Goal: Task Accomplishment & Management: Use online tool/utility

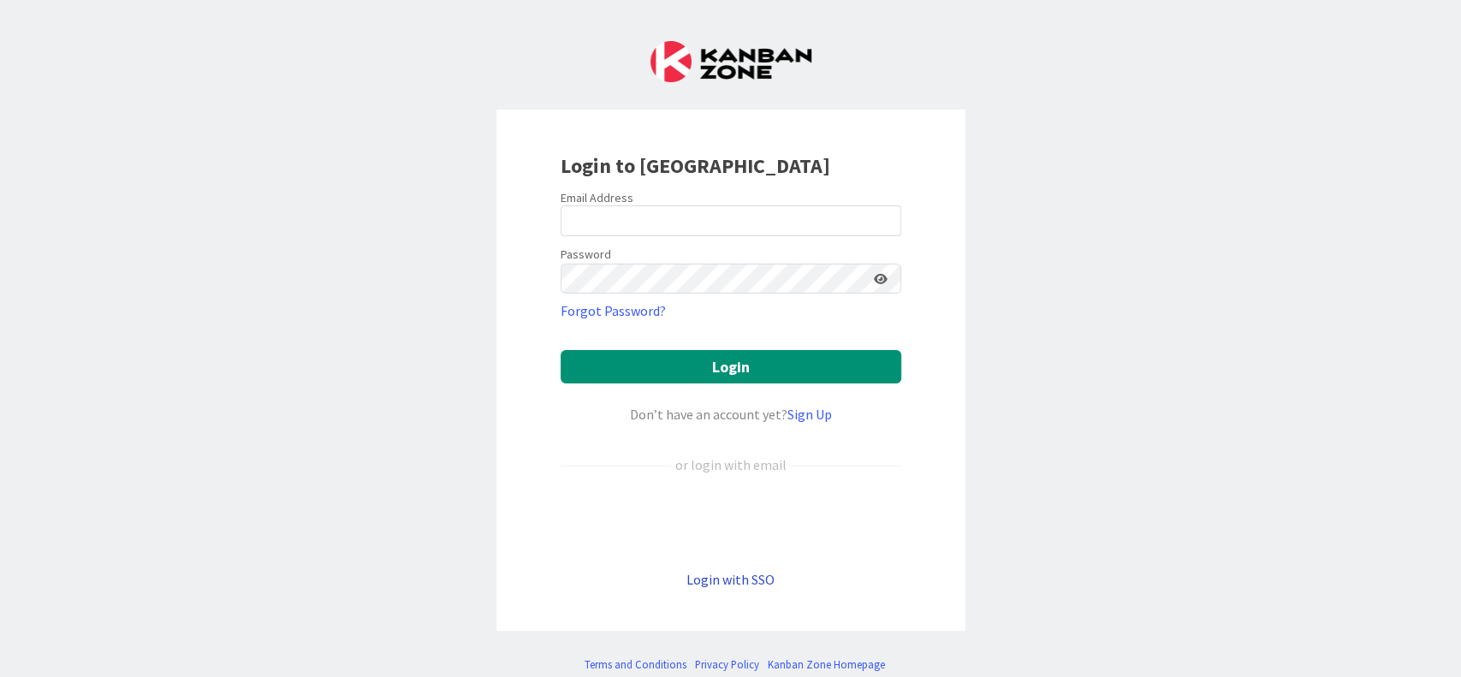
click at [716, 584] on link "Login with SSO" at bounding box center [730, 579] width 88 height 17
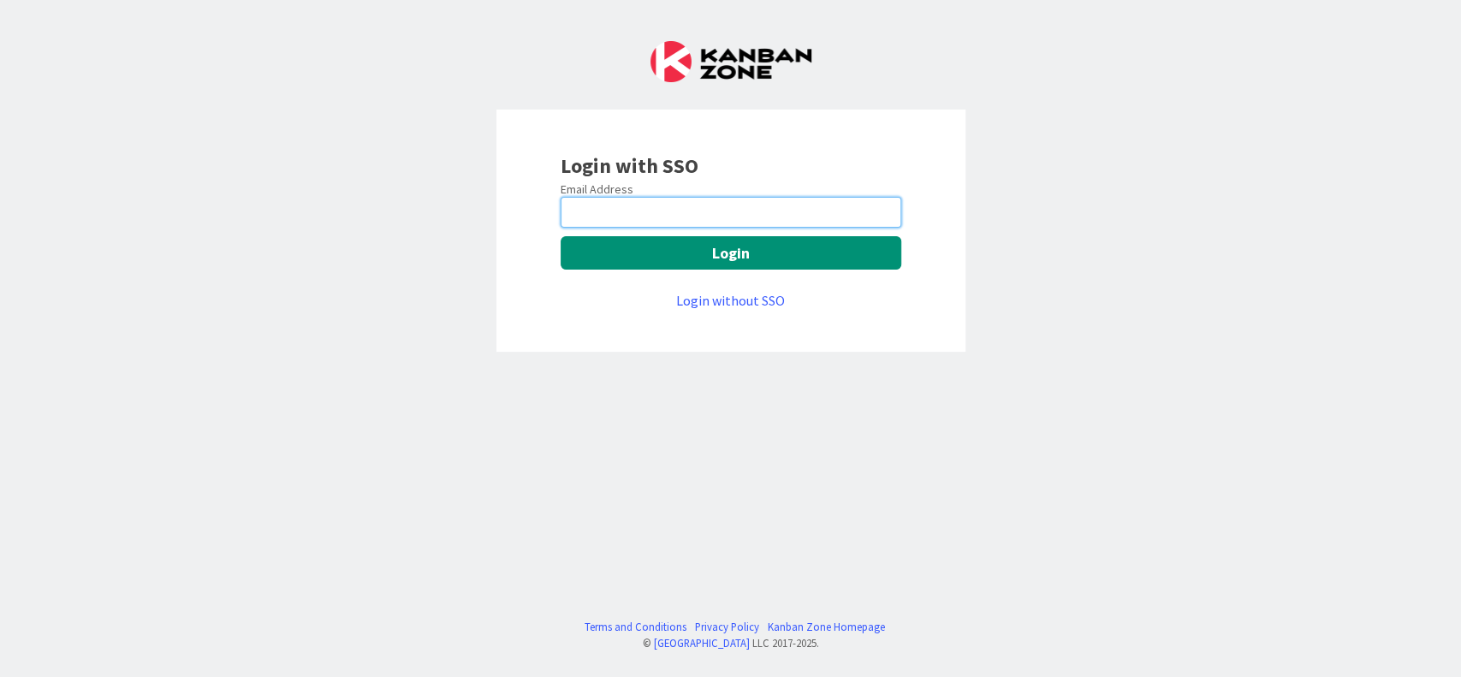
click at [590, 216] on input "email" at bounding box center [731, 212] width 341 height 31
type input "[PERSON_NAME][EMAIL_ADDRESS][PERSON_NAME][DOMAIN_NAME]"
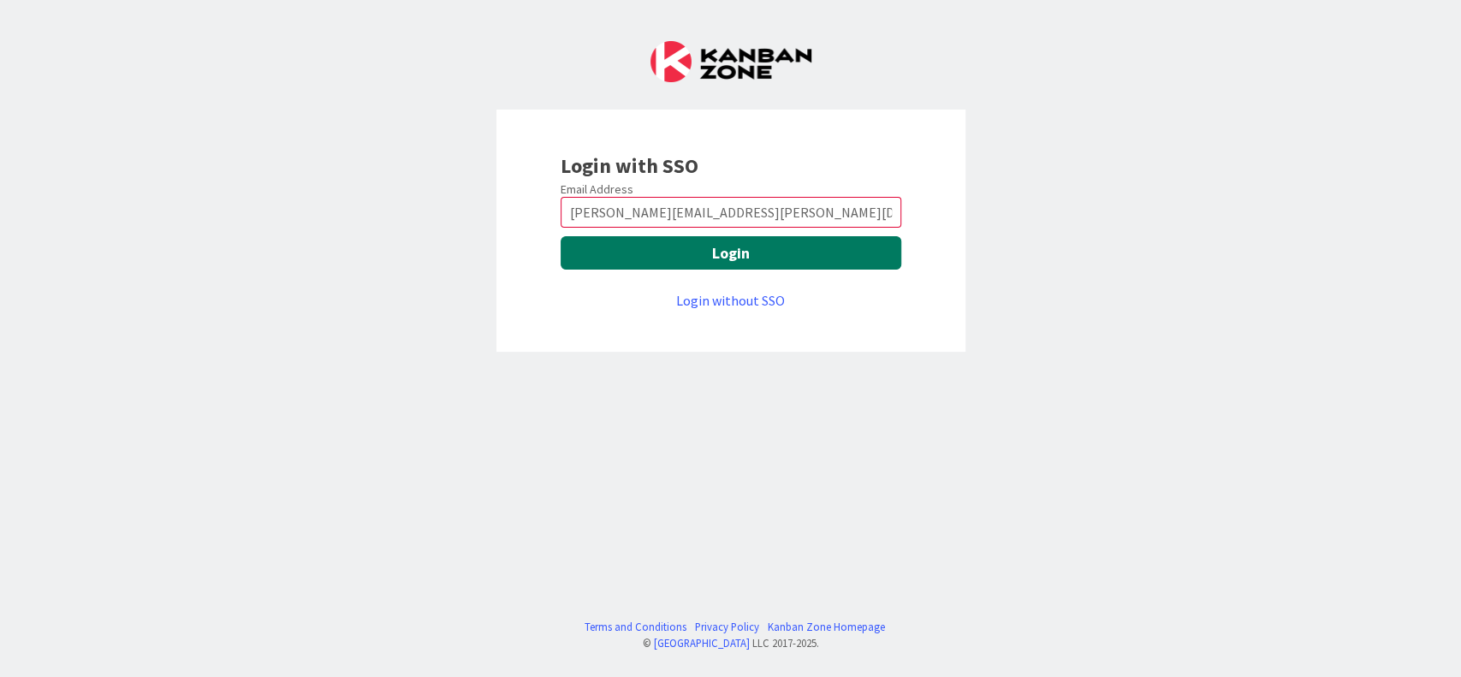
click at [736, 246] on button "Login" at bounding box center [731, 252] width 341 height 33
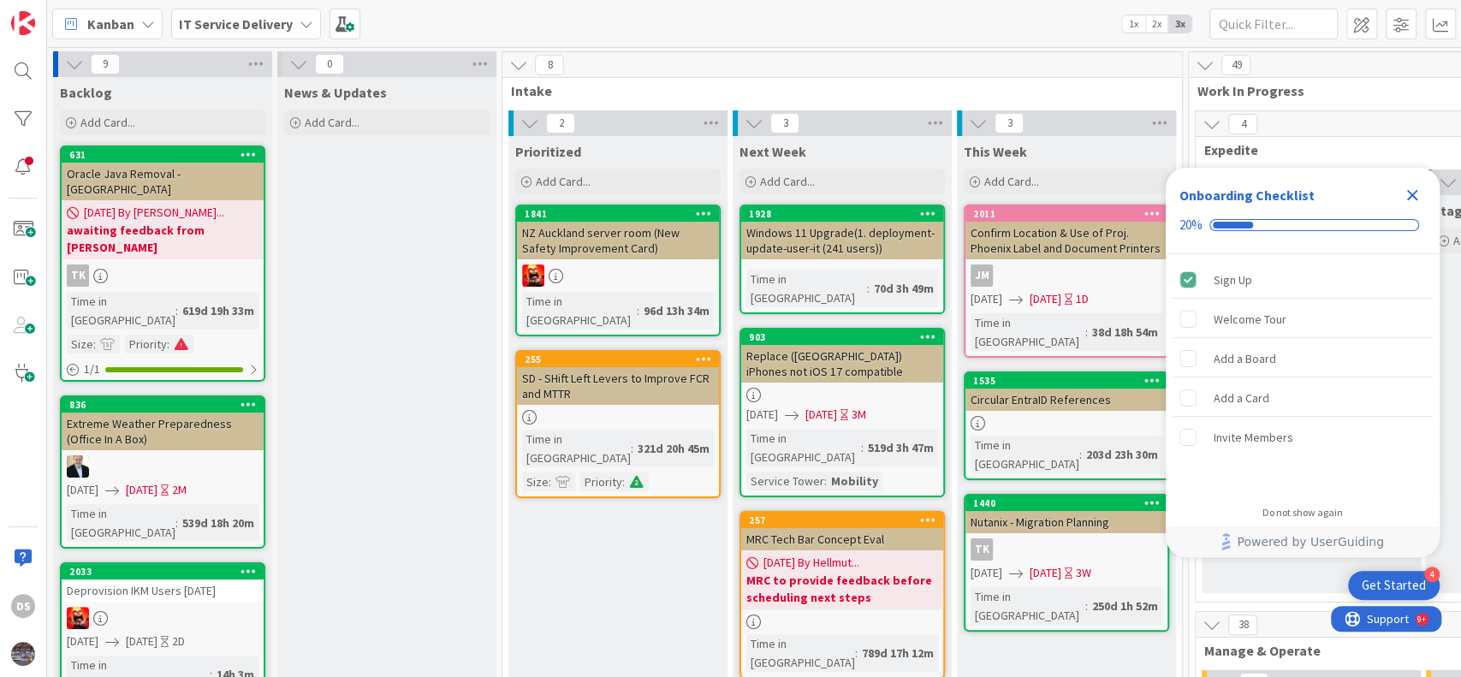
click at [1412, 194] on icon "Close Checklist" at bounding box center [1412, 195] width 11 height 11
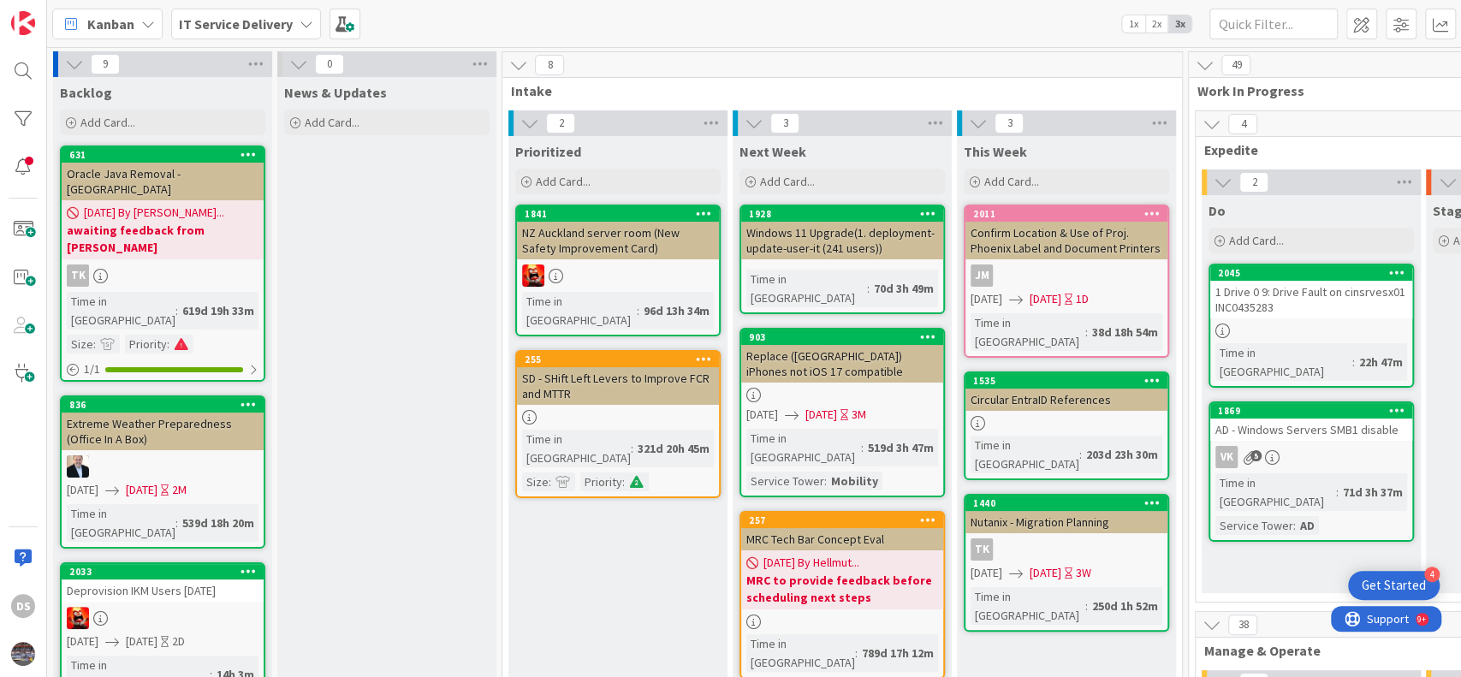
click at [302, 13] on div "IT Service Delivery" at bounding box center [246, 24] width 150 height 31
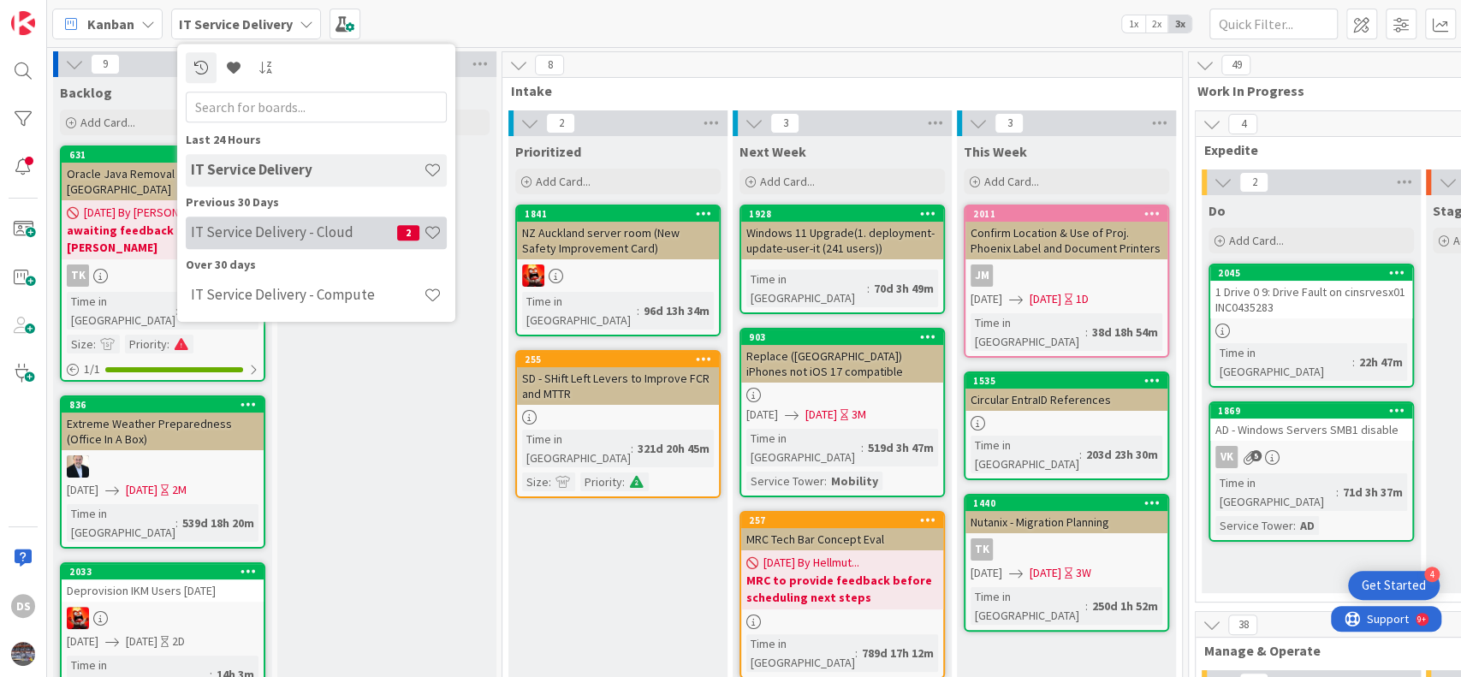
click at [282, 234] on h4 "IT Service Delivery - Cloud" at bounding box center [294, 232] width 206 height 17
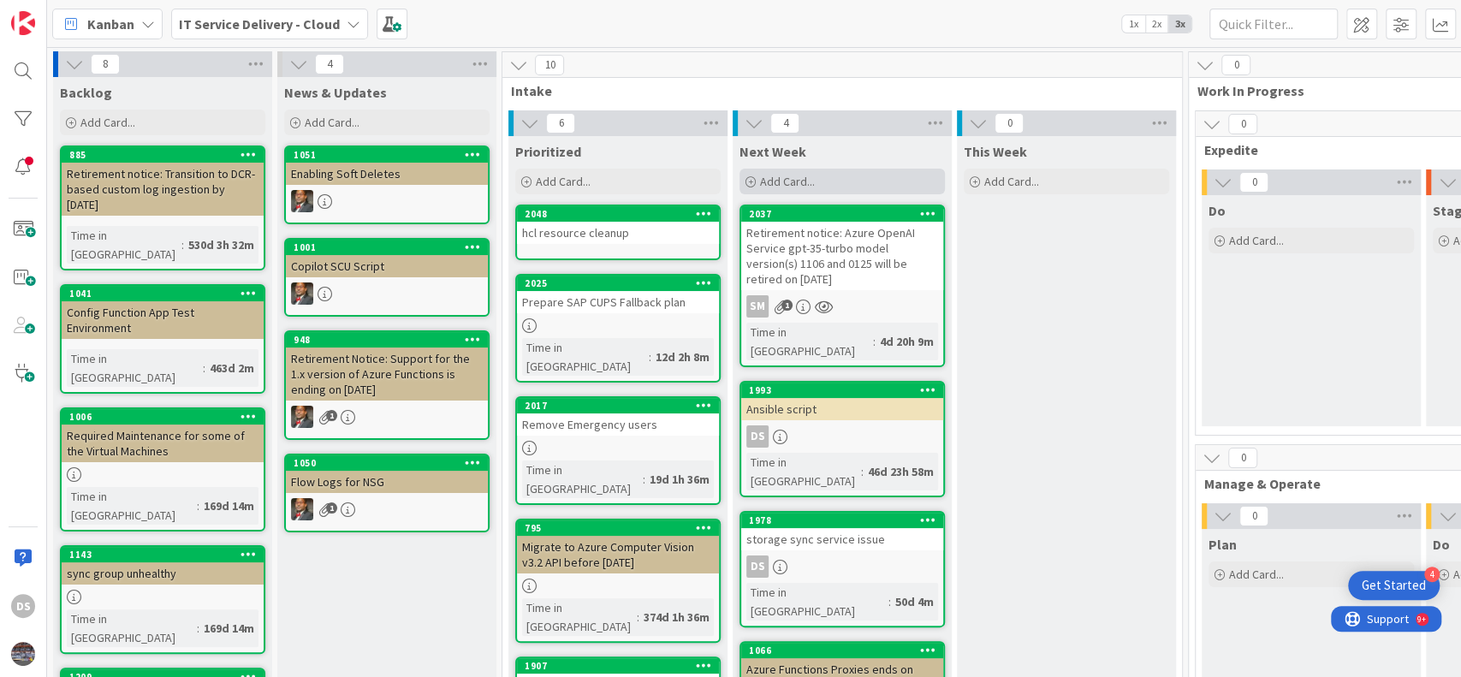
click at [856, 178] on div "Add Card..." at bounding box center [841, 182] width 205 height 26
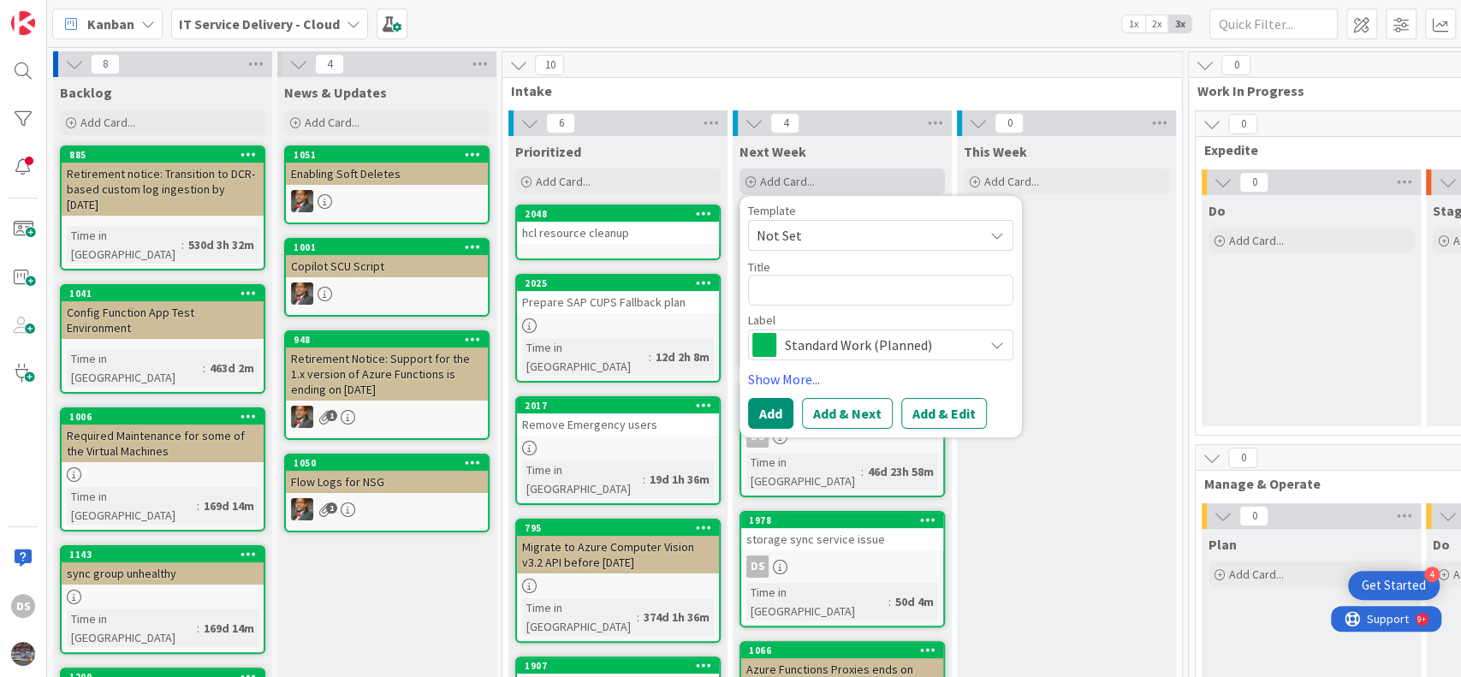
type textarea "x"
type textarea "p"
type textarea "x"
type textarea "pu"
type textarea "x"
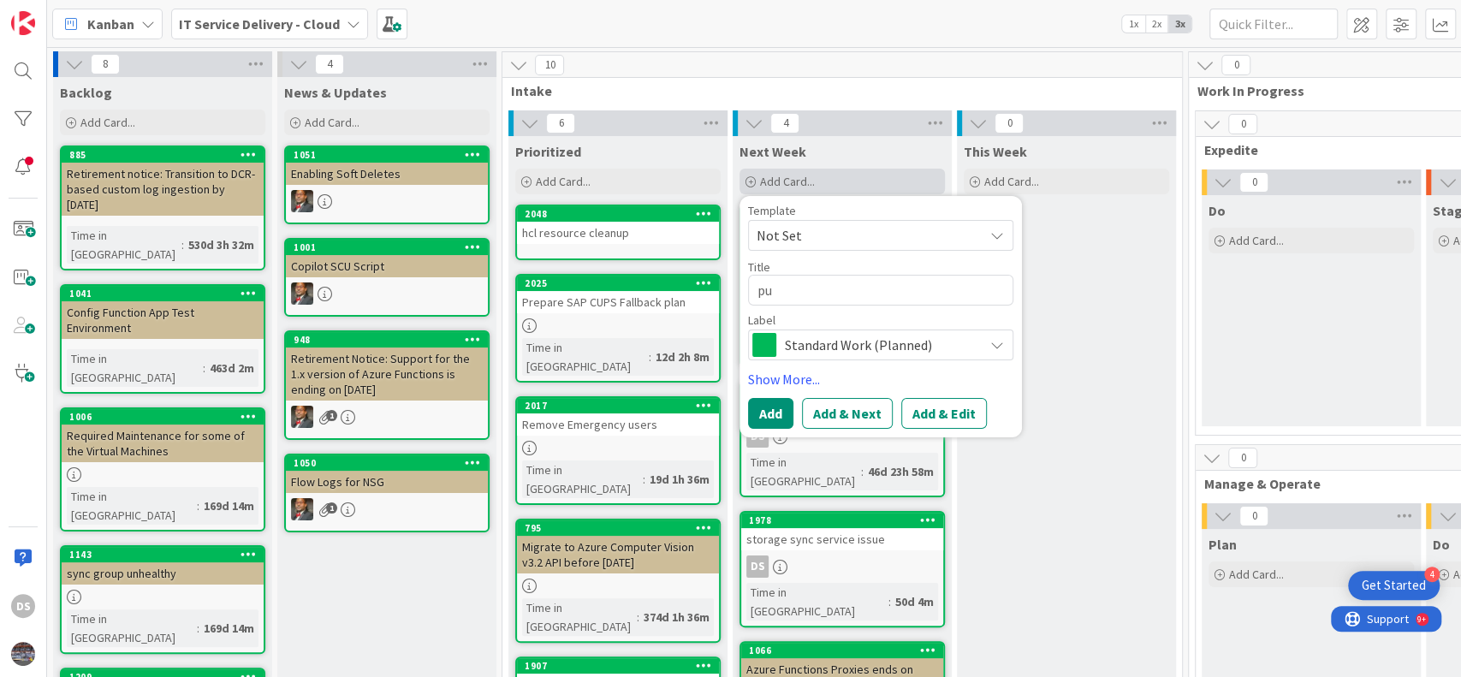
type textarea "p"
type textarea "x"
type textarea "r"
type textarea "x"
type textarea "re"
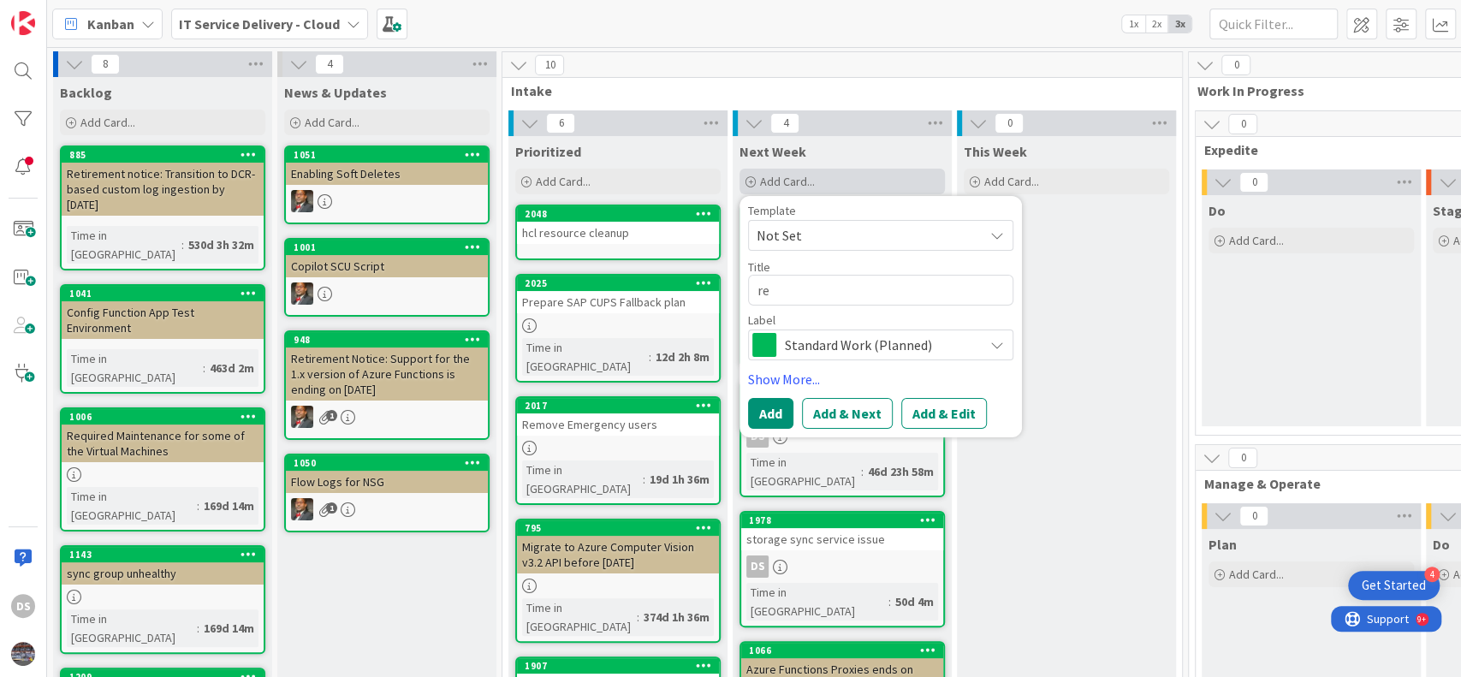
type textarea "x"
type textarea "ret"
type textarea "x"
type textarea "reti"
type textarea "x"
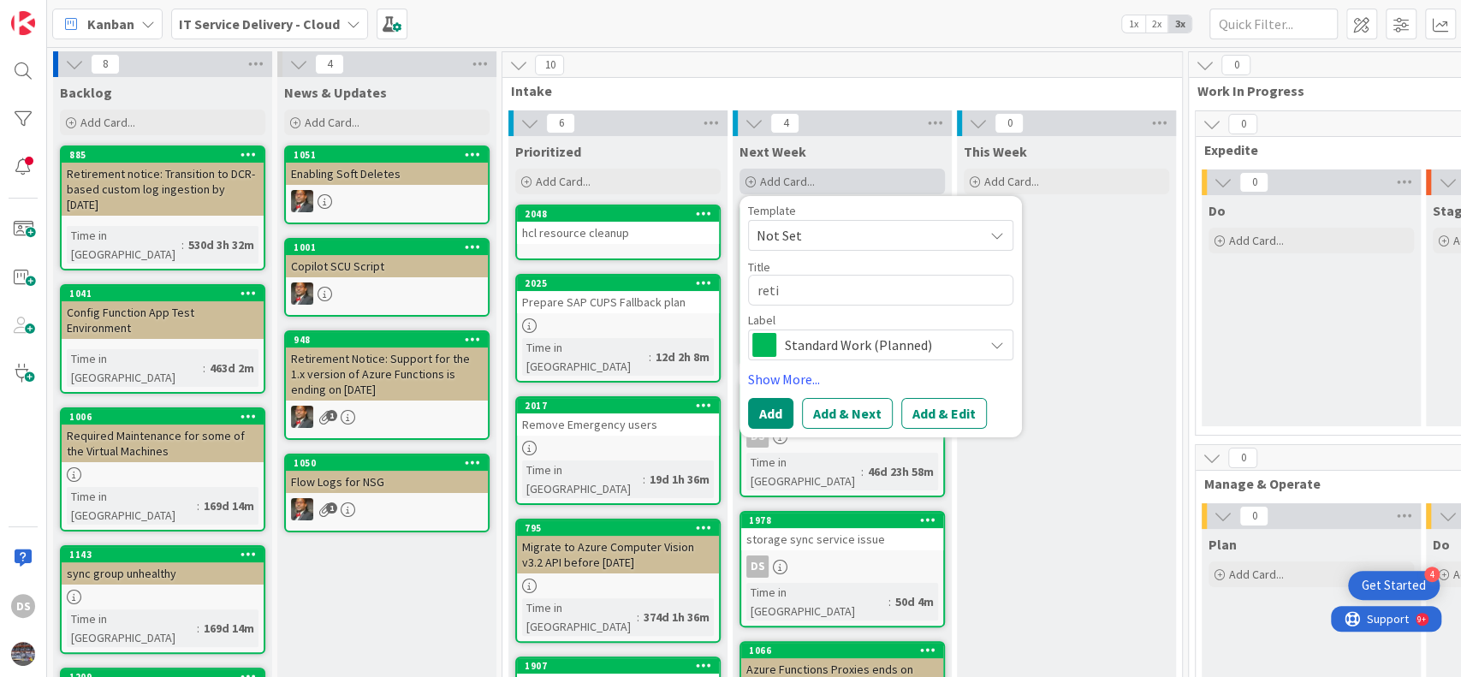
type textarea "retir"
type textarea "x"
type textarea "retire"
type textarea "x"
type textarea "retireme"
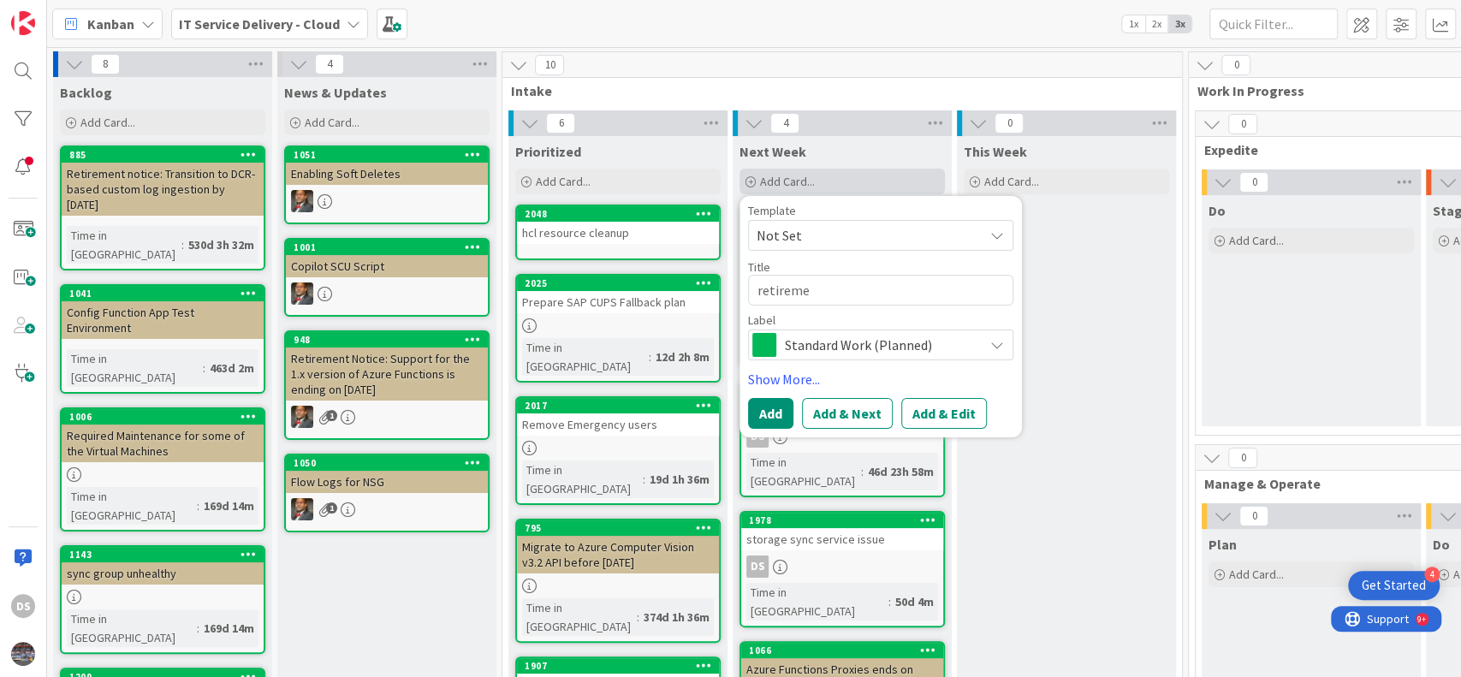
type textarea "x"
type textarea "retiremen"
type textarea "x"
type textarea "retirement"
type textarea "x"
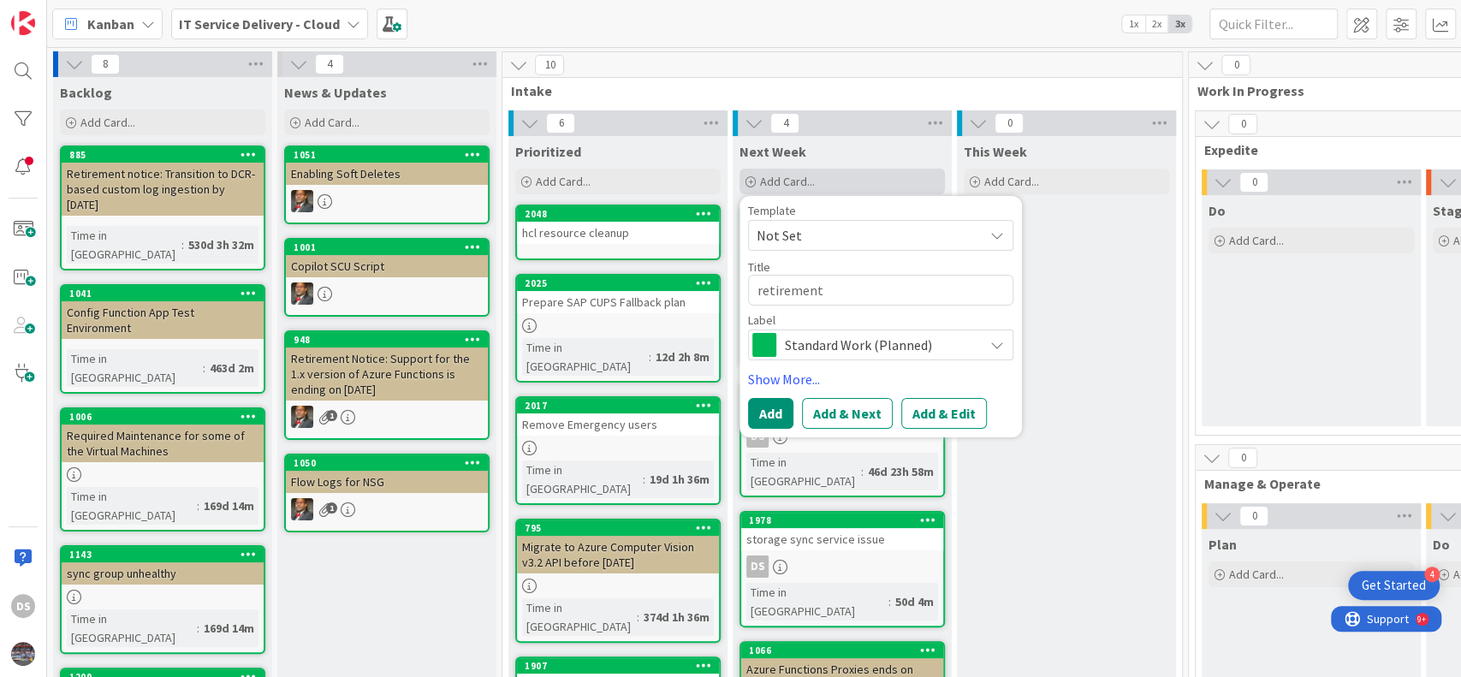
type textarea "retirement"
type textarea "x"
type textarea "retirement o"
type textarea "x"
type textarea "retirement of"
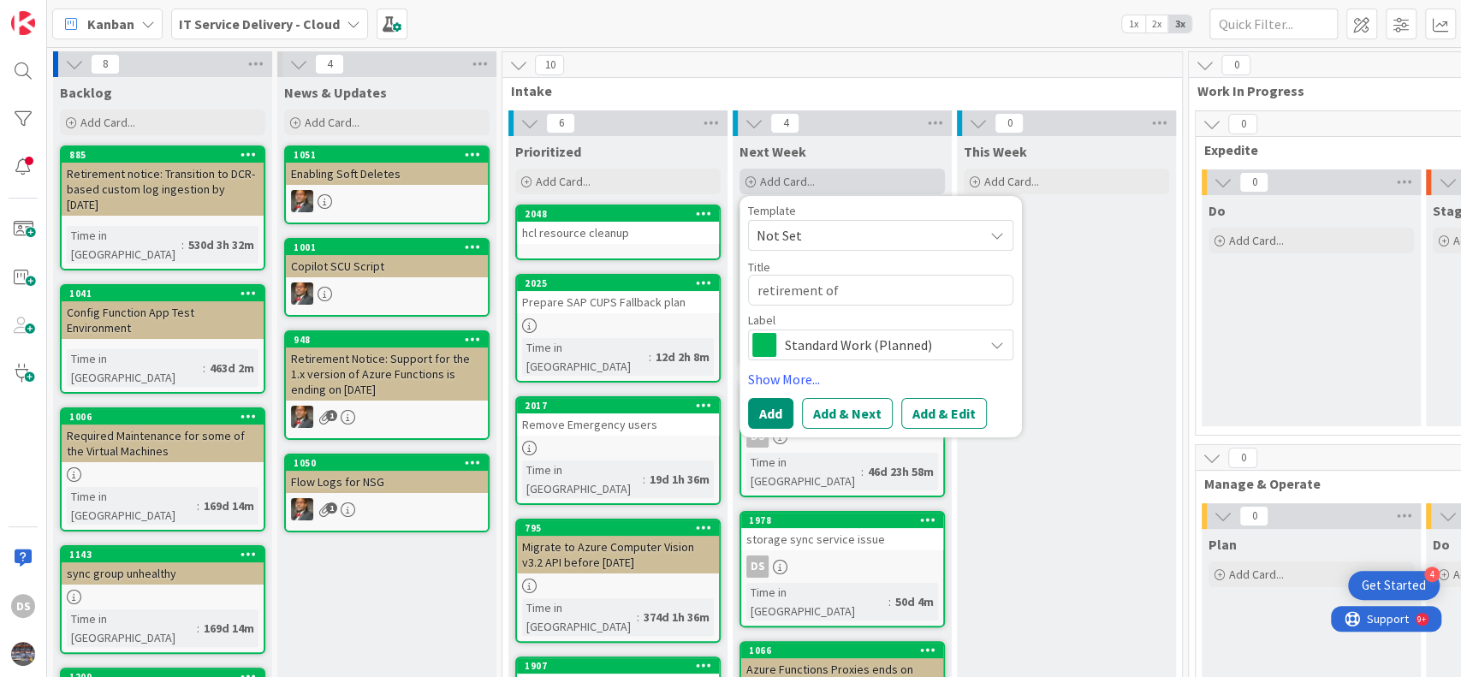
type textarea "x"
type textarea "retirement of"
type textarea "x"
type textarea "retirement of P"
type textarea "x"
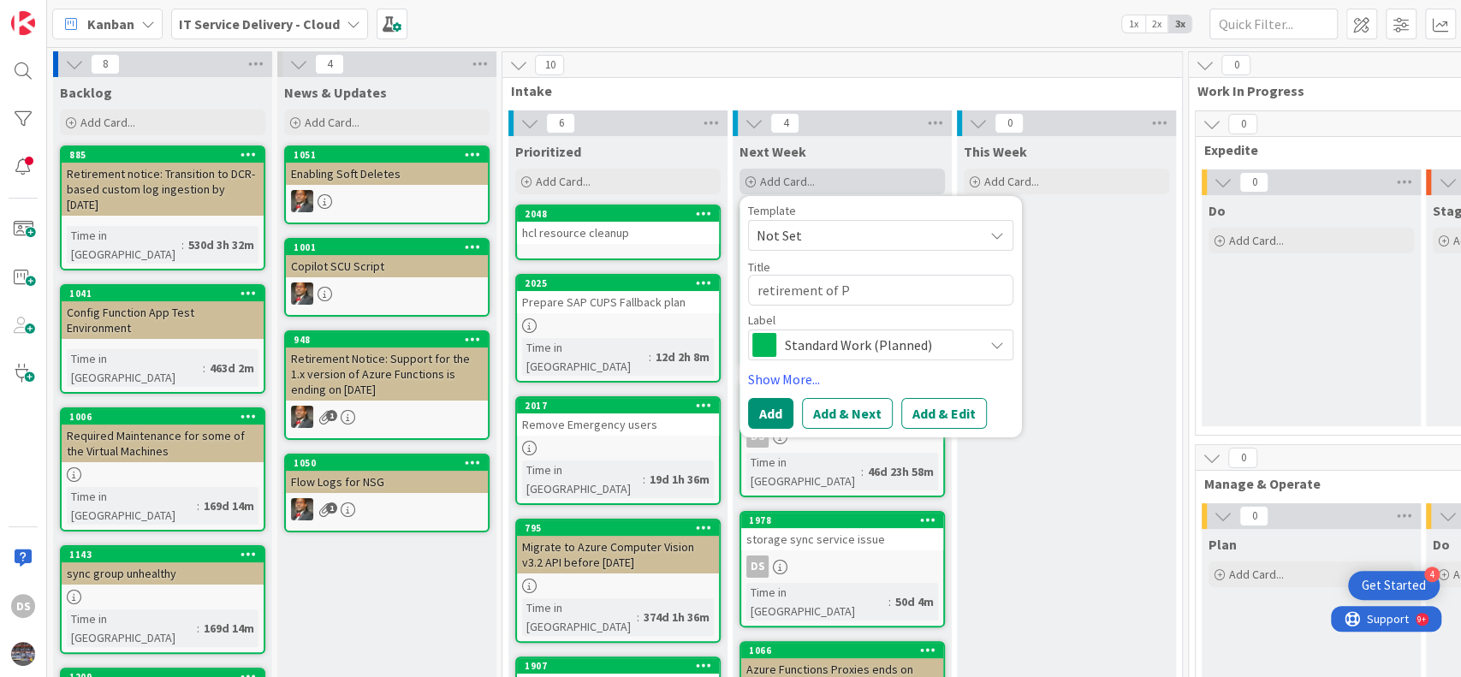
type textarea "retirement of"
type textarea "x"
type textarea "retirement of B"
type textarea "x"
type textarea "retirement of Ba"
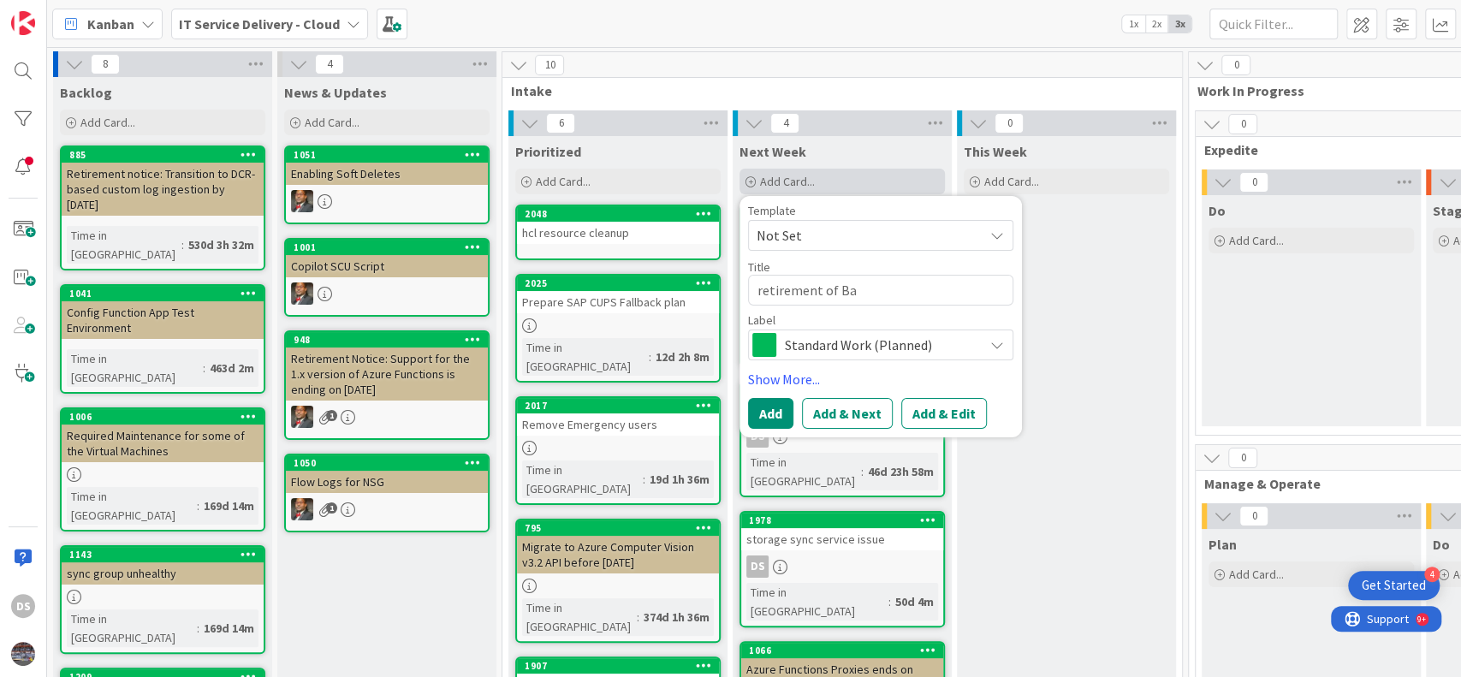
type textarea "x"
type textarea "retirement of [PERSON_NAME]"
type textarea "x"
type textarea "retirement of [PERSON_NAME]"
type textarea "x"
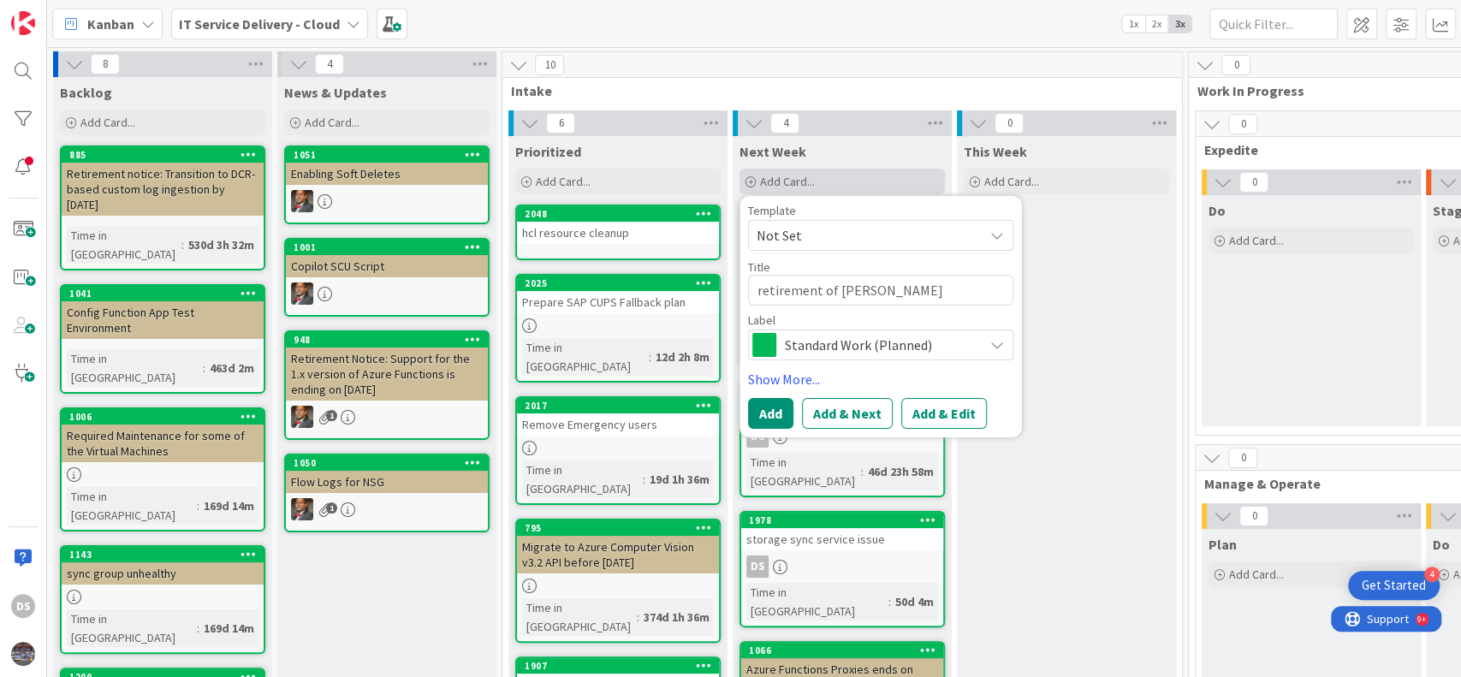
type textarea "retirement of Basic"
type textarea "x"
type textarea "retirement of Basic"
type textarea "x"
type textarea "retirement of Basic S"
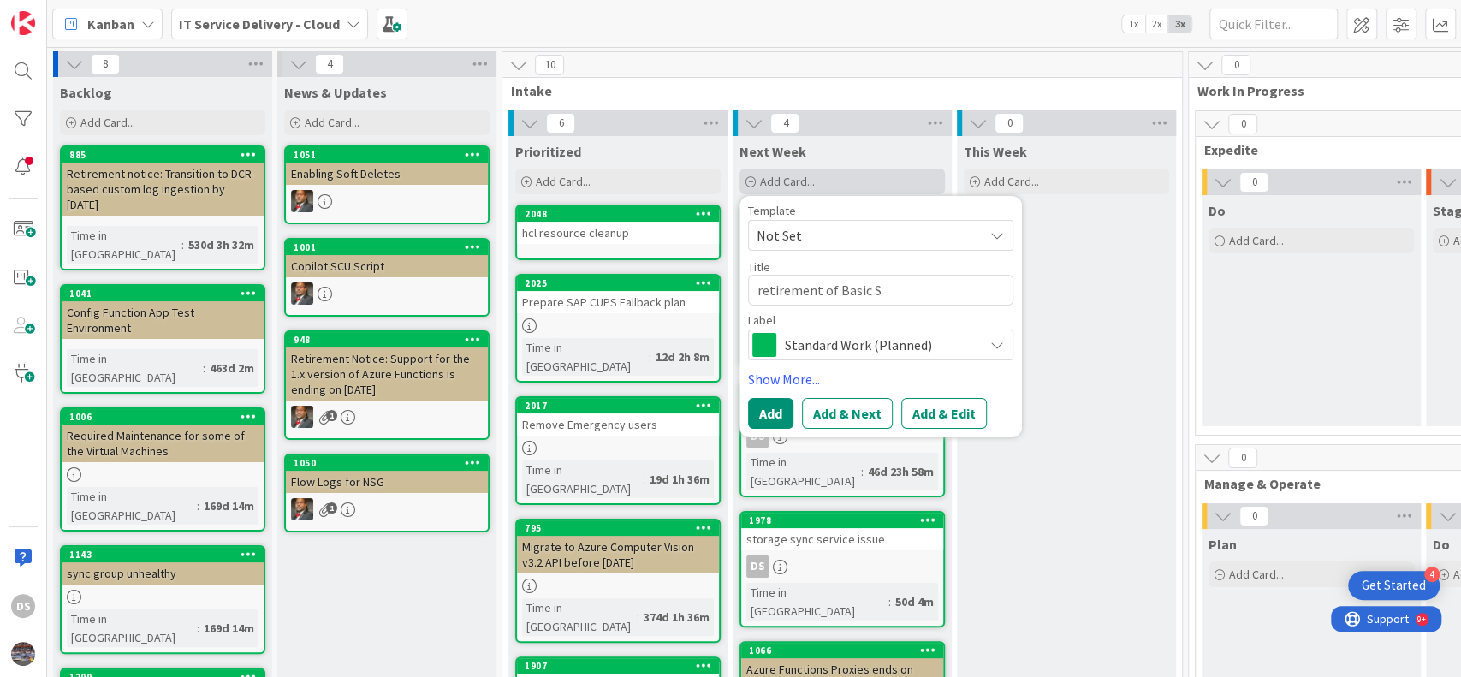
type textarea "x"
type textarea "retirement of Basic SK"
type textarea "x"
type textarea "retirement of Basic SKU"
type textarea "x"
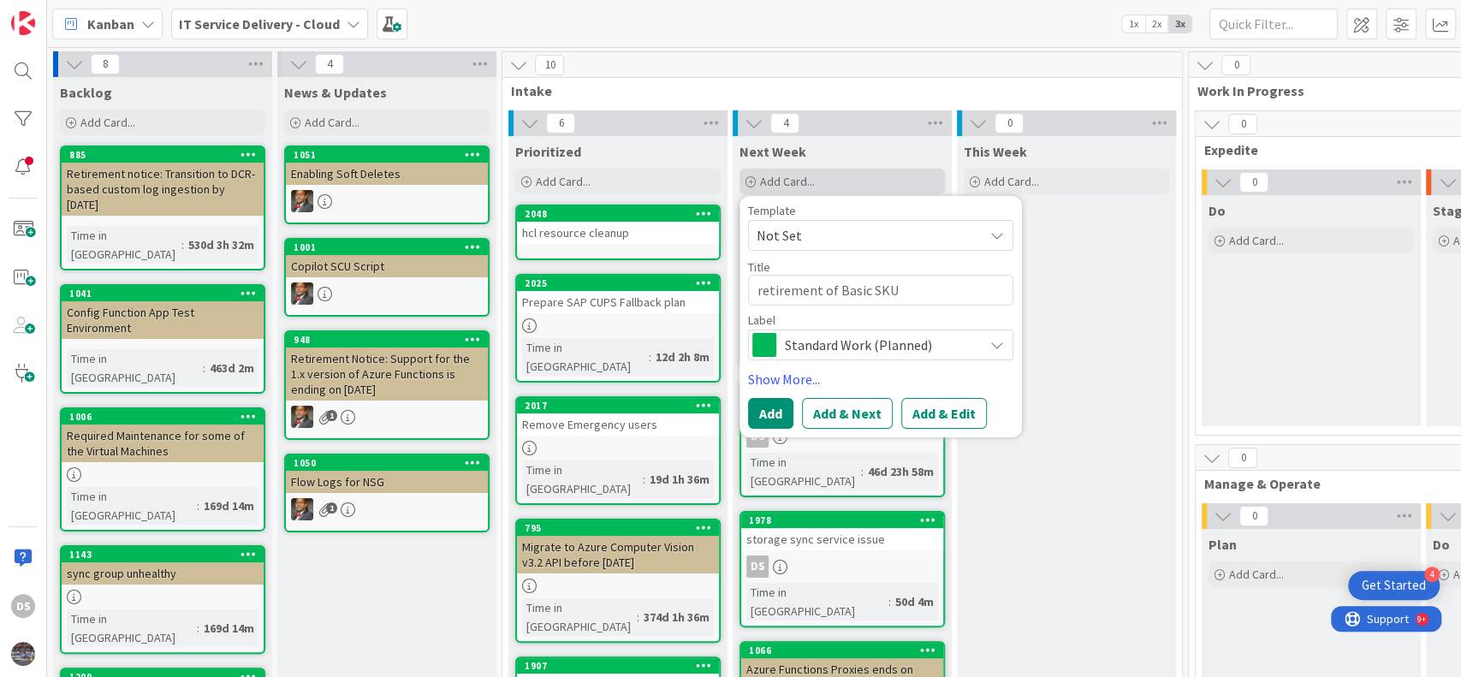
type textarea "retirement of Basic SKU"
type textarea "x"
type textarea "retirement of Basic SKU o"
type textarea "x"
type textarea "retirement of Basic SKU of"
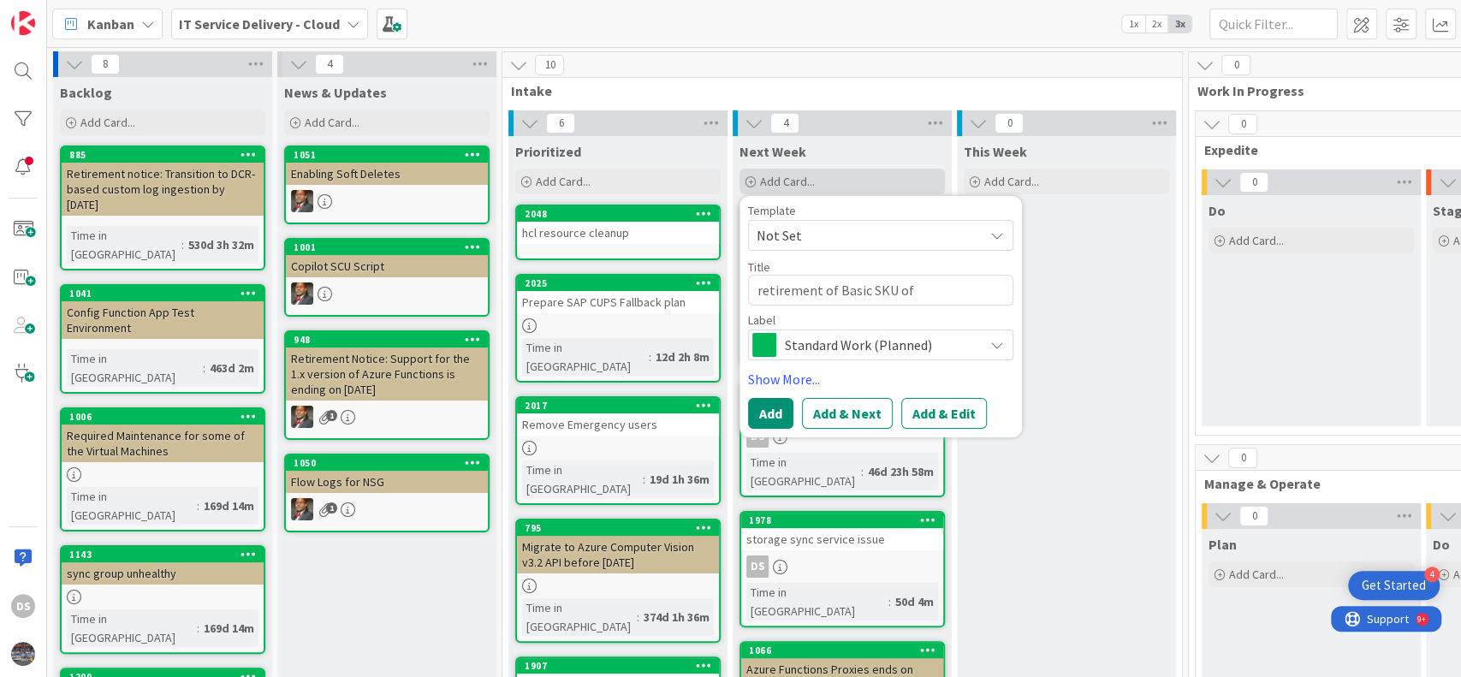
type textarea "x"
type textarea "retirement of Basic SKU of"
type textarea "x"
type textarea "retirement of Basic SKU of p"
type textarea "x"
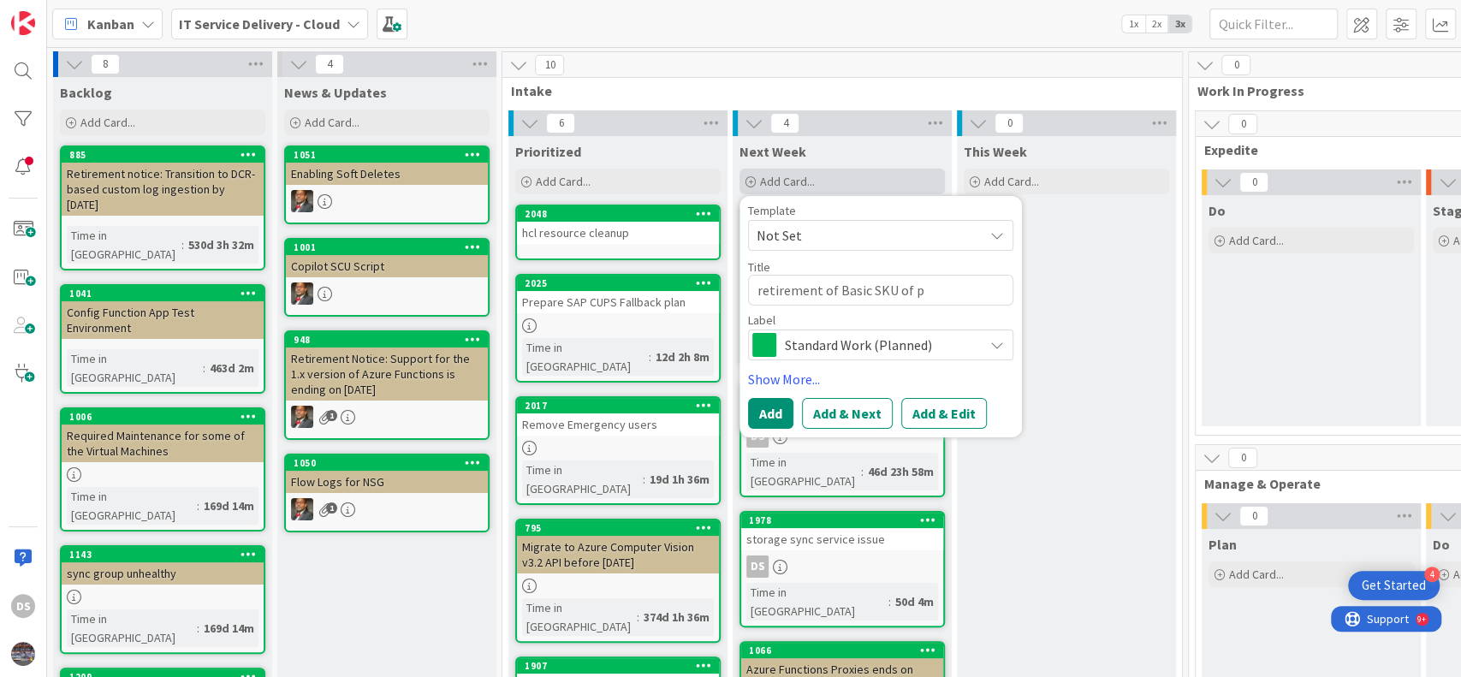
type textarea "retirement of Basic SKU of pu"
type textarea "x"
type textarea "retirement of Basic SKU of pub"
type textarea "x"
type textarea "retirement of Basic SKU of publ"
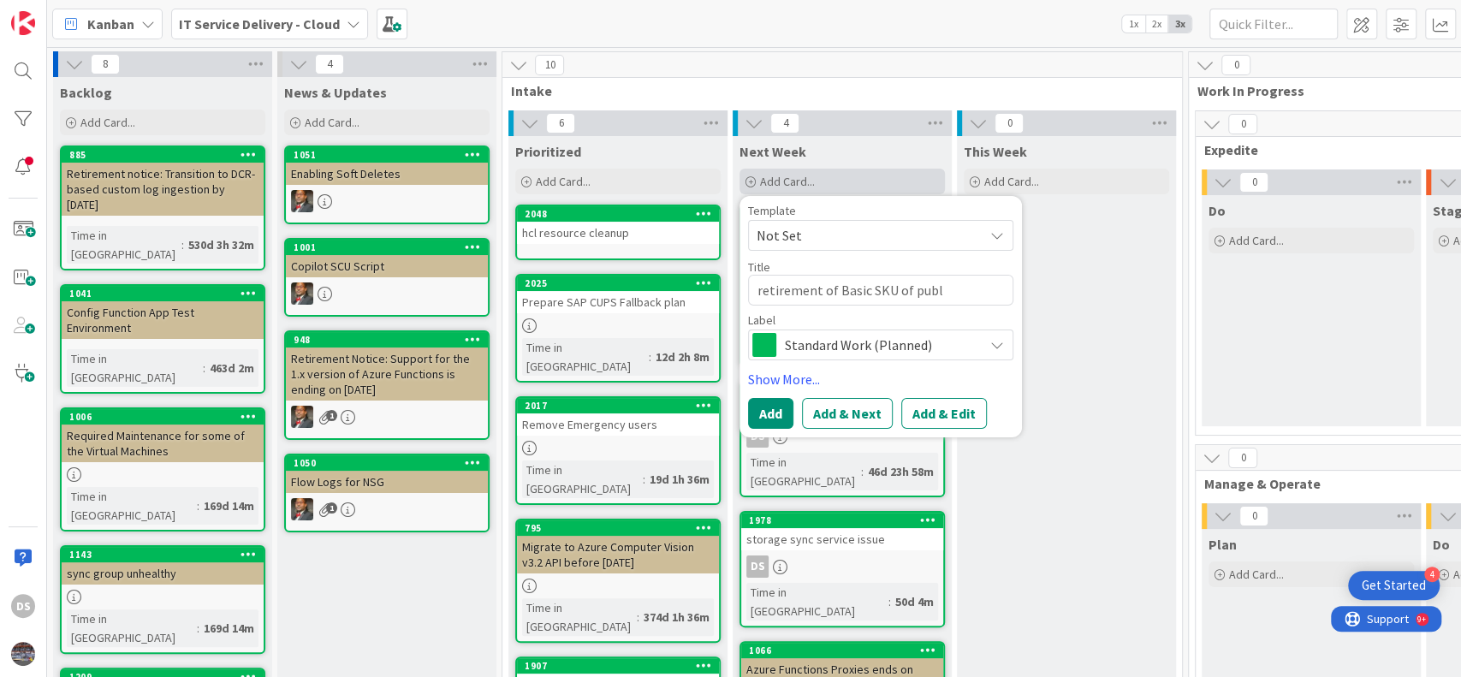
type textarea "x"
type textarea "retirement of Basic SKU of publi"
type textarea "x"
type textarea "retirement of Basic SKU of public"
type textarea "x"
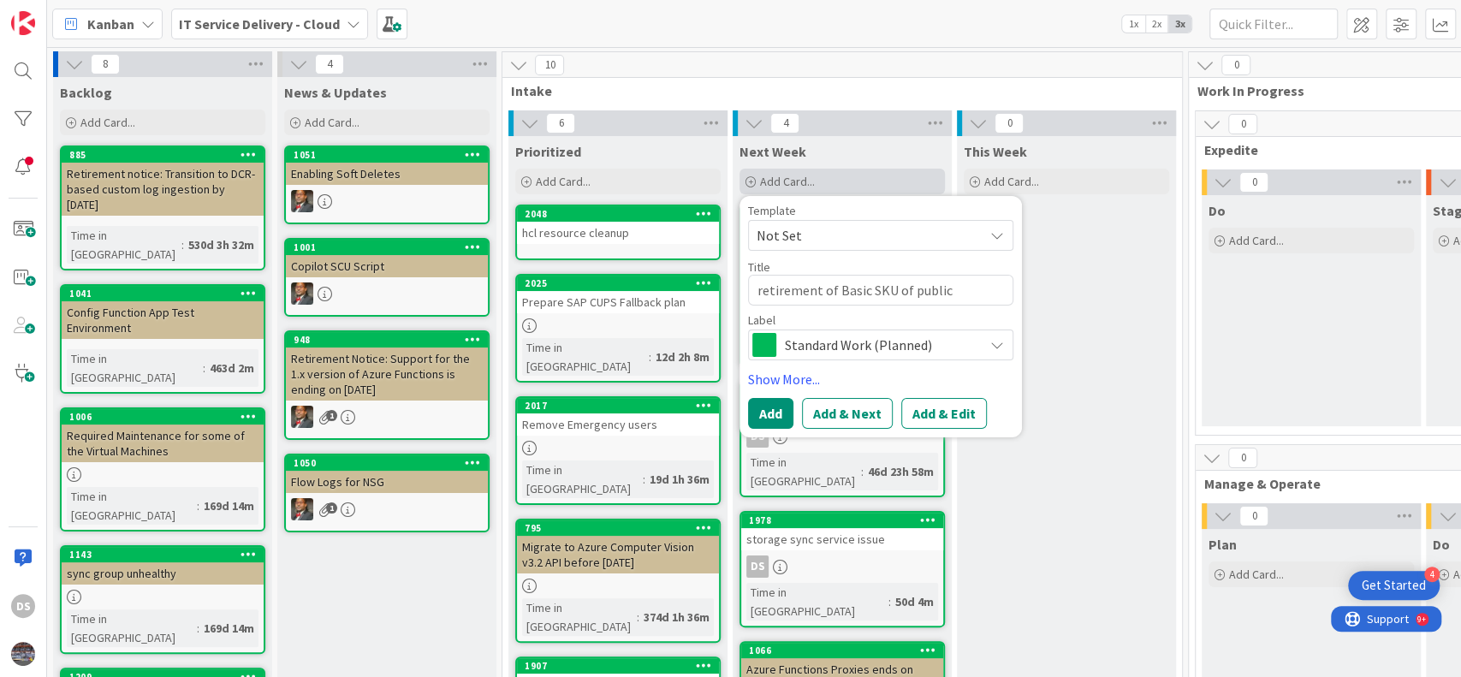
type textarea "retirement of Basic SKU of public"
type textarea "x"
type textarea "retirement of Basic SKU of public I"
type textarea "x"
type textarea "retirement of Basic SKU of public IP"
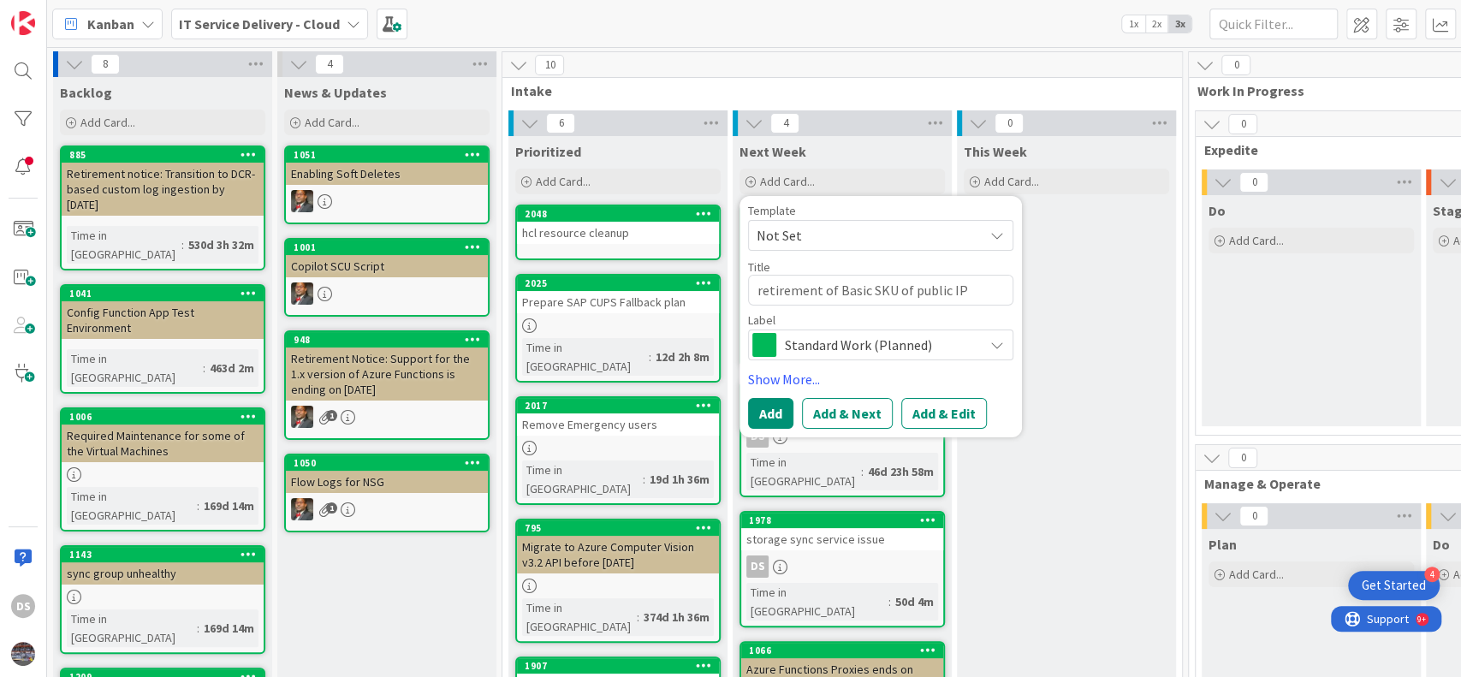
click at [757, 291] on textarea "retirement of Basic SKU of public IP" at bounding box center [880, 290] width 265 height 31
type textarea "x"
type textarea "etirement of Basic SKU of public IP"
type textarea "x"
type textarea "Retirement of Basic SKU of public IP"
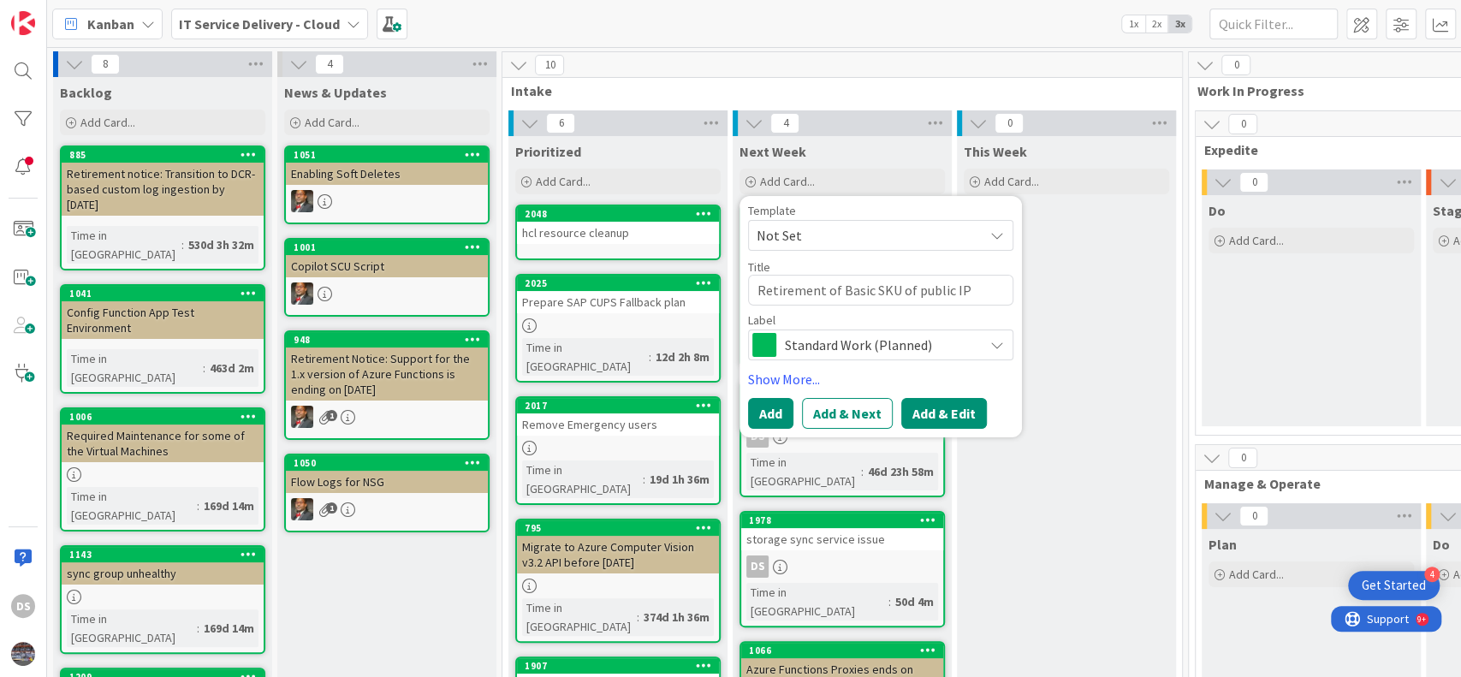
click at [934, 410] on button "Add & Edit" at bounding box center [944, 413] width 86 height 31
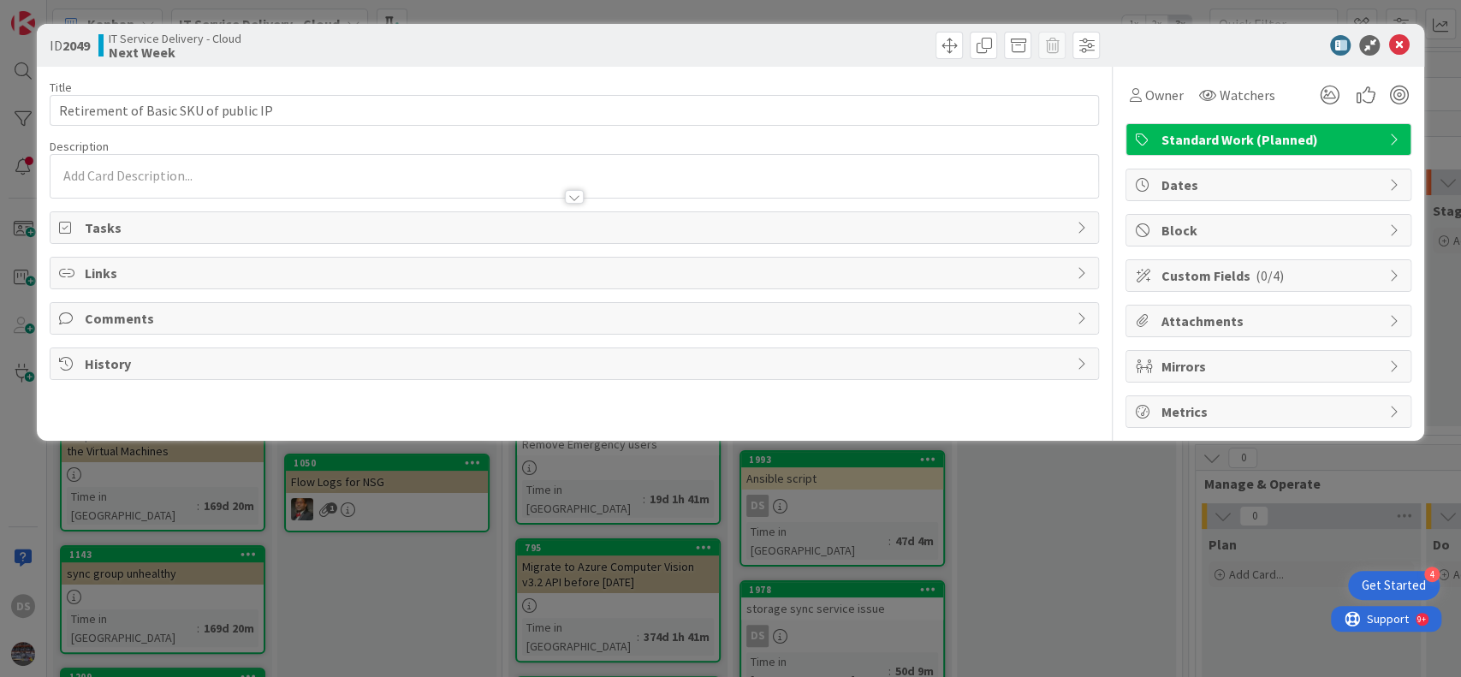
click at [345, 175] on div at bounding box center [574, 176] width 1048 height 43
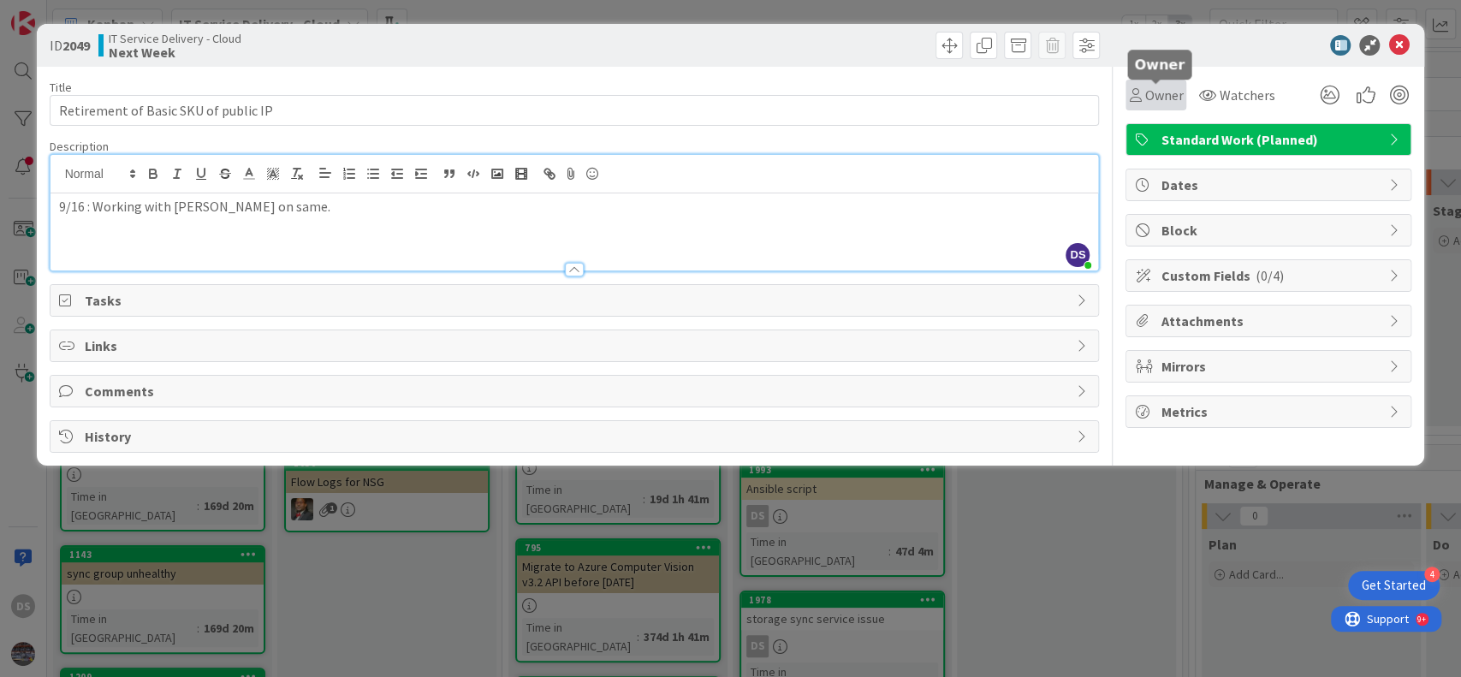
click at [1157, 92] on span "Owner" at bounding box center [1163, 95] width 39 height 21
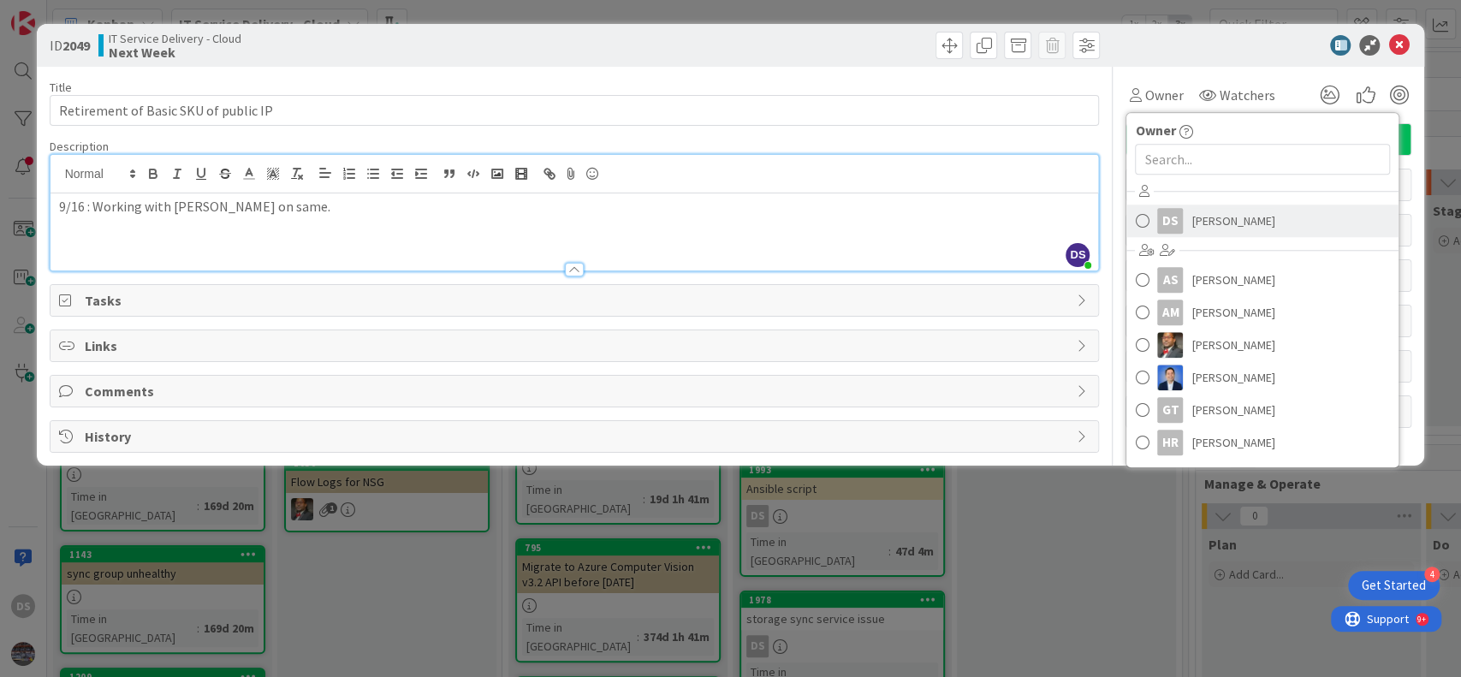
click at [1212, 225] on span "[PERSON_NAME]" at bounding box center [1232, 221] width 83 height 26
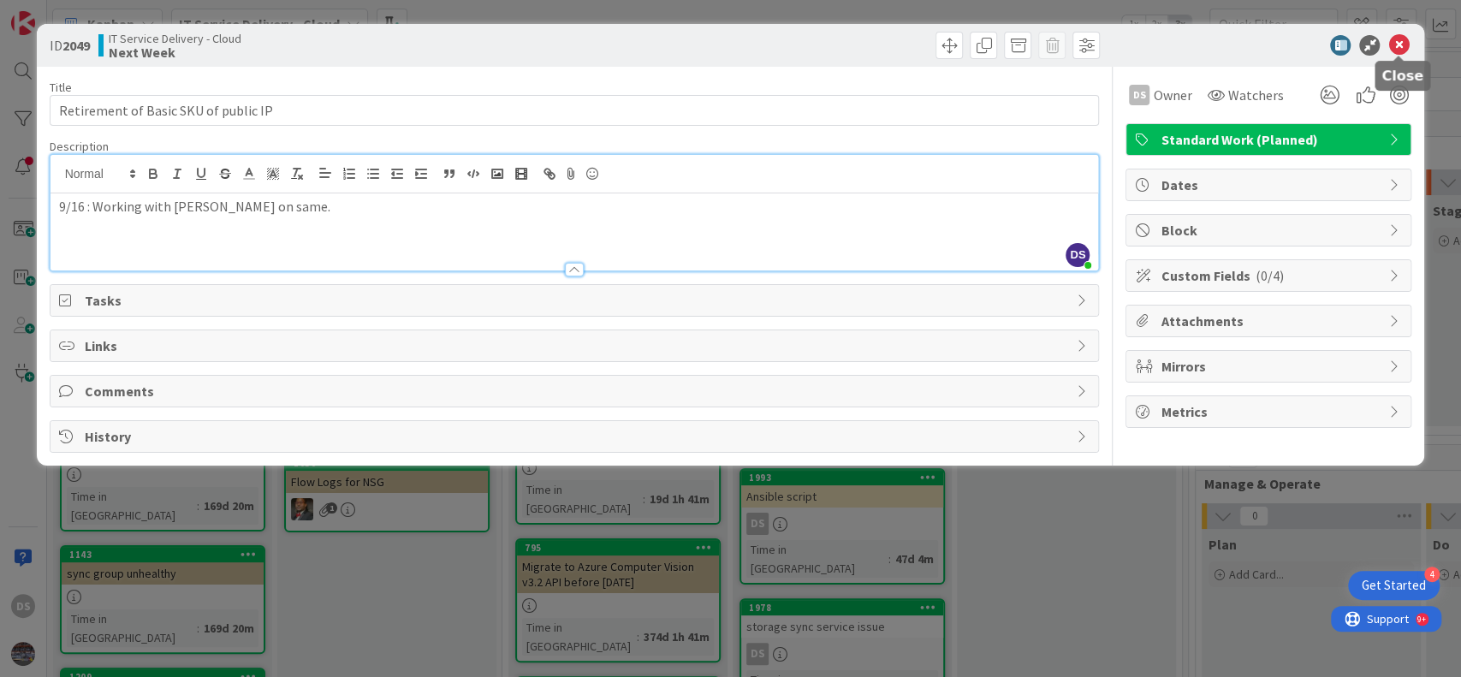
click at [1400, 45] on icon at bounding box center [1398, 45] width 21 height 21
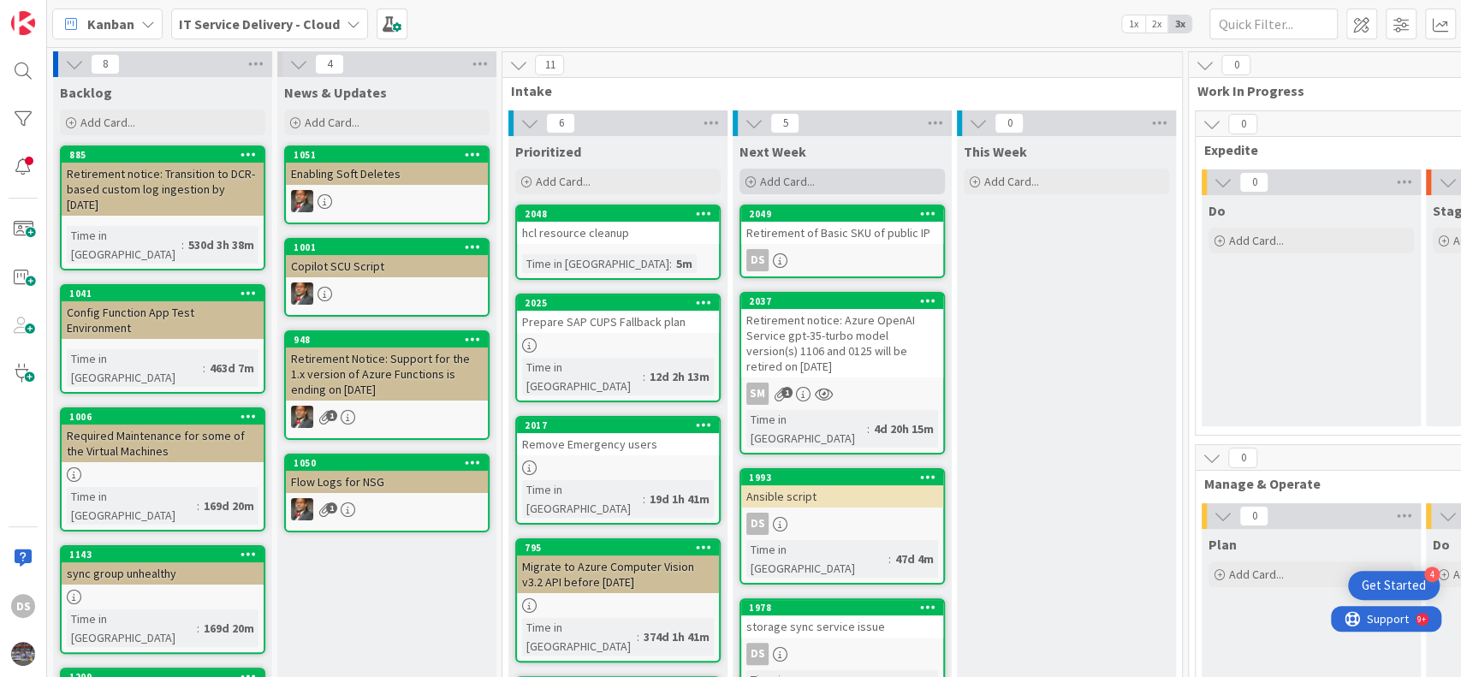
click at [838, 181] on div "Add Card..." at bounding box center [841, 182] width 205 height 26
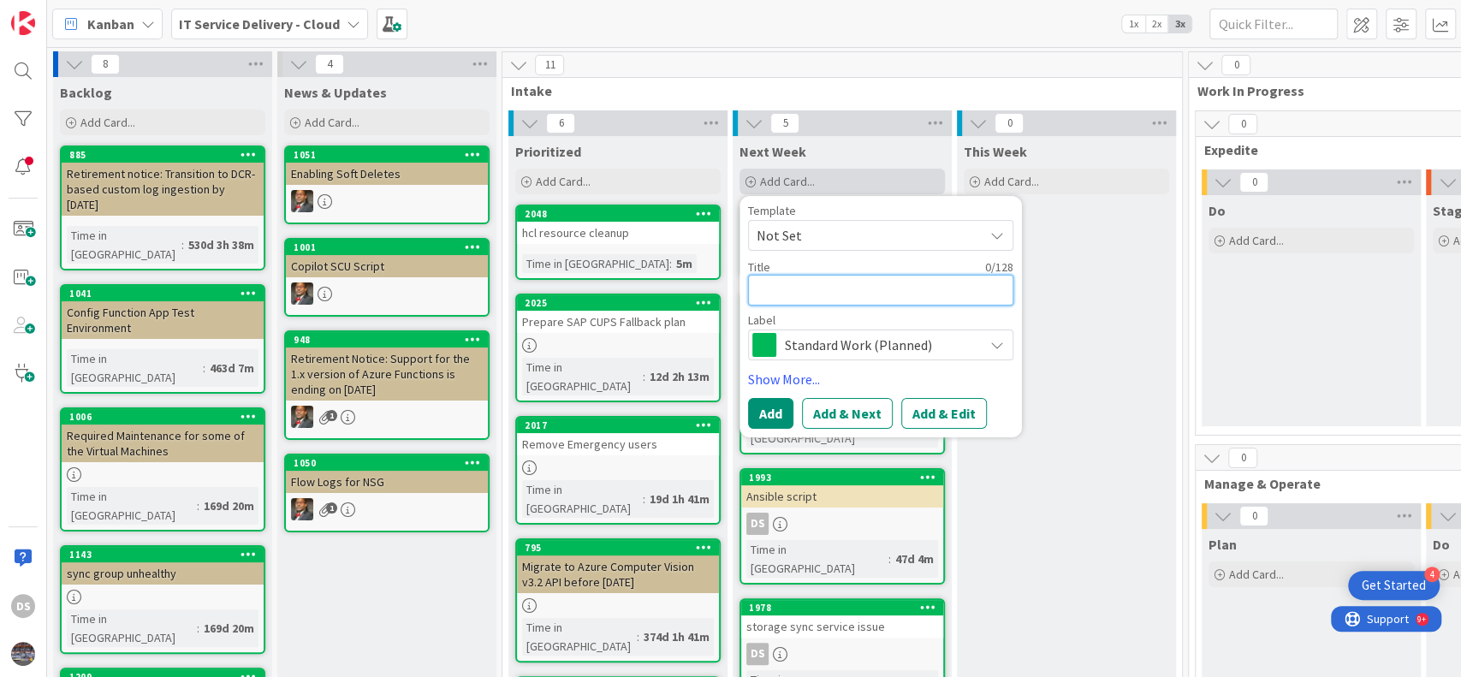
type textarea "x"
type textarea "O"
type textarea "x"
type textarea "Or"
type textarea "x"
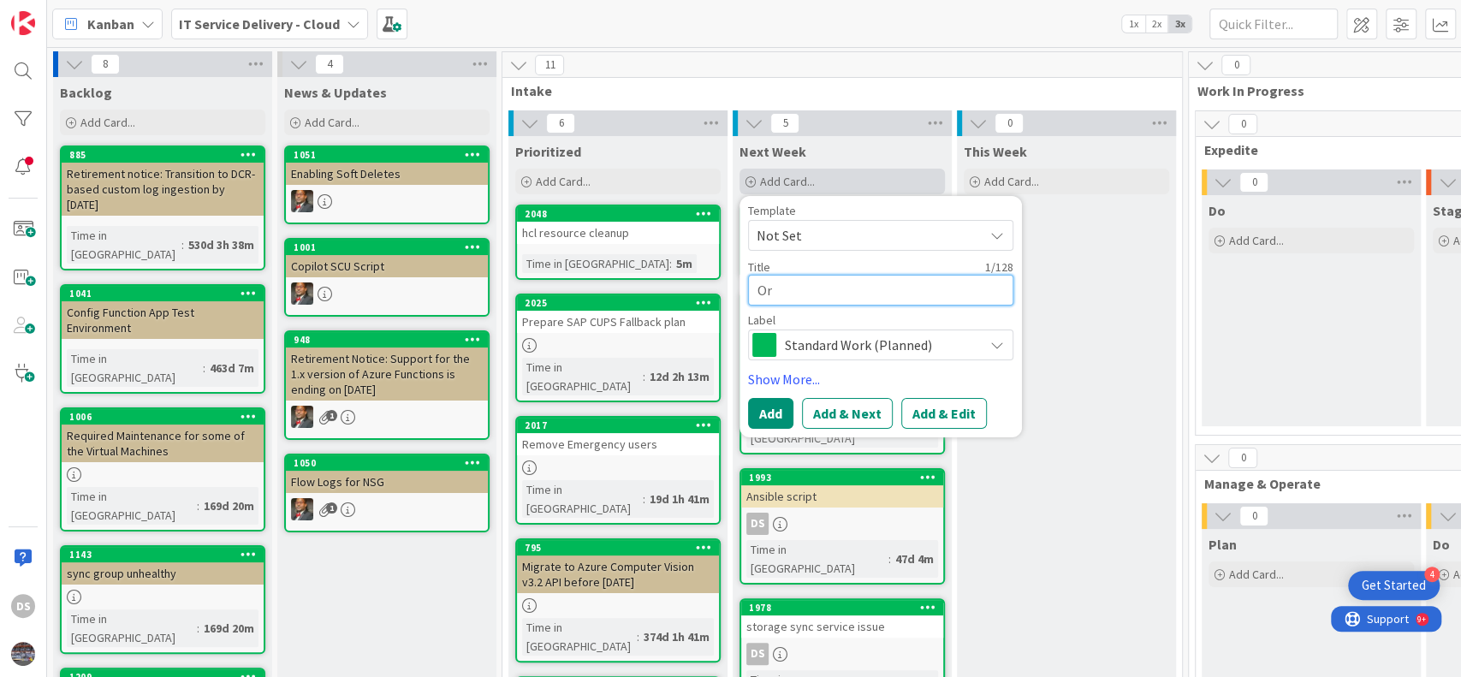
type textarea "Ora"
type textarea "x"
type textarea "Orac"
type textarea "x"
type textarea "Oracl"
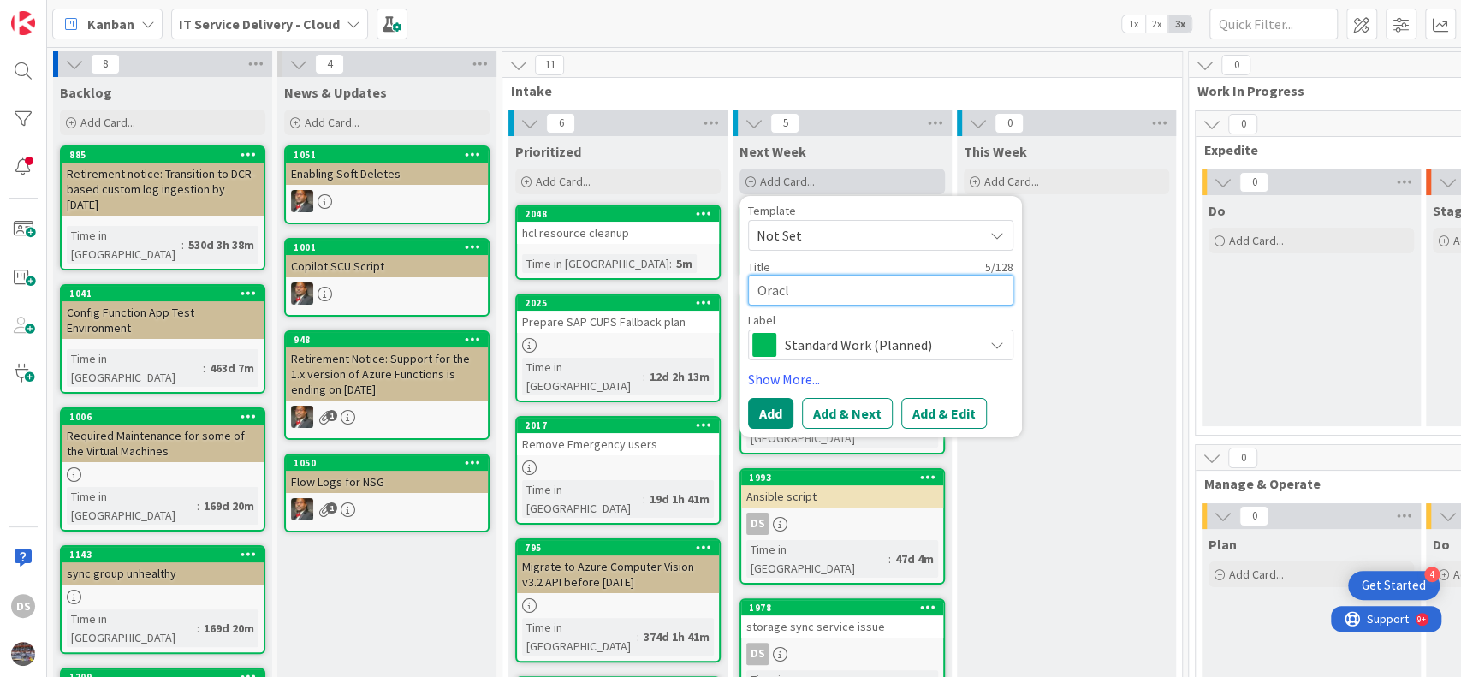
type textarea "x"
type textarea "Oracle"
type textarea "x"
type textarea "Oracle-"
type textarea "x"
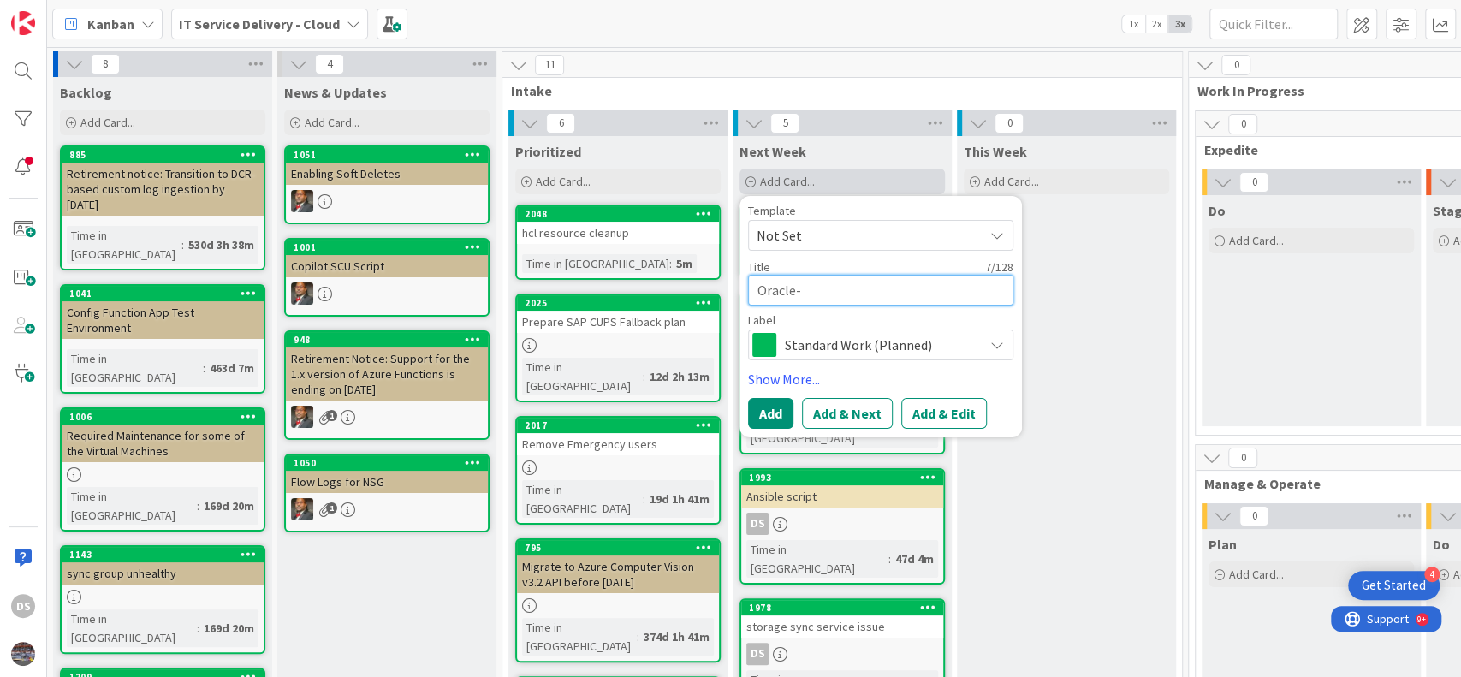
type textarea "Oracle-P"
type textarea "x"
type textarea "Oracle-Pr"
type textarea "x"
type textarea "Oracle-Pri"
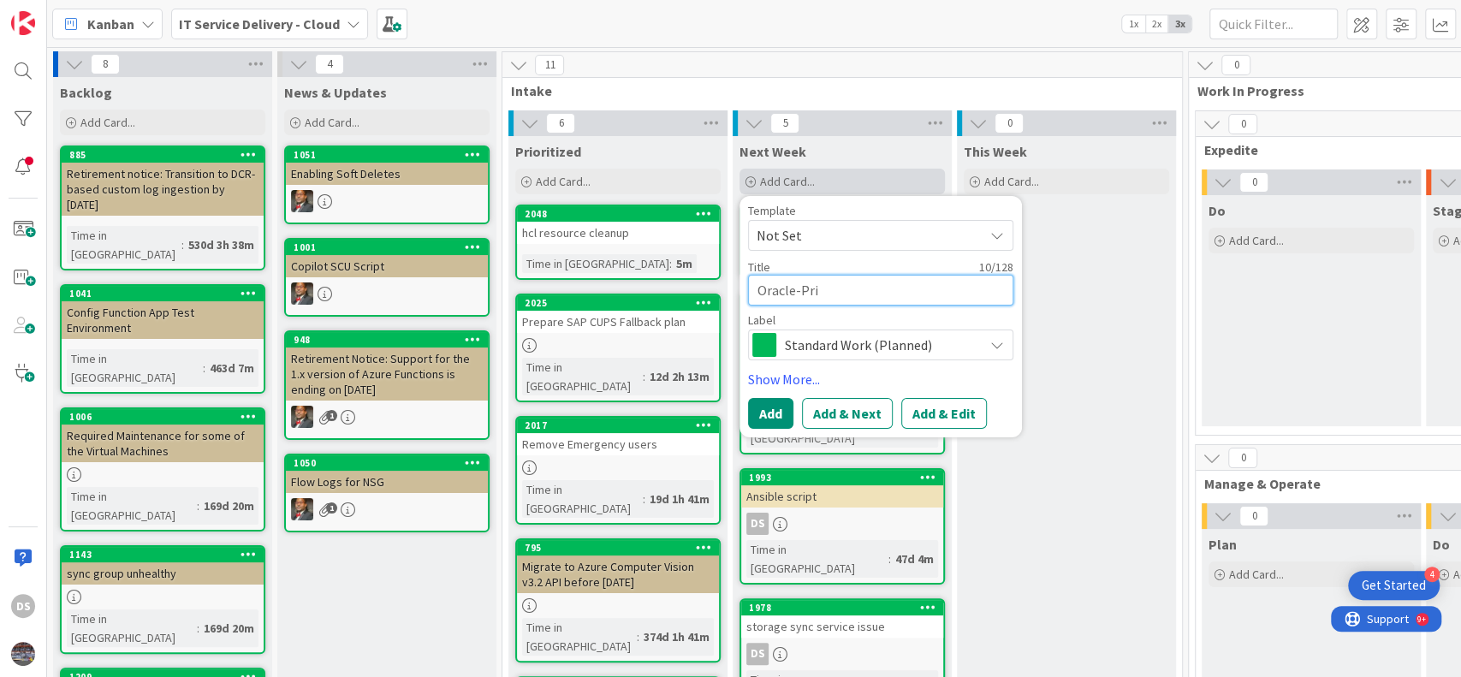
type textarea "x"
type textarea "Oracle-Prin"
type textarea "x"
type textarea "Oracle-Print"
type textarea "x"
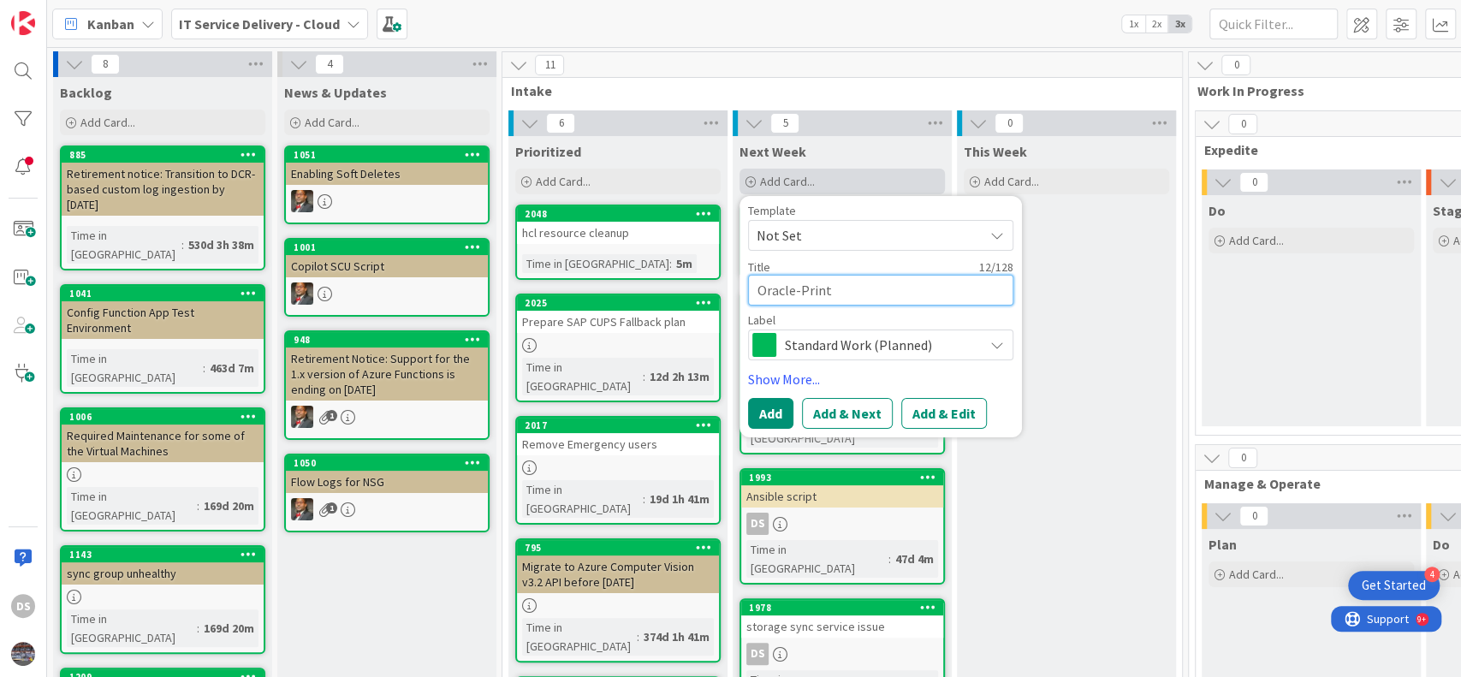
type textarea "Oracle-Printe"
type textarea "x"
type textarea "Oracle-Printer"
type textarea "x"
type textarea "Oracle-Printer"
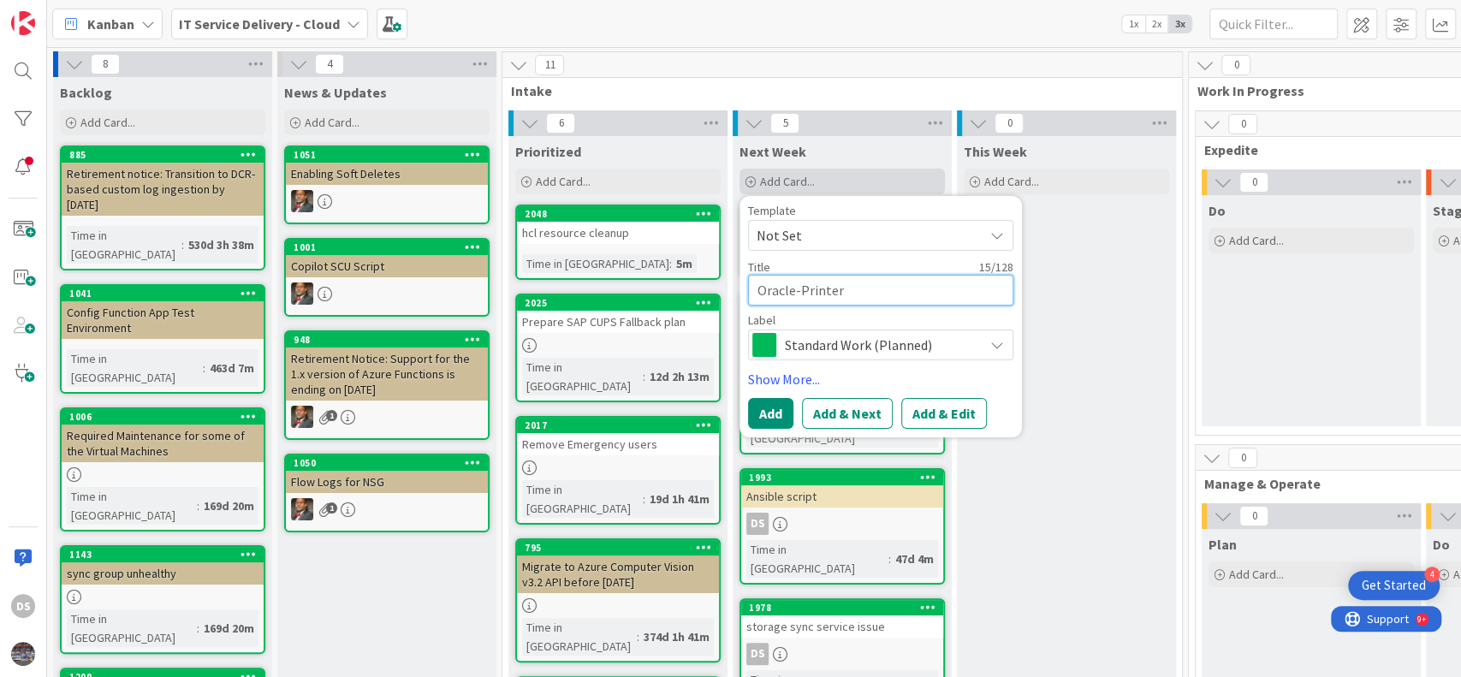
type textarea "x"
type textarea "Oracle-Printer s"
type textarea "x"
type textarea "Oracle-Printer se"
type textarea "x"
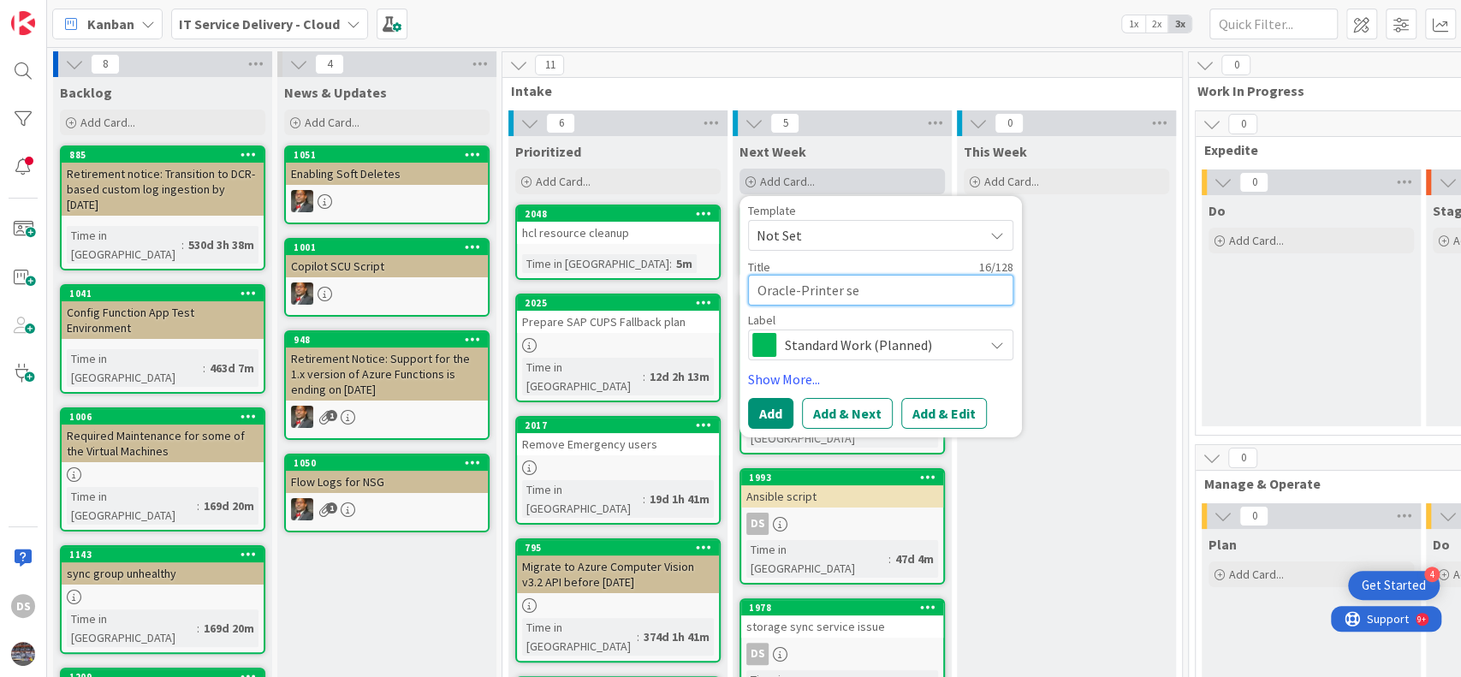
type textarea "Oracle-Printer sec"
type textarea "x"
type textarea "Oracle-Printer secr"
type textarea "x"
type textarea "Oracle-Printer secre"
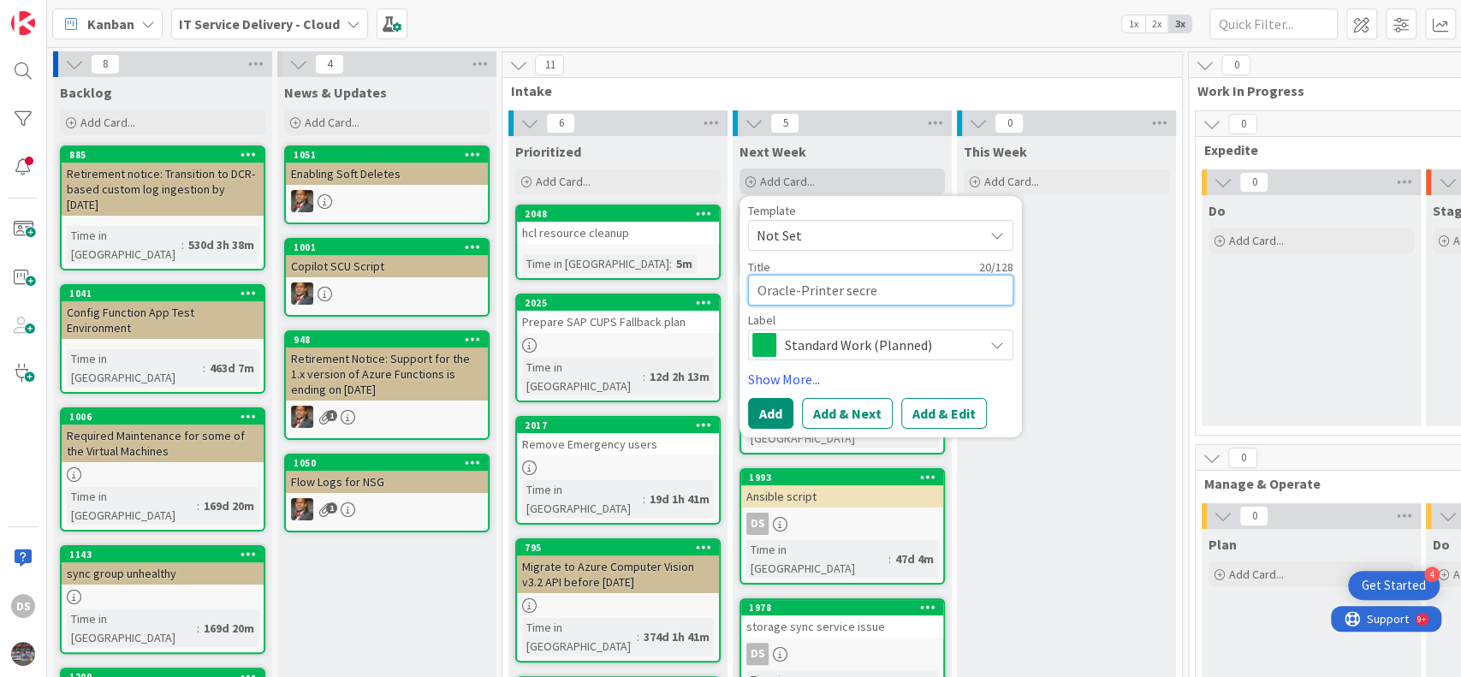
type textarea "x"
type textarea "Oracle-Printer secret"
type textarea "x"
type textarea "Oracle-Printer secret e"
type textarea "x"
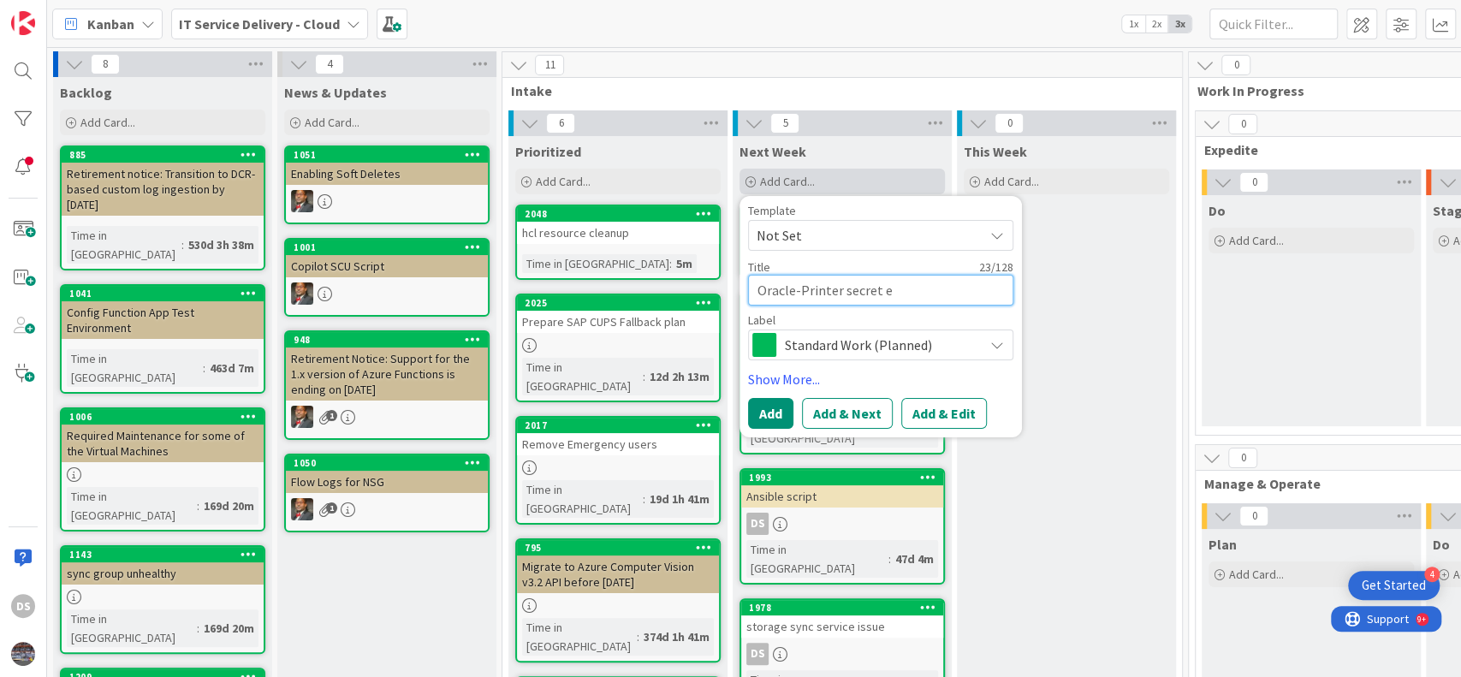
type textarea "Oracle-Printer secret ex"
type textarea "x"
type textarea "Oracle-Printer secret exp"
type textarea "x"
type textarea "Oracle-Printer secret expi"
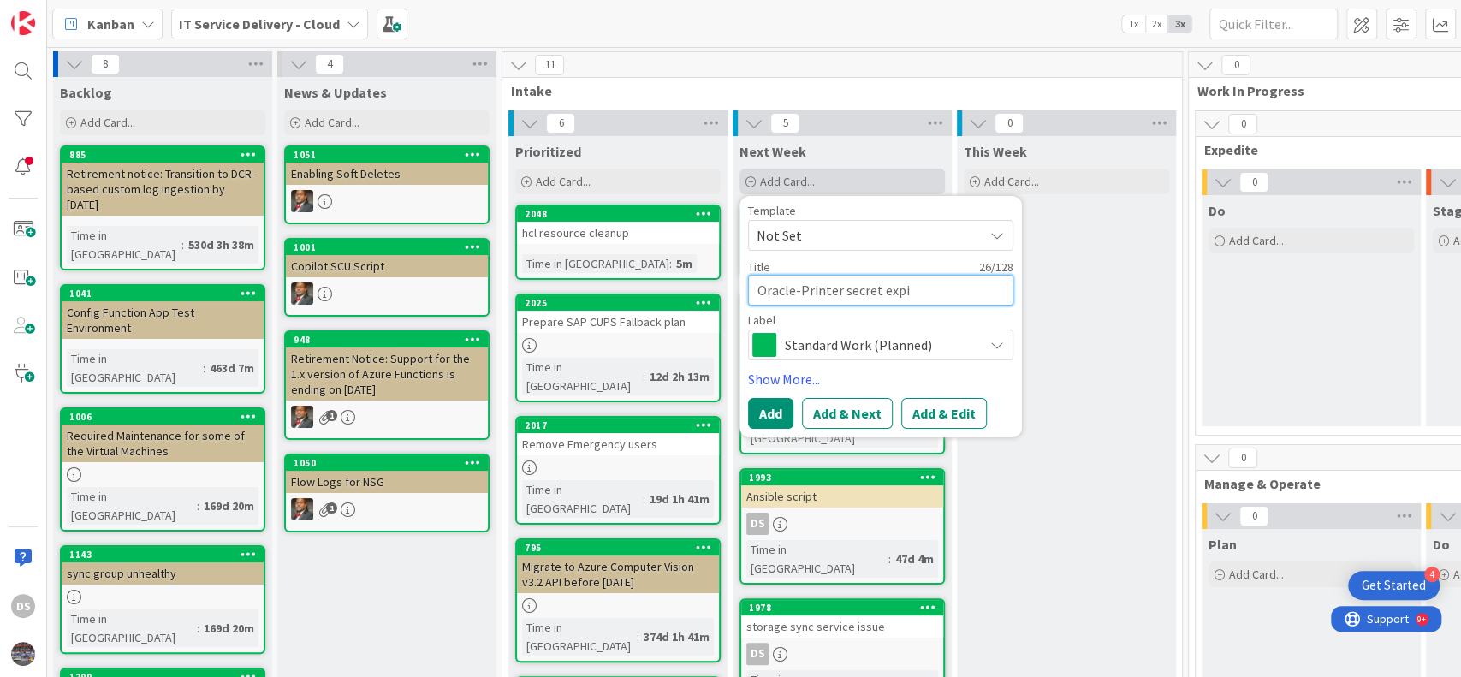
type textarea "x"
type textarea "Oracle-Printer secret expir"
type textarea "x"
type textarea "Oracle-Printer secret expiry"
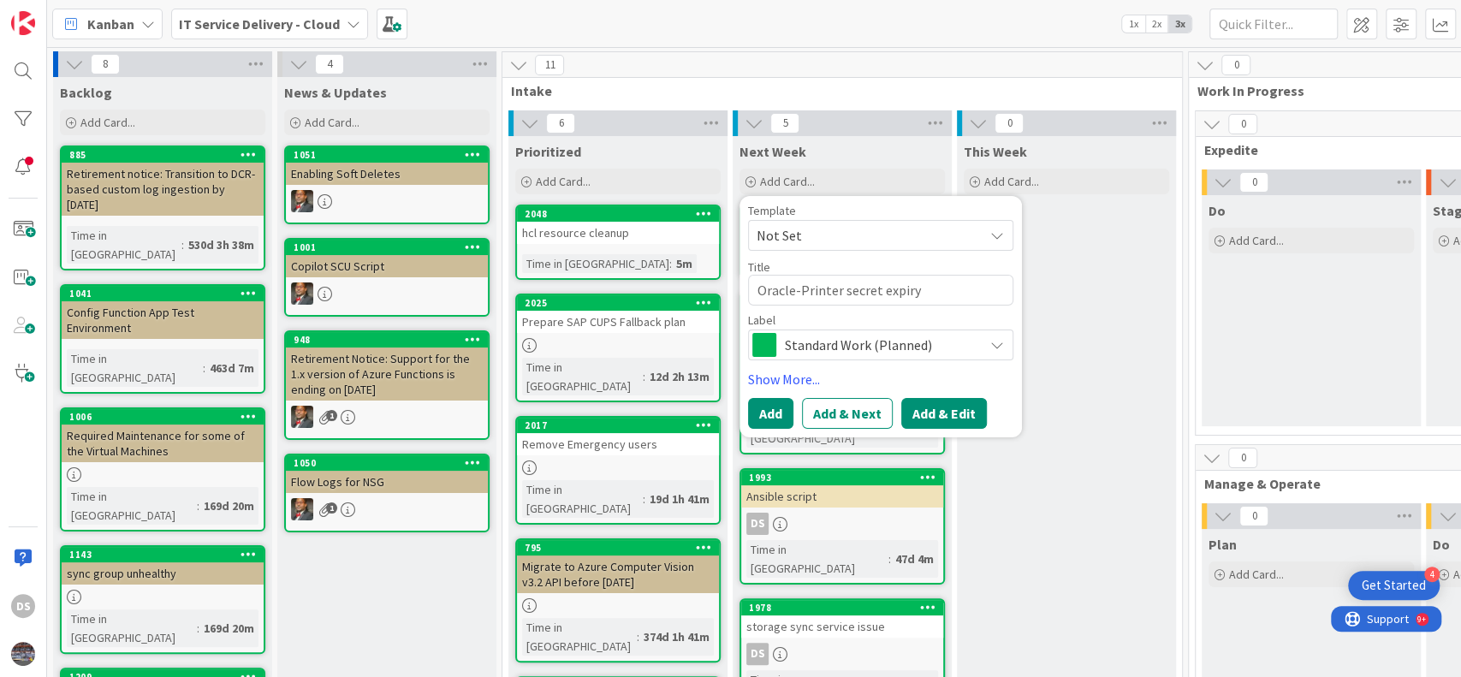
click at [952, 405] on button "Add & Edit" at bounding box center [944, 413] width 86 height 31
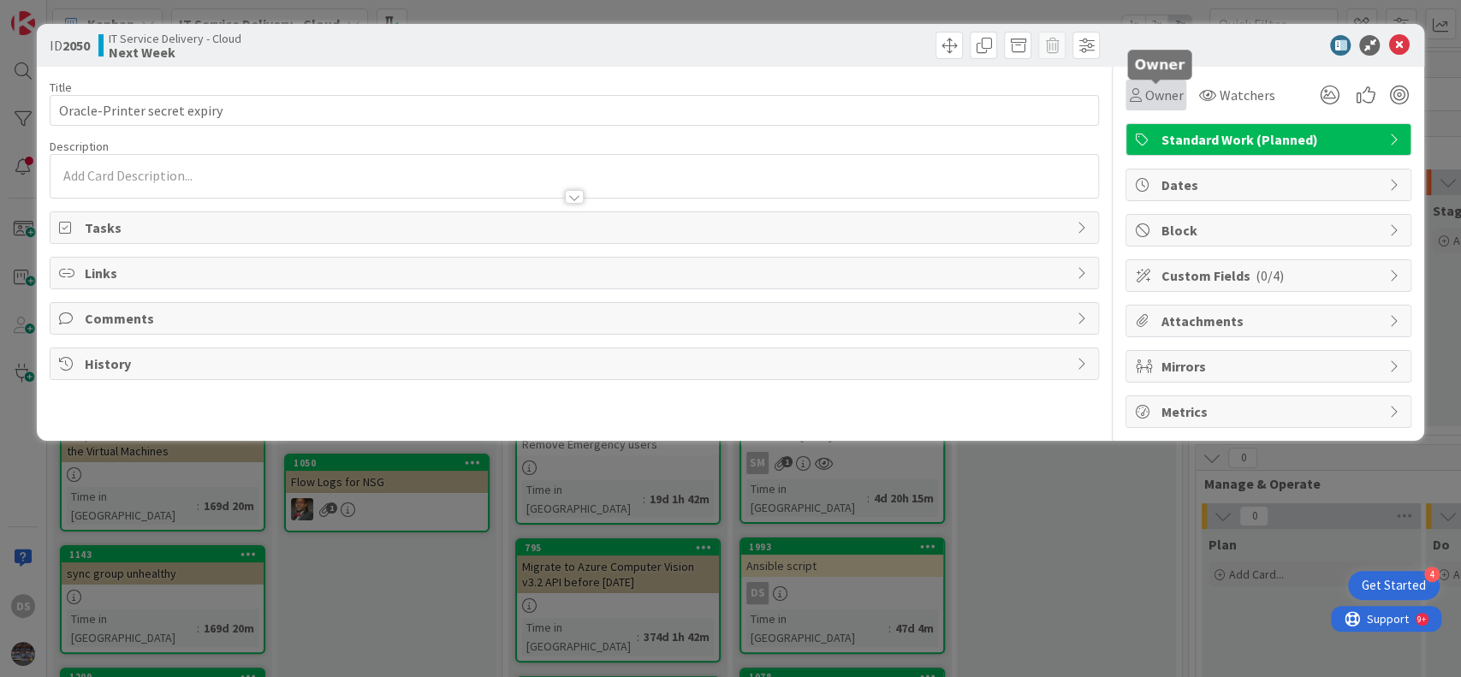
click at [1144, 101] on span "Owner" at bounding box center [1163, 95] width 39 height 21
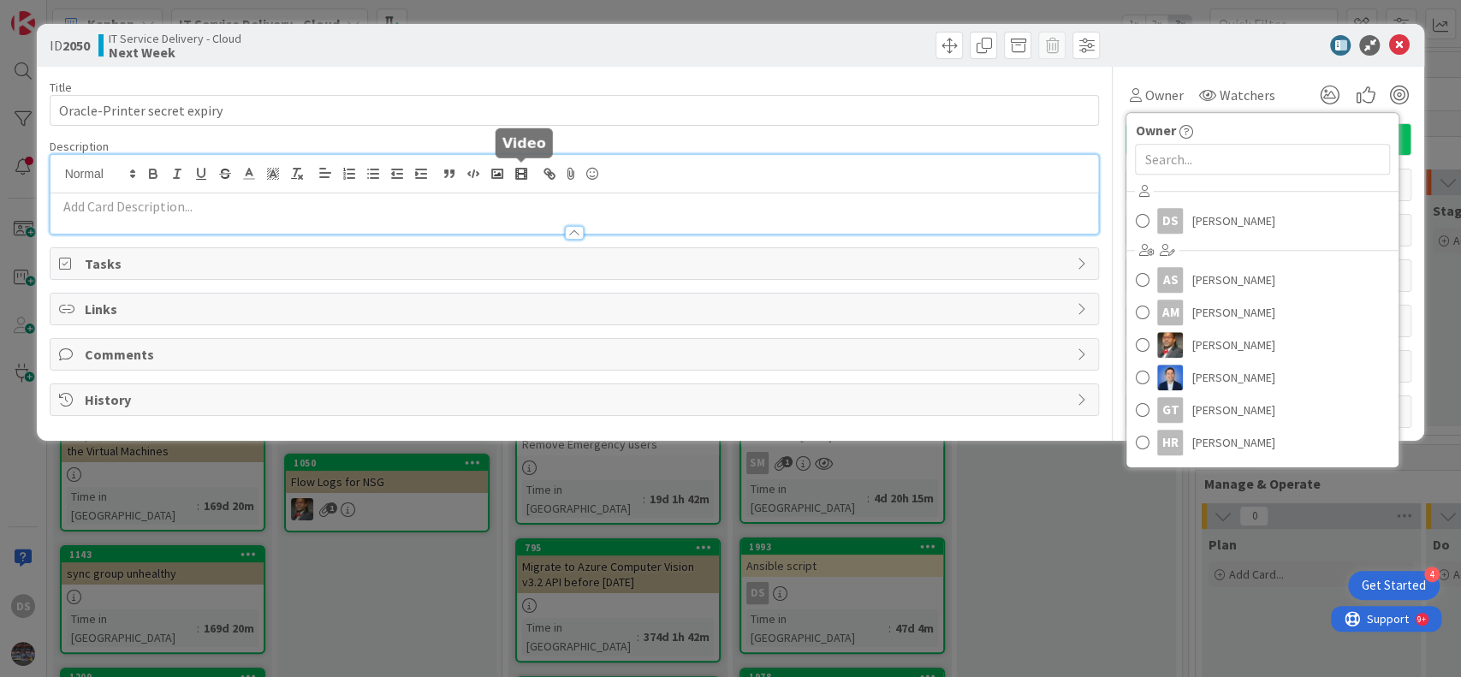
click at [527, 171] on div at bounding box center [574, 194] width 1048 height 79
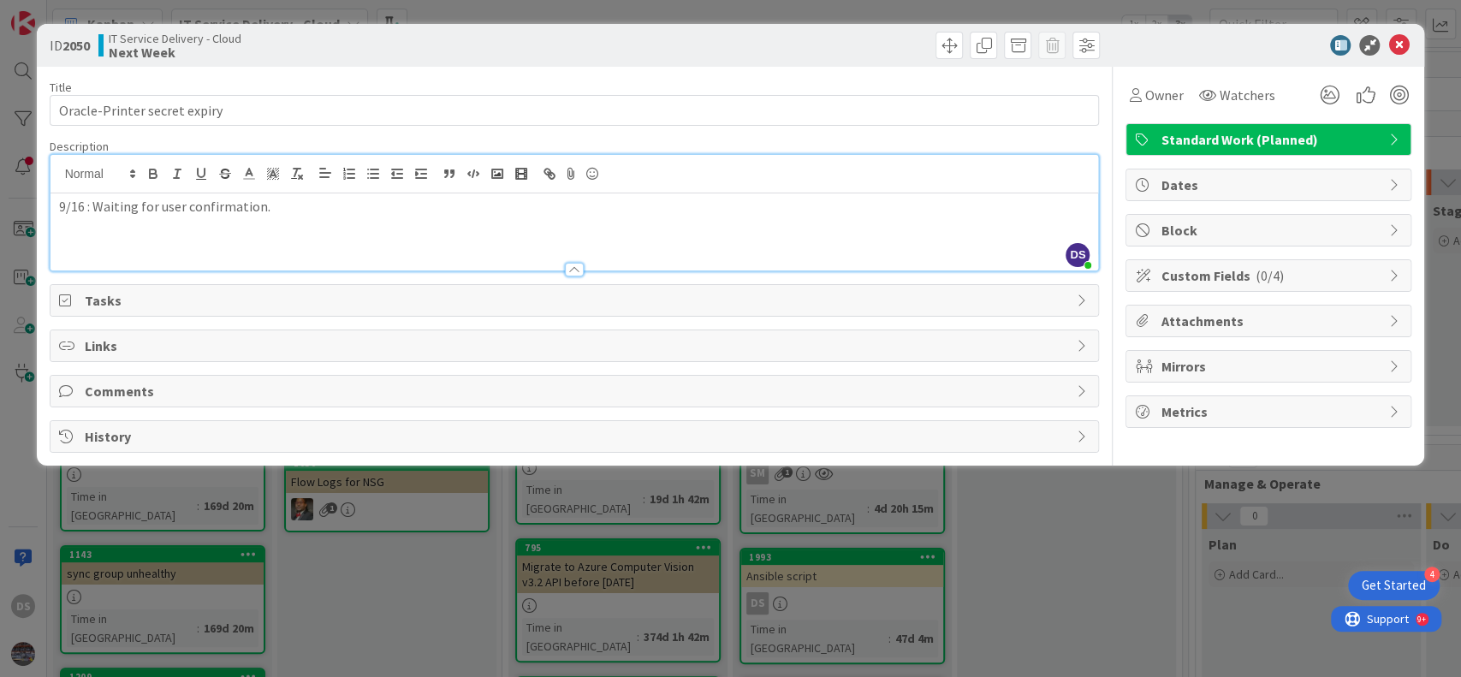
click at [169, 211] on p "9/16 : Waiting for user confirmation." at bounding box center [574, 207] width 1031 height 20
click at [1160, 95] on span "Owner" at bounding box center [1163, 95] width 39 height 21
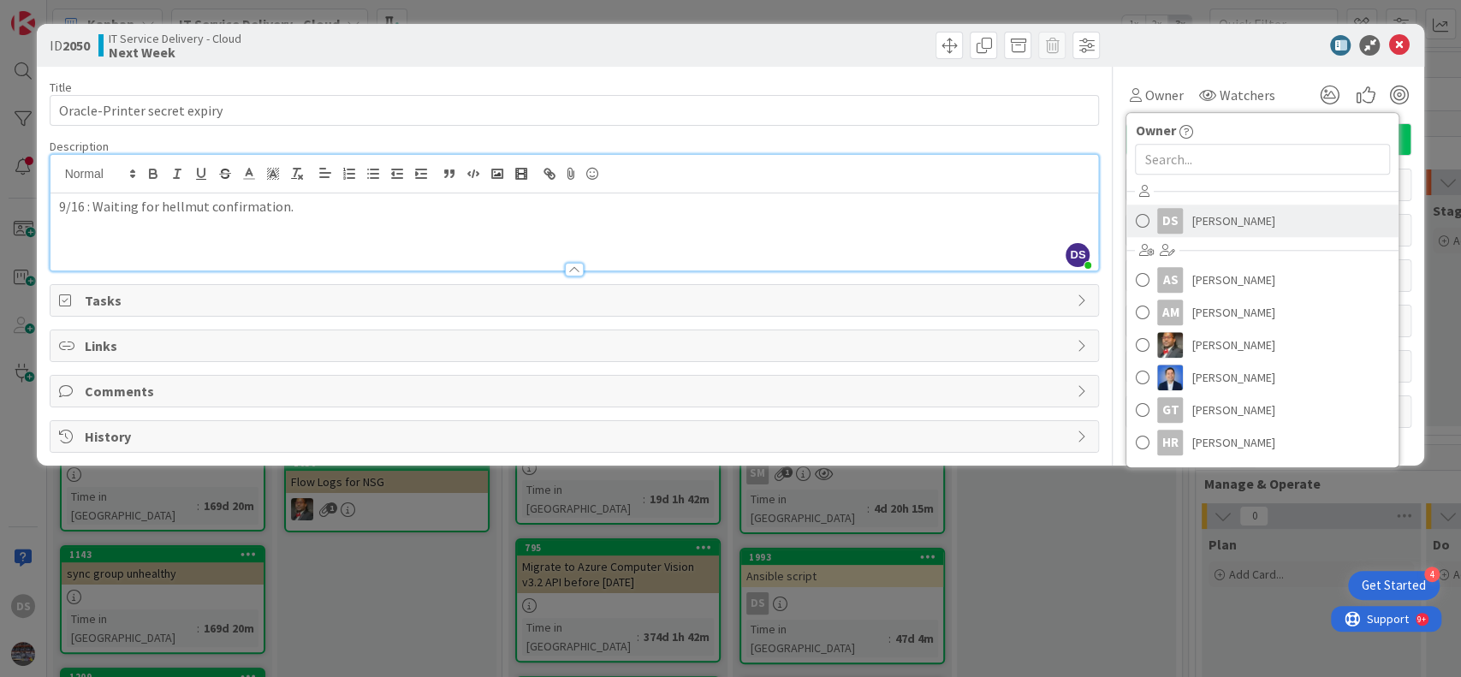
click at [1212, 222] on span "[PERSON_NAME]" at bounding box center [1232, 221] width 83 height 26
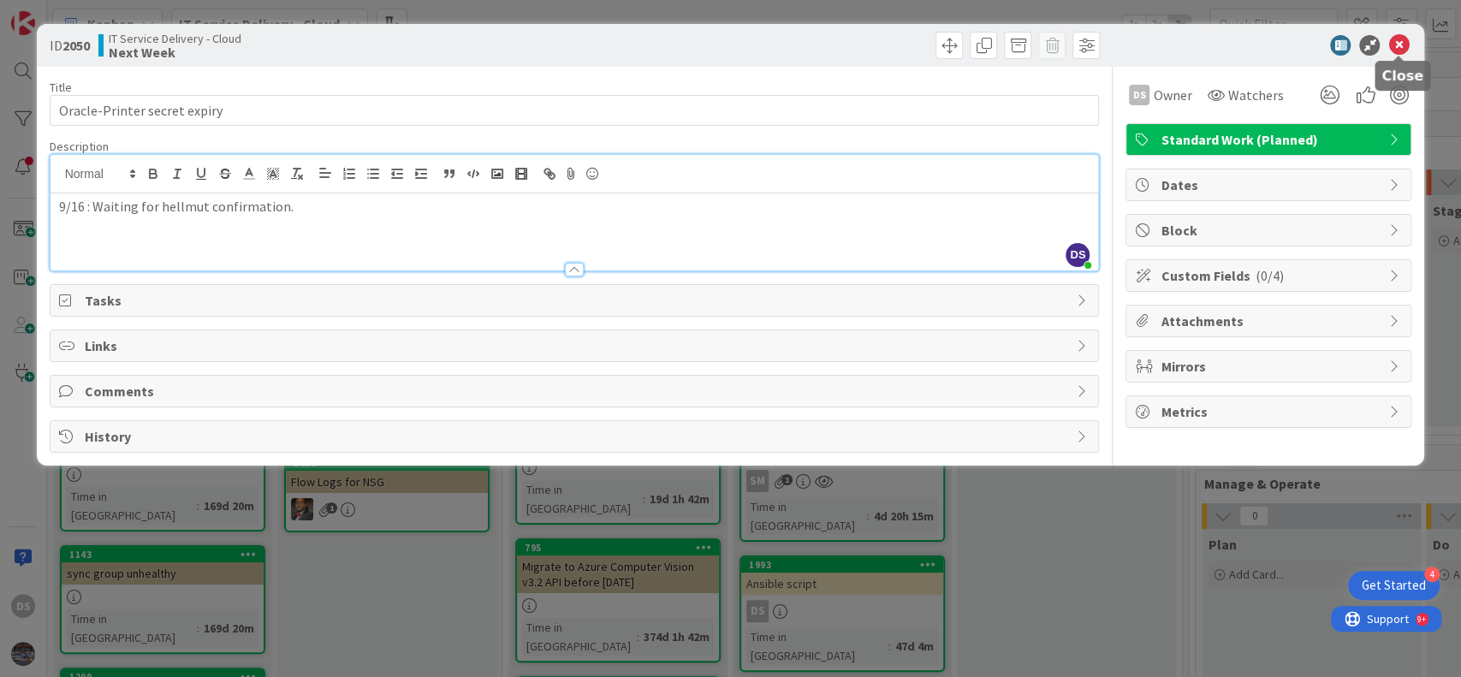
click at [1391, 45] on icon at bounding box center [1398, 45] width 21 height 21
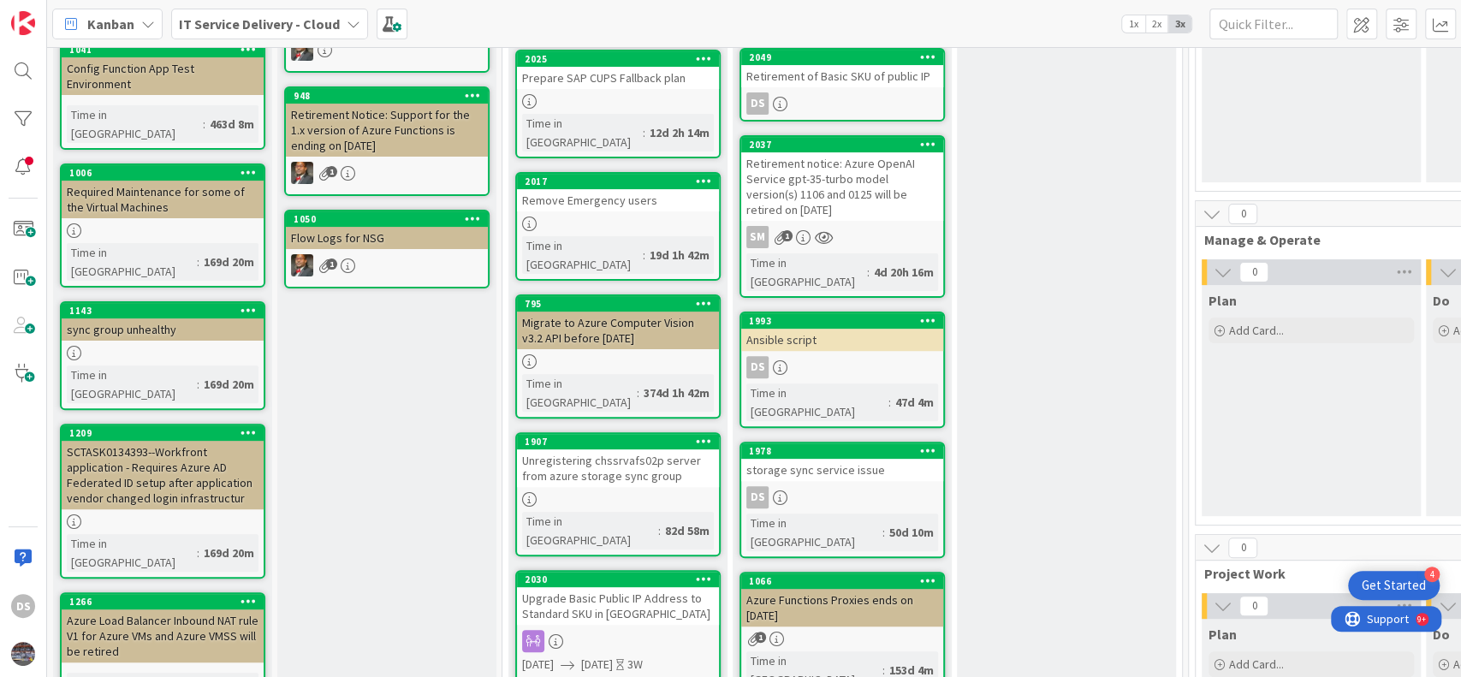
scroll to position [250, 0]
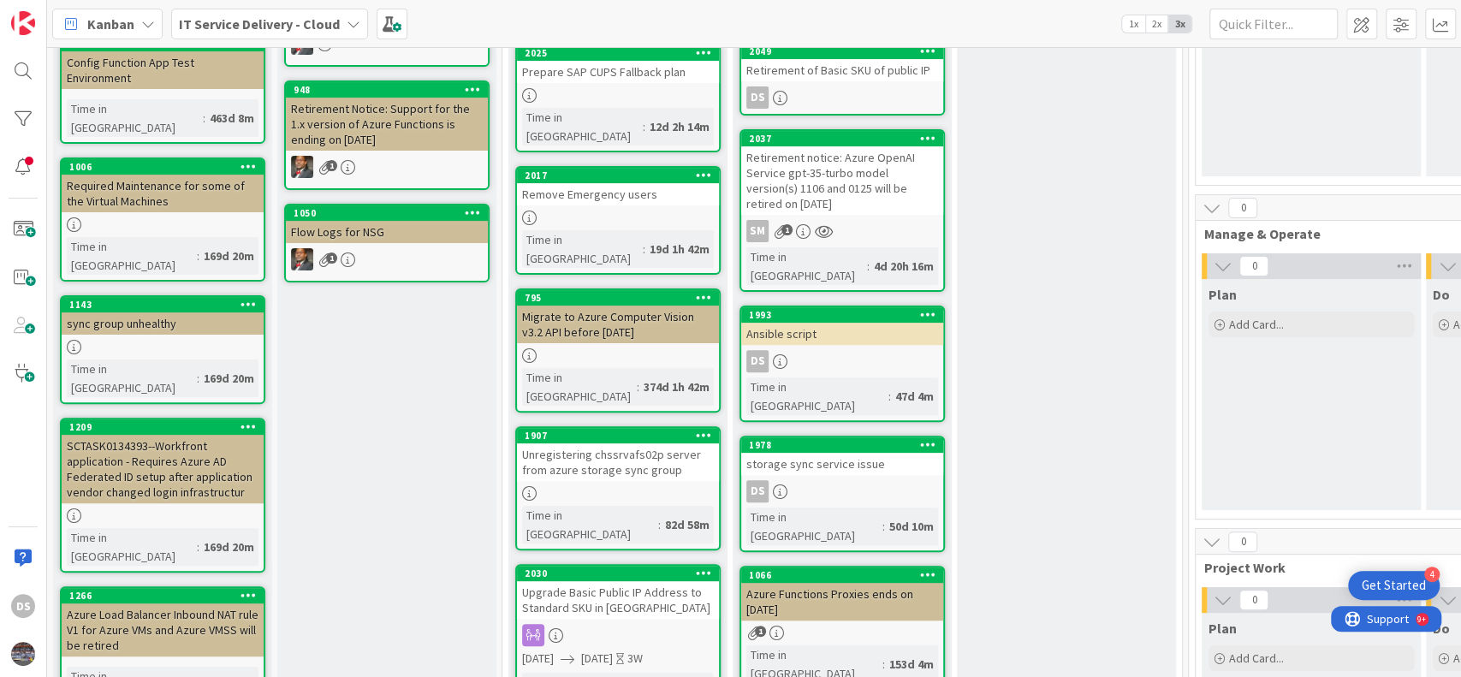
click at [812, 453] on div "storage sync service issue" at bounding box center [842, 464] width 202 height 22
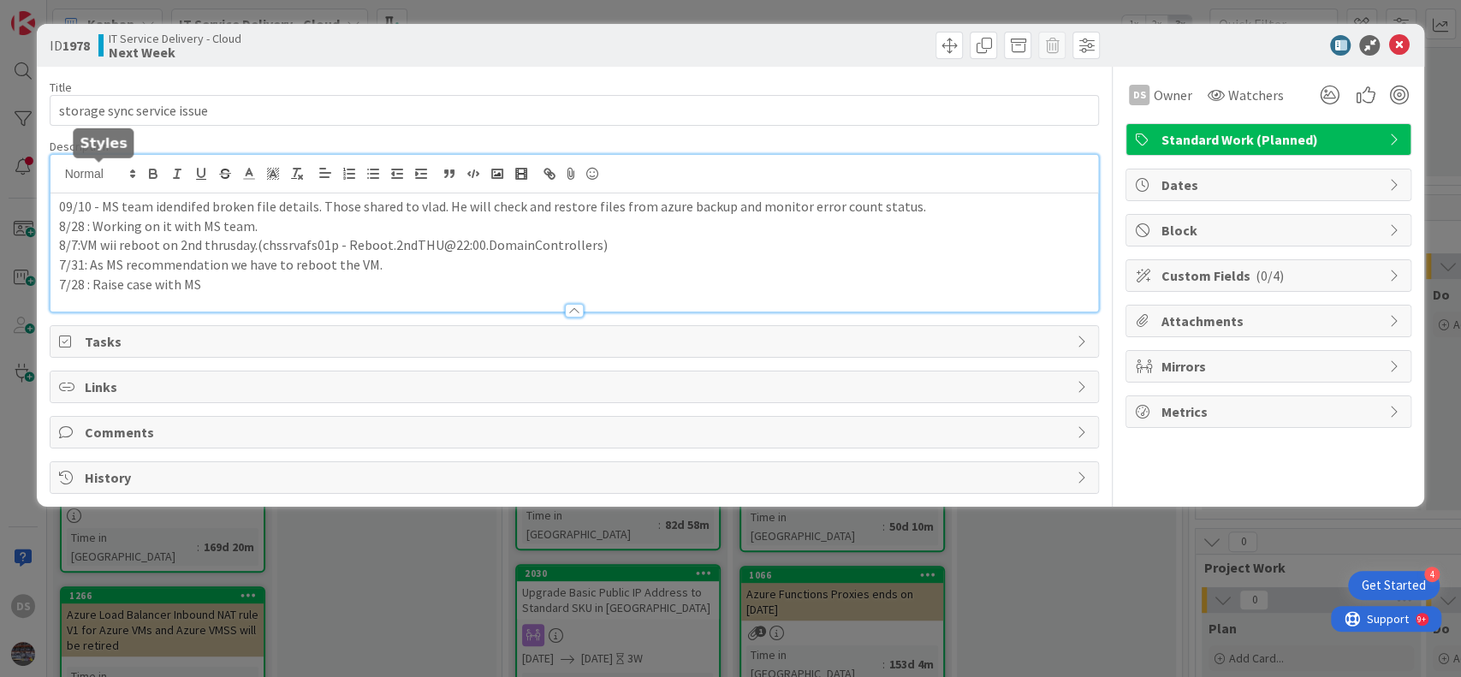
click at [61, 181] on div "09/10 - MS team idendifed broken file details. Those shared to vlad. He will ch…" at bounding box center [574, 233] width 1048 height 157
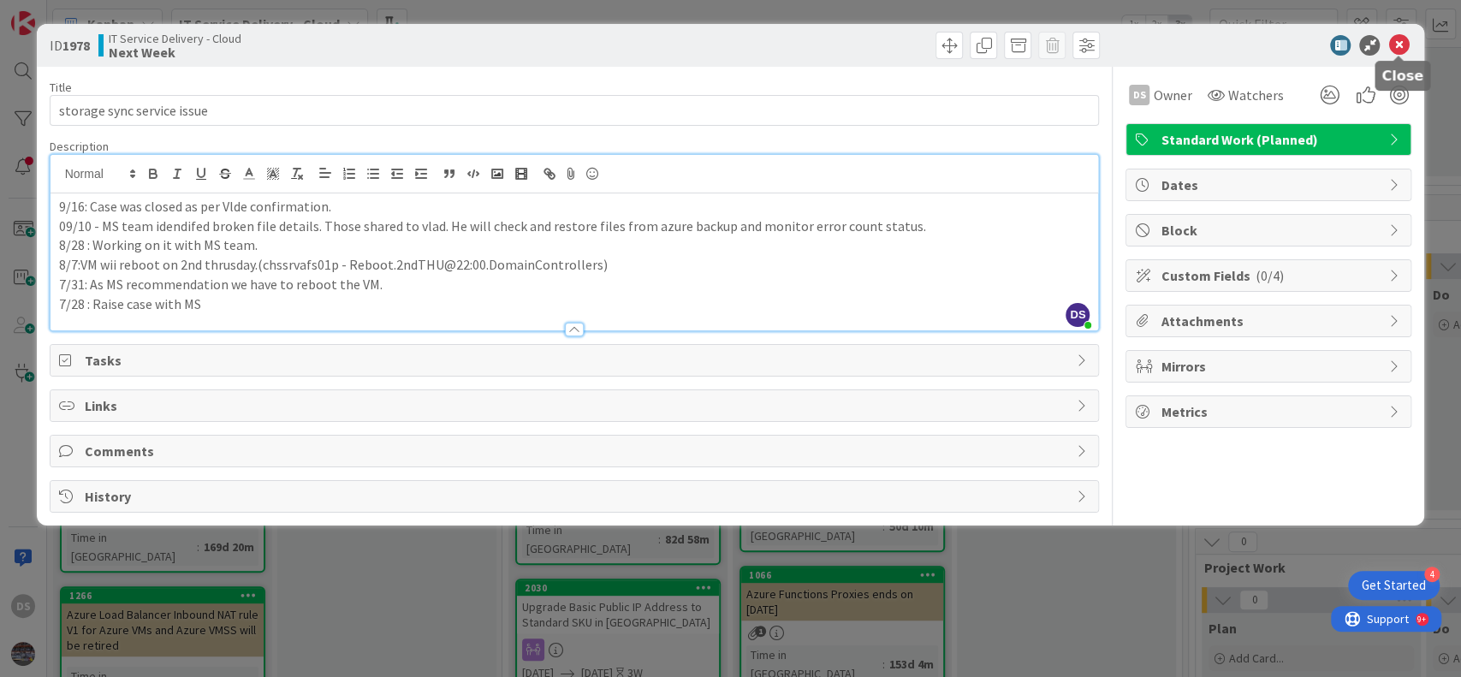
click at [1397, 46] on icon at bounding box center [1398, 45] width 21 height 21
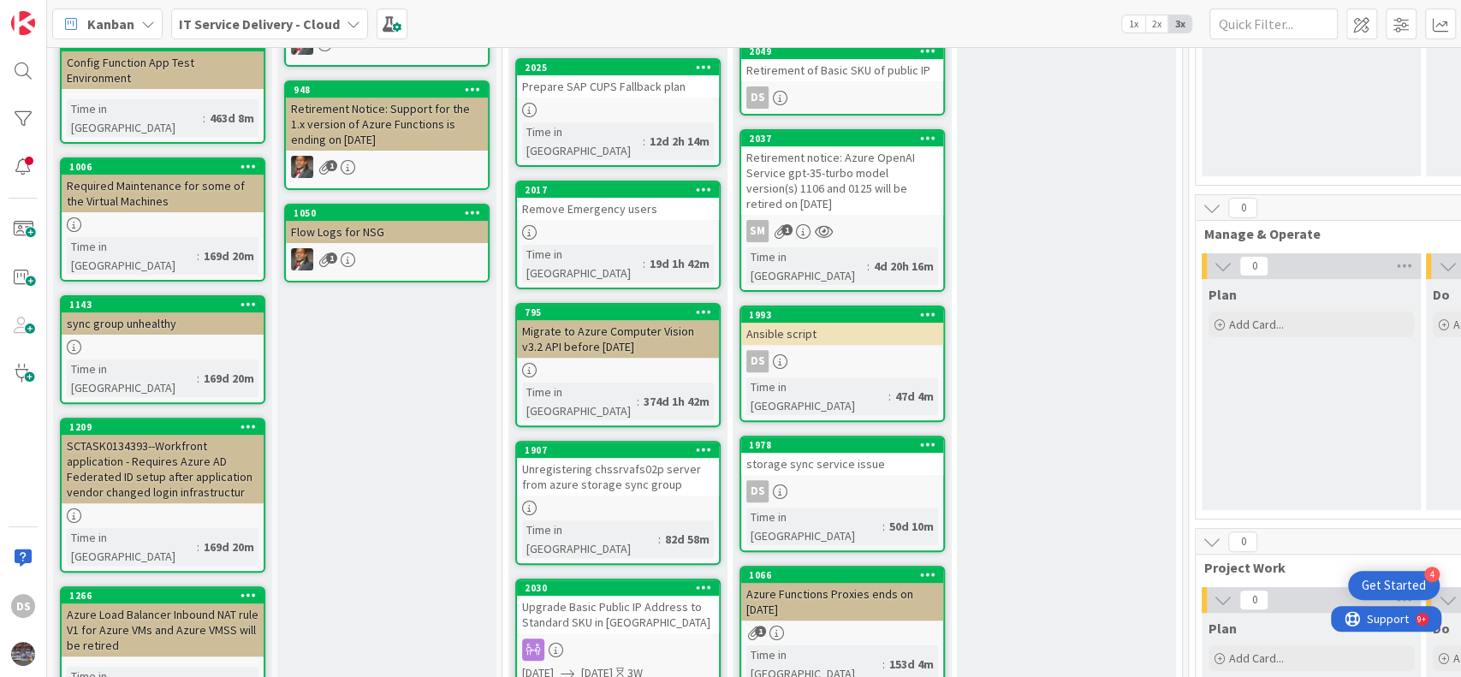
click at [840, 323] on div "Ansible script" at bounding box center [842, 334] width 202 height 22
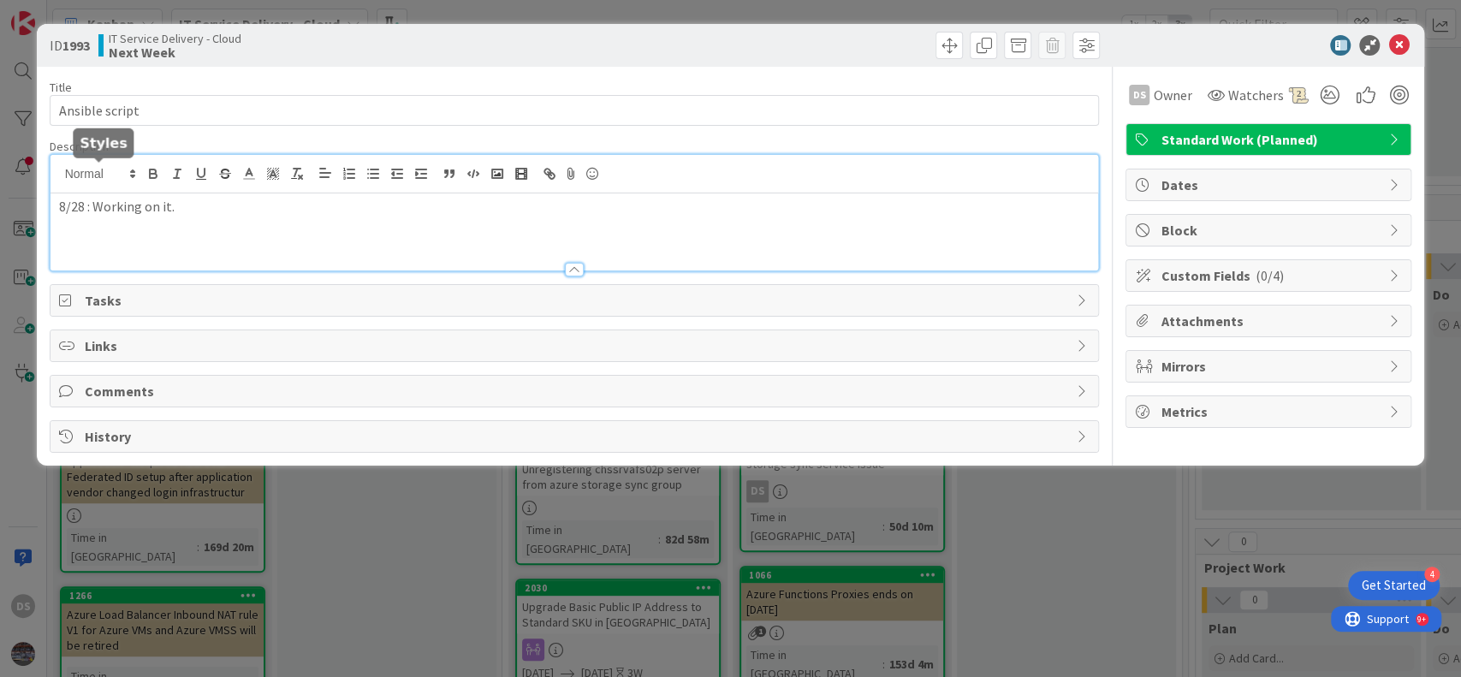
click at [59, 175] on div "8/28 : Working on it." at bounding box center [574, 213] width 1048 height 116
click at [1400, 53] on icon at bounding box center [1398, 45] width 21 height 21
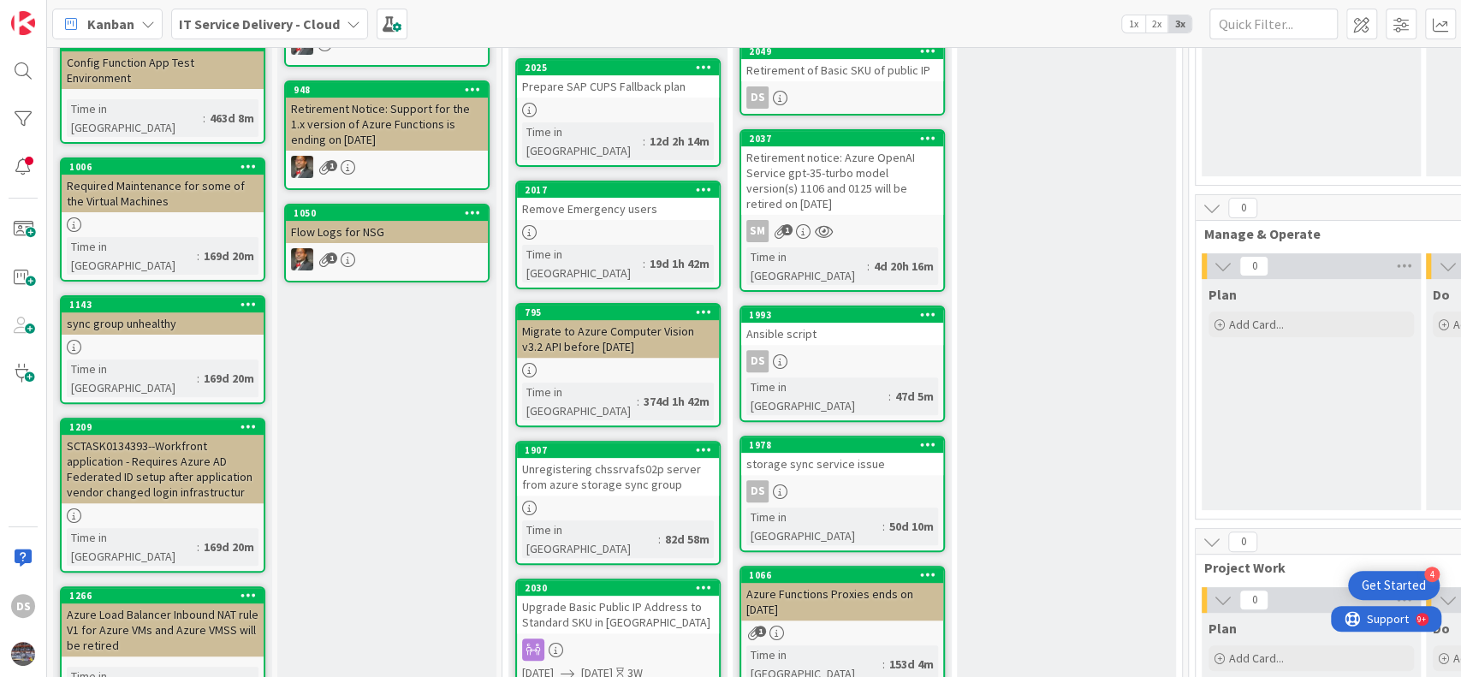
click at [590, 596] on div "Upgrade Basic Public IP Address to Standard SKU in [GEOGRAPHIC_DATA]" at bounding box center [618, 615] width 202 height 38
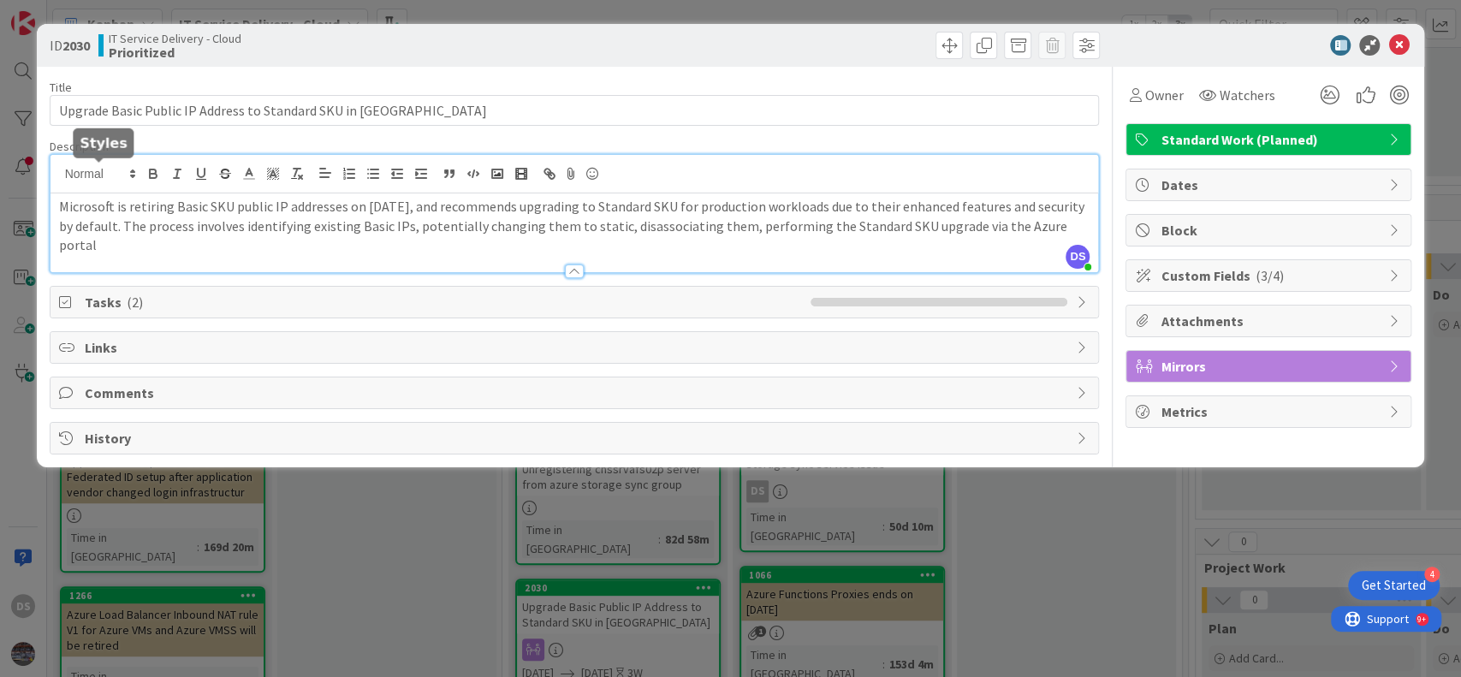
click at [60, 171] on div "DS [PERSON_NAME] just joined Microsoft is retiring Basic SKU public IP addresse…" at bounding box center [574, 213] width 1048 height 117
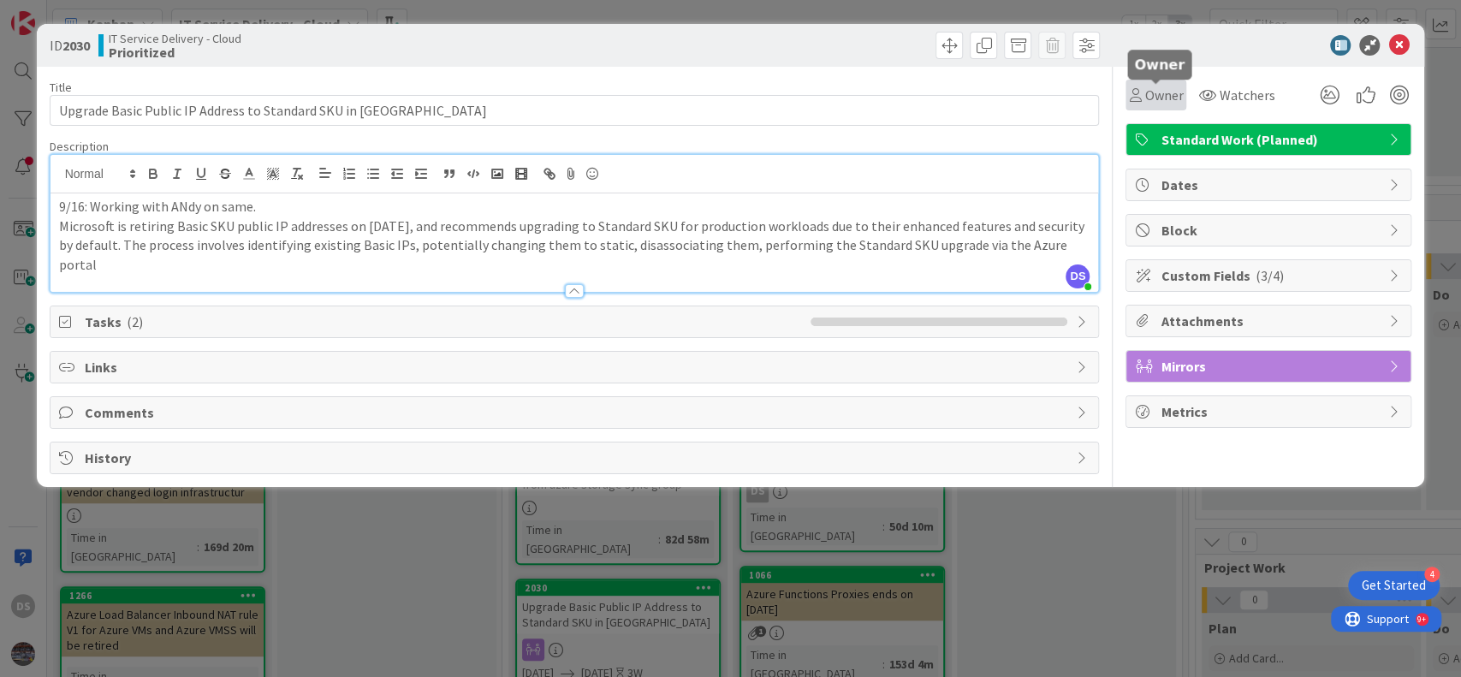
click at [1153, 92] on span "Owner" at bounding box center [1163, 95] width 39 height 21
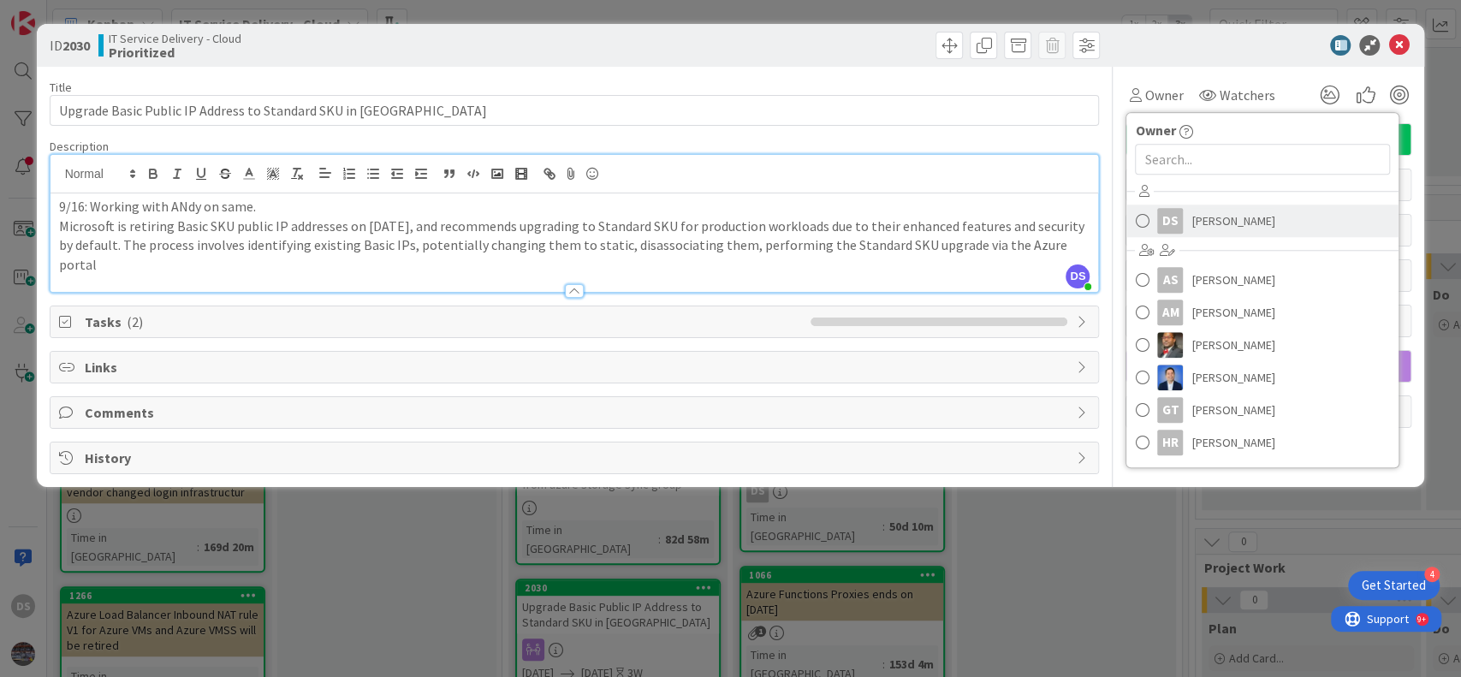
click at [1200, 205] on link "DS [PERSON_NAME]" at bounding box center [1262, 221] width 272 height 33
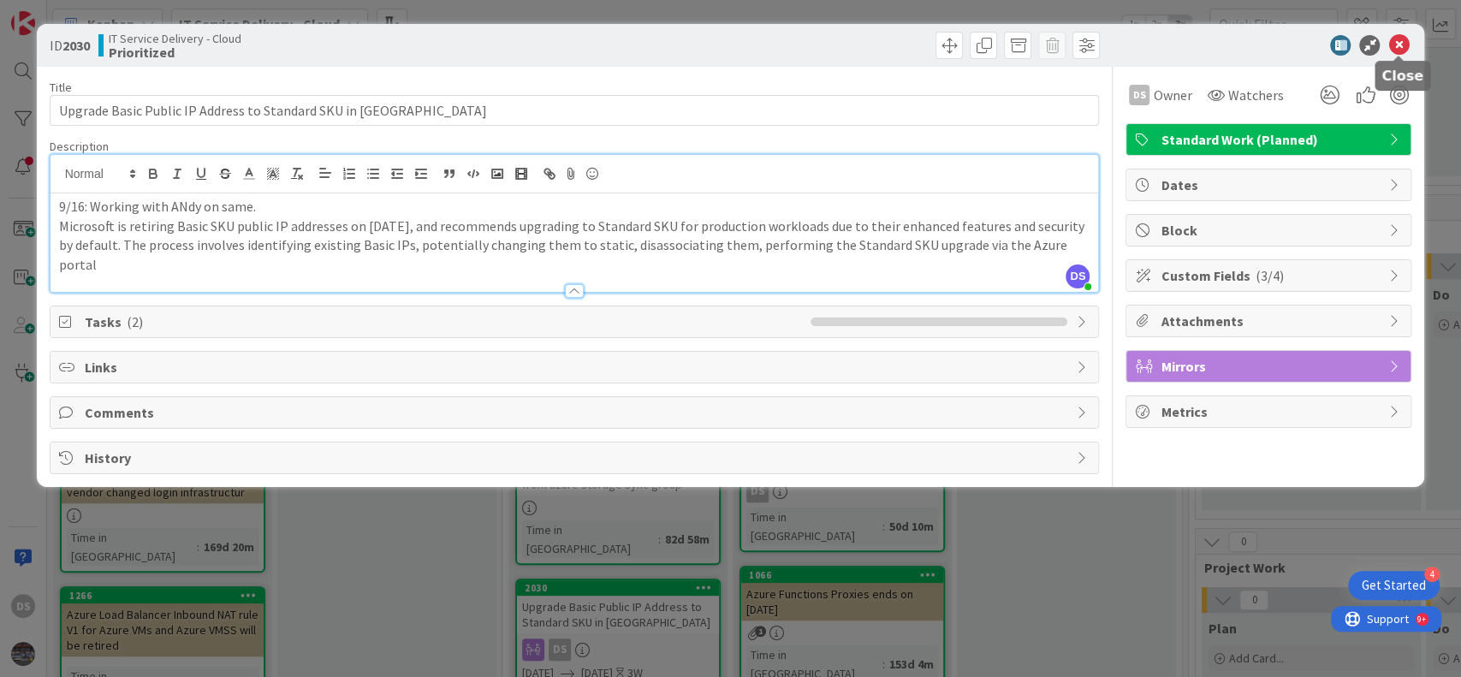
click at [1402, 47] on icon at bounding box center [1398, 45] width 21 height 21
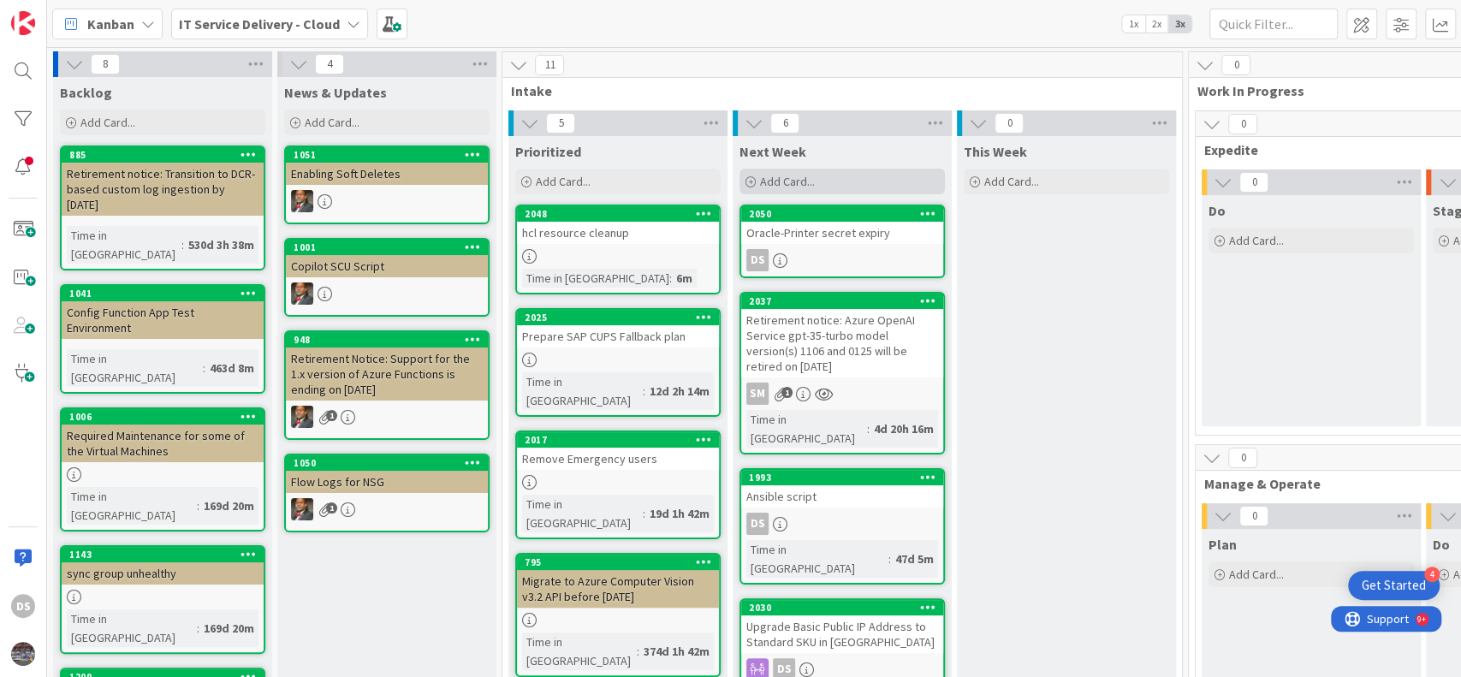
click at [806, 174] on span "Add Card..." at bounding box center [787, 181] width 55 height 15
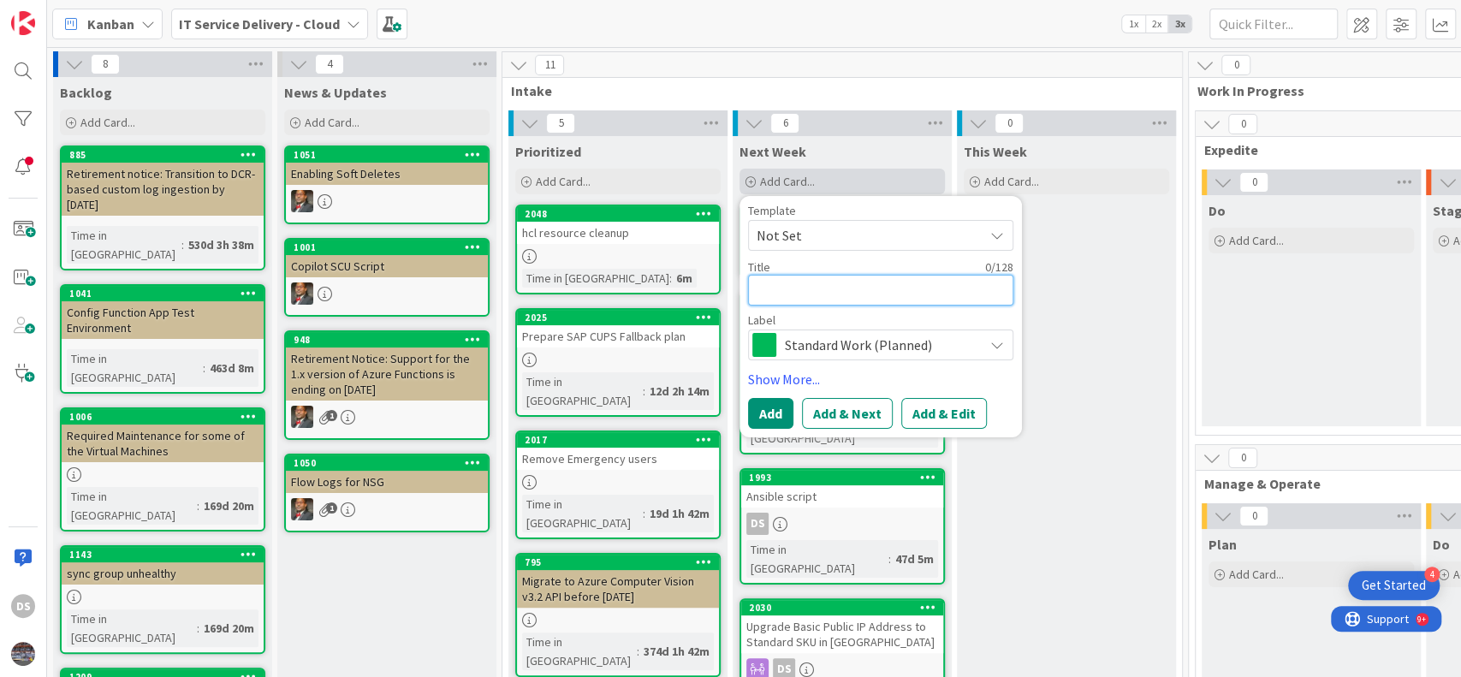
type textarea "x"
type textarea "A"
type textarea "x"
type textarea "AP"
type textarea "x"
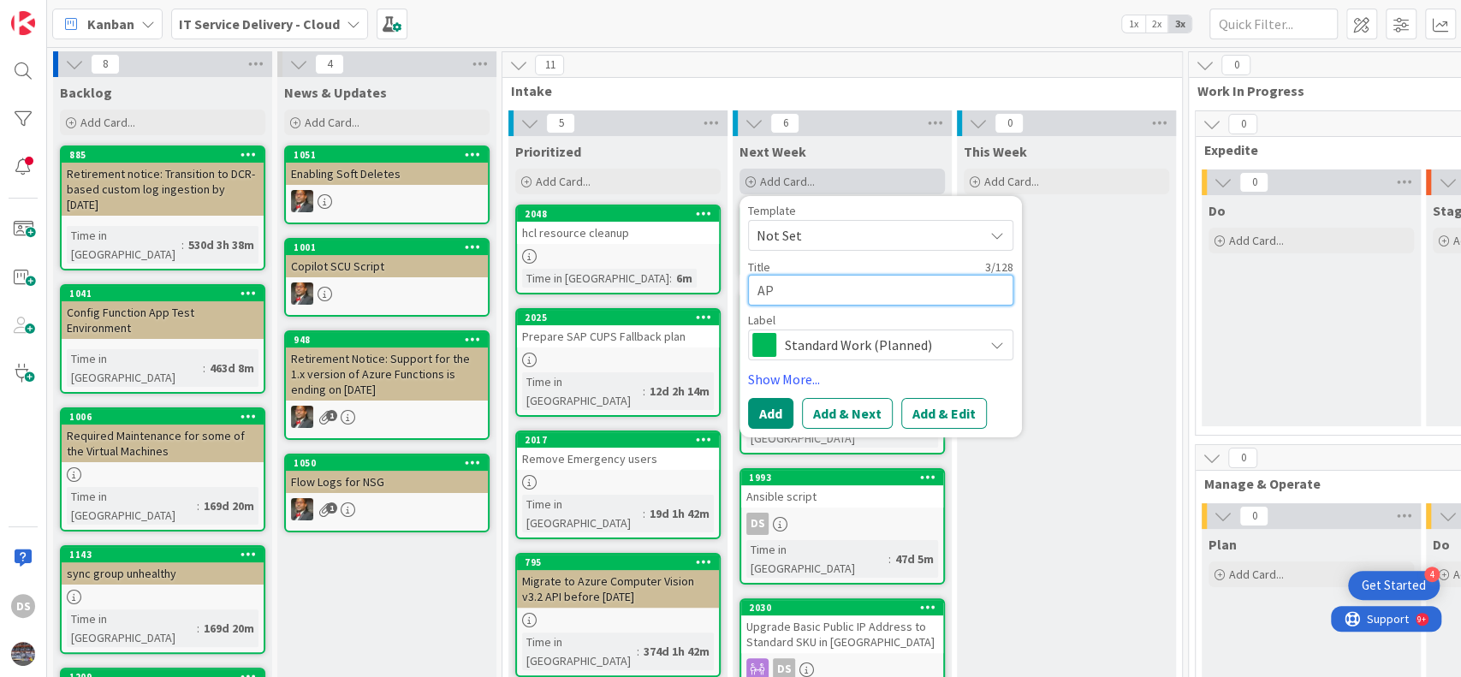
type textarea "API"
type textarea "x"
type textarea "API"
type textarea "x"
type textarea "API p"
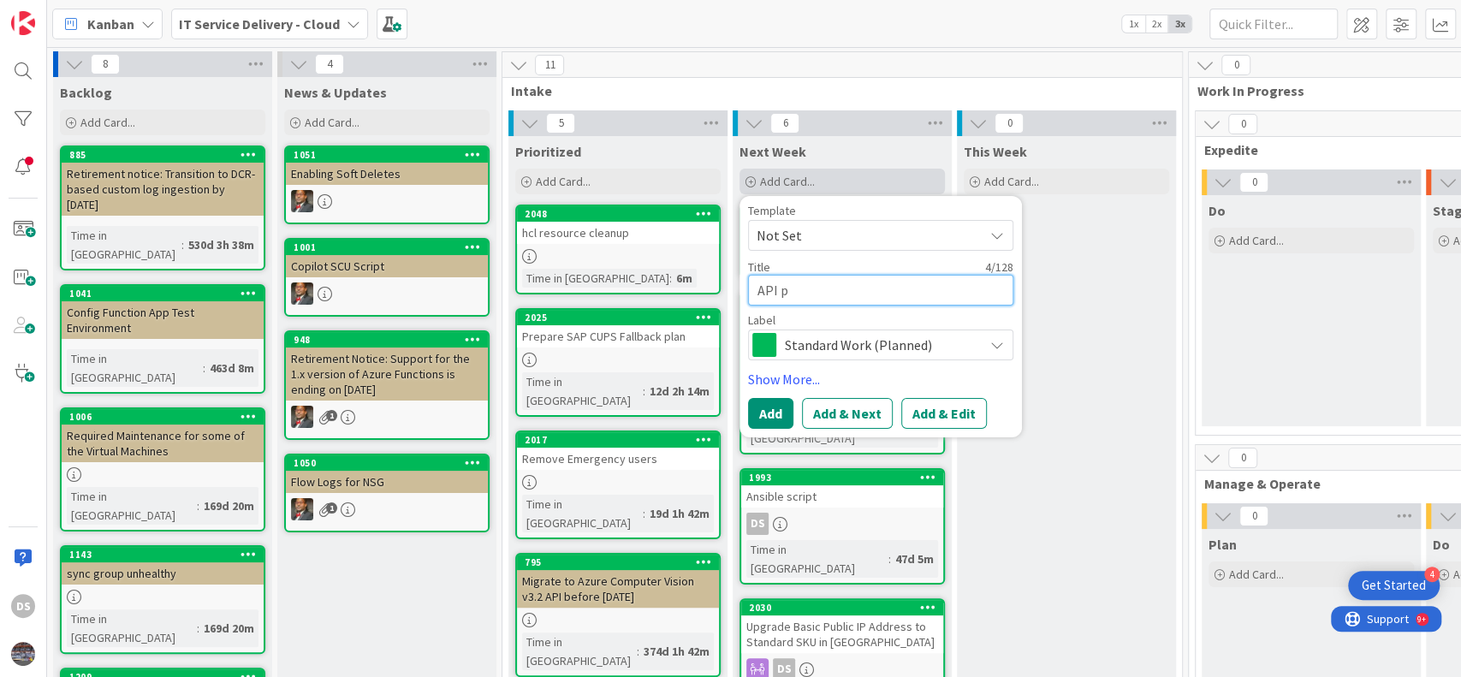
type textarea "x"
type textarea "API pe"
type textarea "x"
type textarea "API per"
type textarea "x"
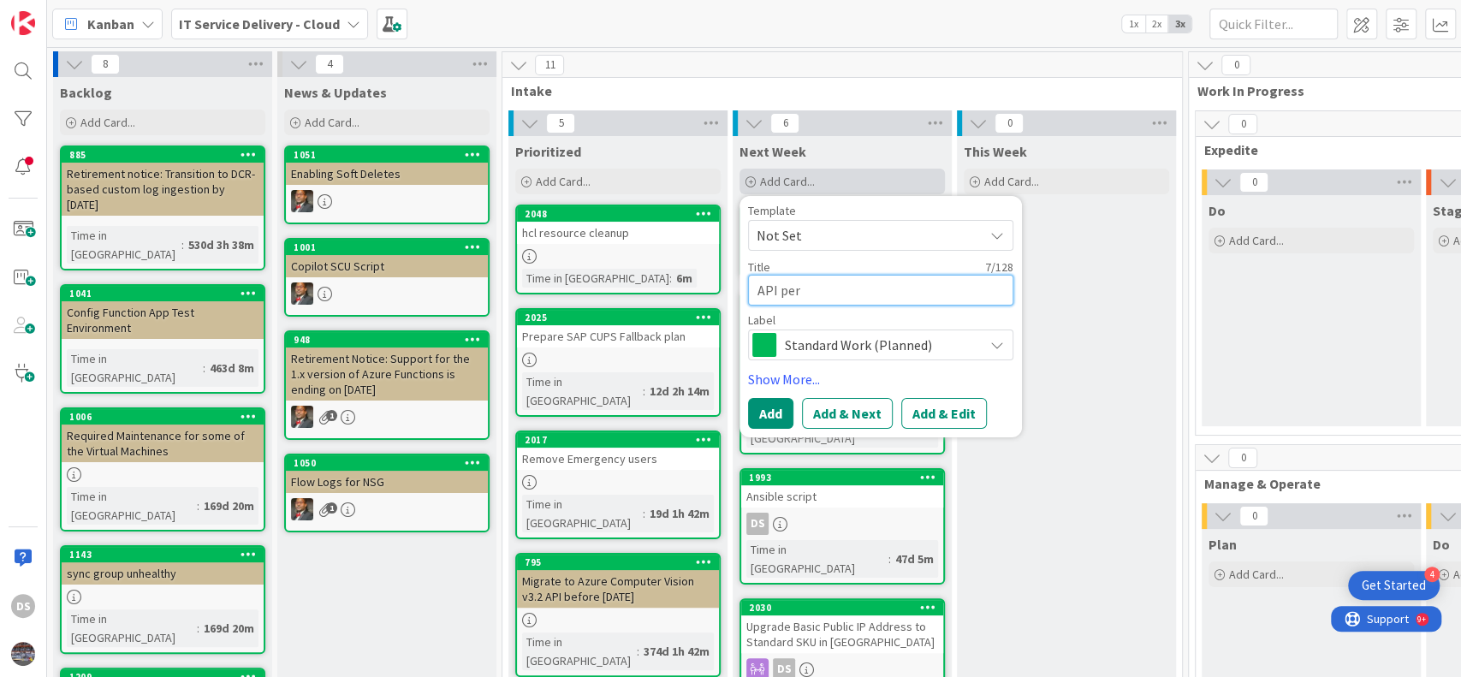
type textarea "API perm"
type textarea "x"
type textarea "API permis"
type textarea "x"
type textarea "API permiss"
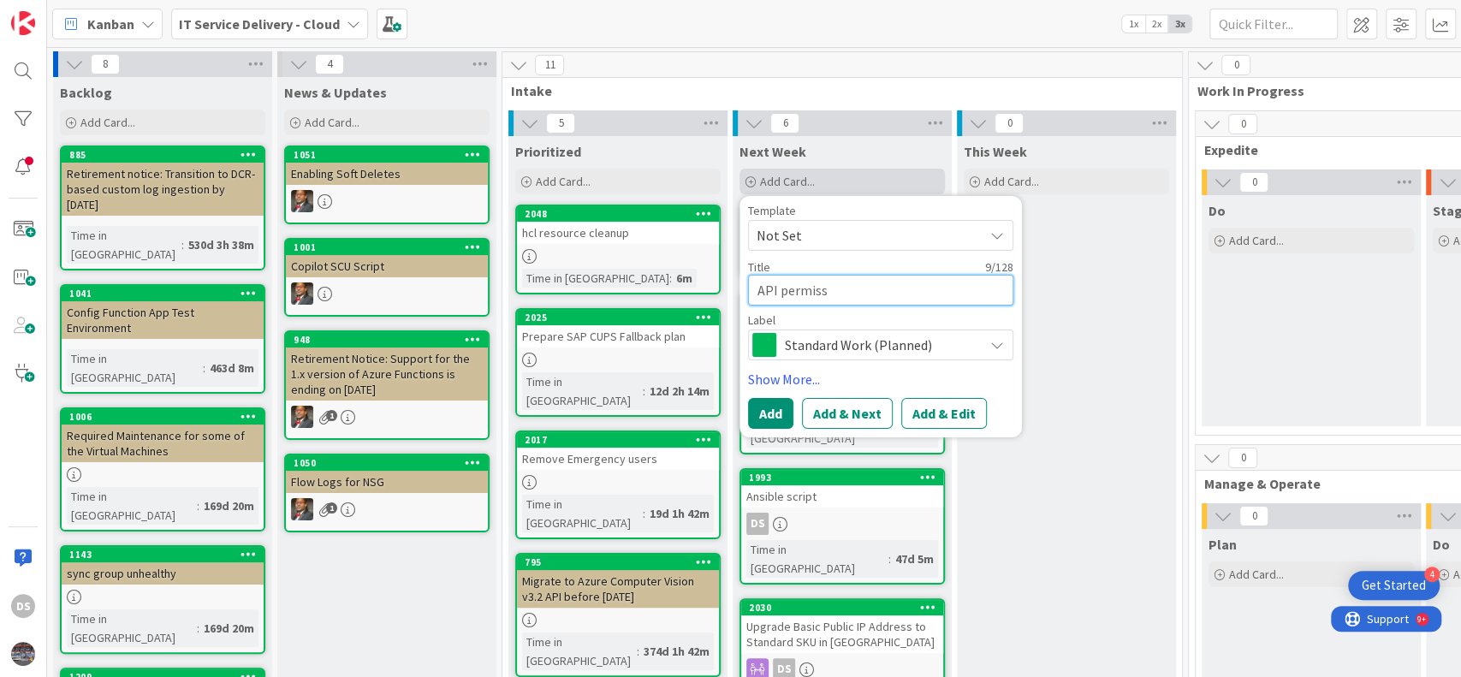
type textarea "x"
type textarea "API permissi"
type textarea "x"
type textarea "API permissip"
type textarea "x"
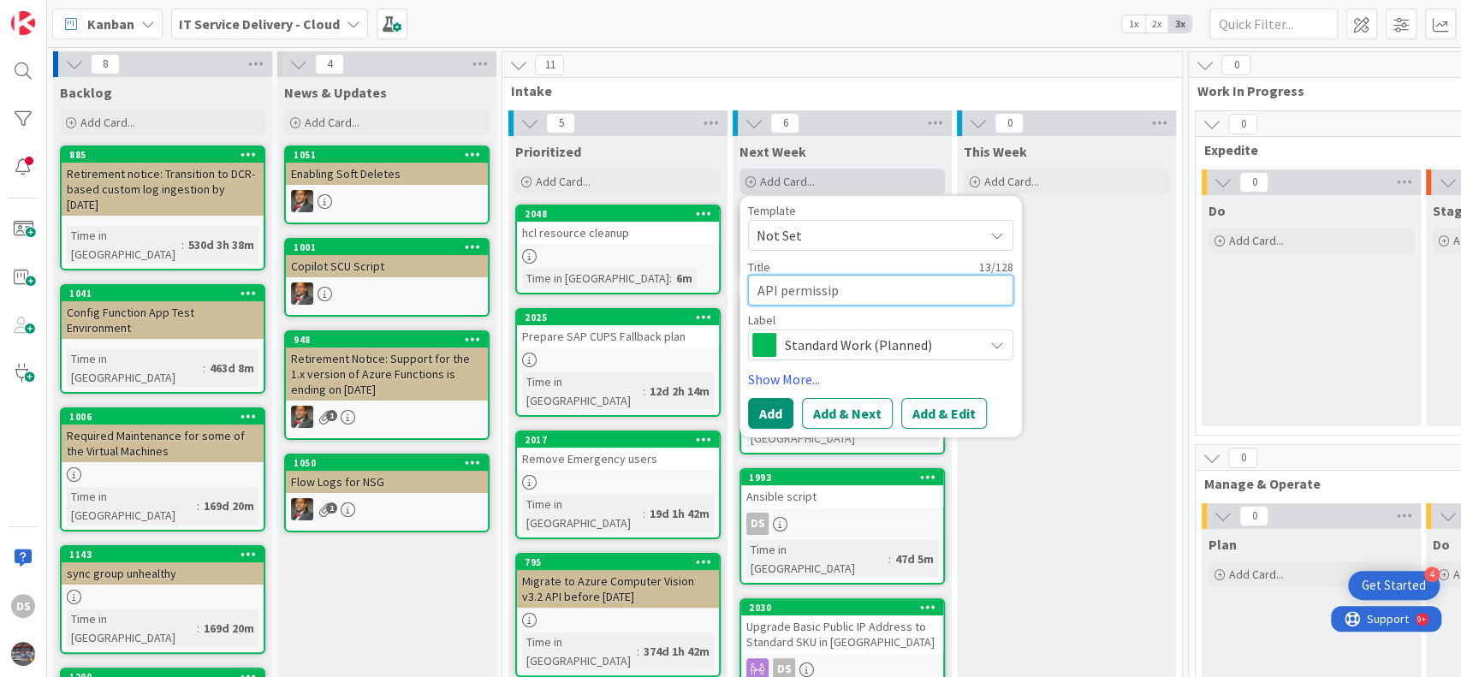
type textarea "API permissipn"
type textarea "x"
type textarea "API permissipn"
type textarea "x"
type textarea "API permissipn o"
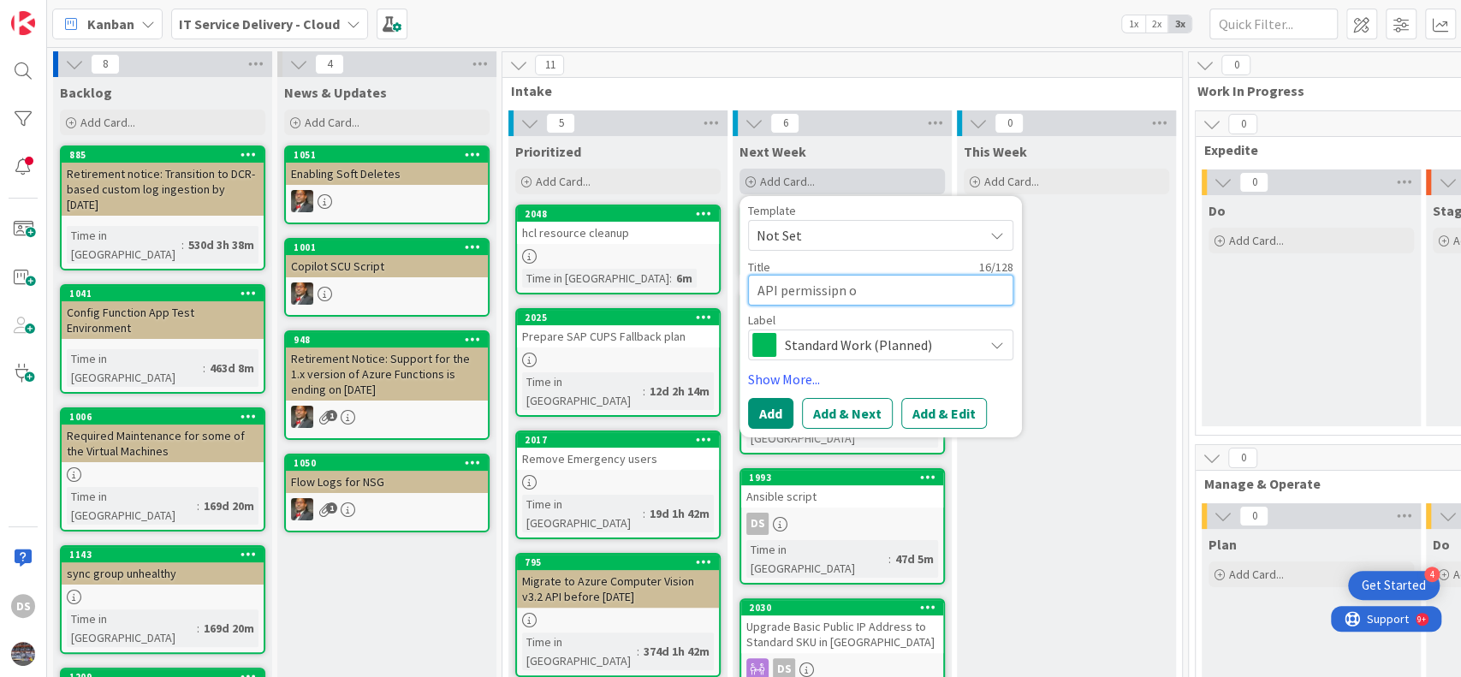
type textarea "x"
type textarea "API permissipn on"
type textarea "x"
type textarea "API permissipn o"
type textarea "x"
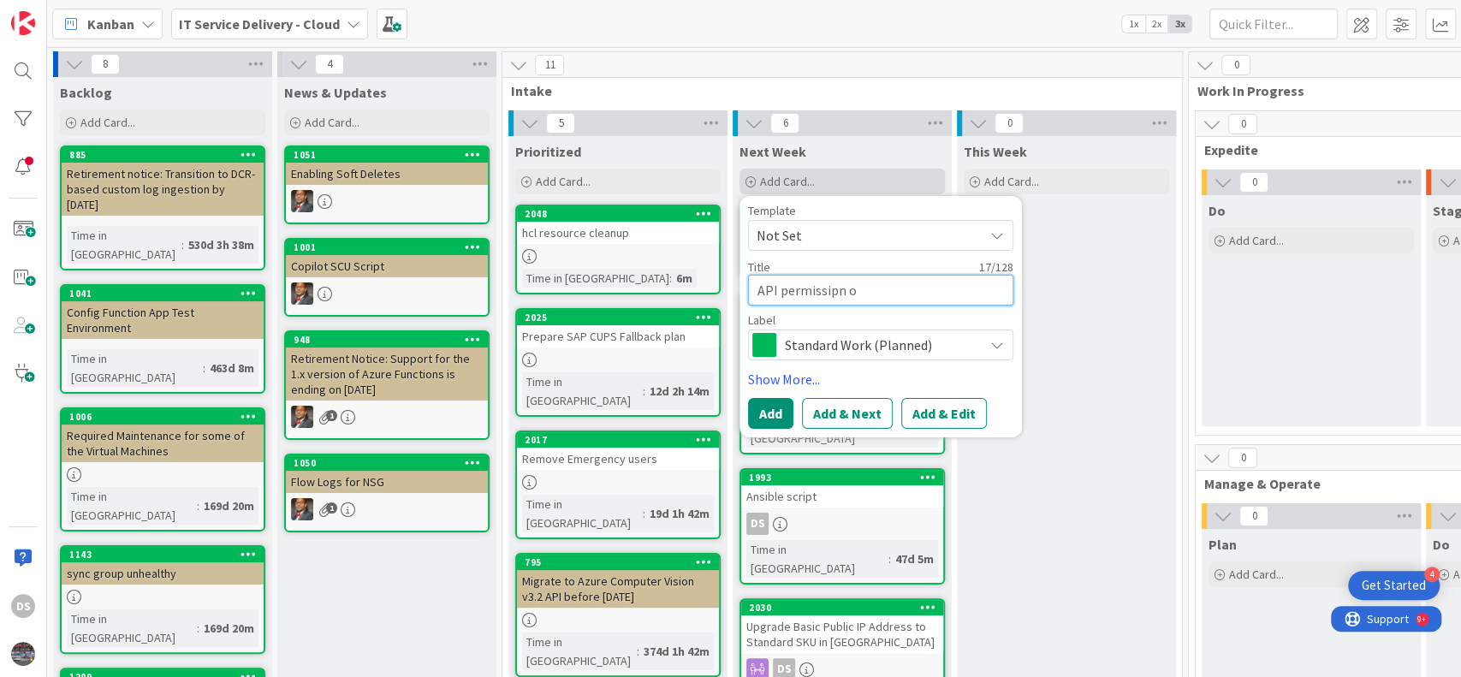
type textarea "API permissipn"
type textarea "x"
type textarea "API permissipn"
type textarea "x"
type textarea "API permissip"
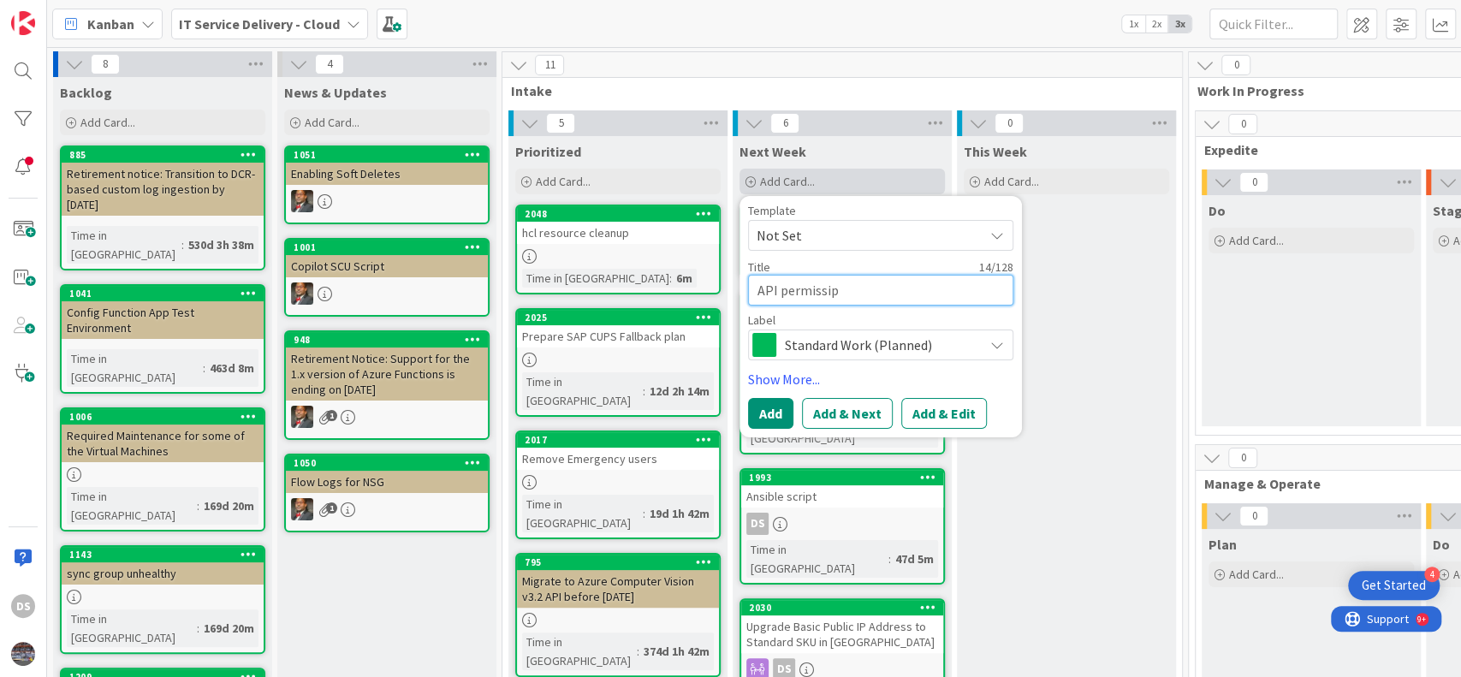
type textarea "x"
type textarea "API permissi"
type textarea "x"
type textarea "API permissio"
type textarea "x"
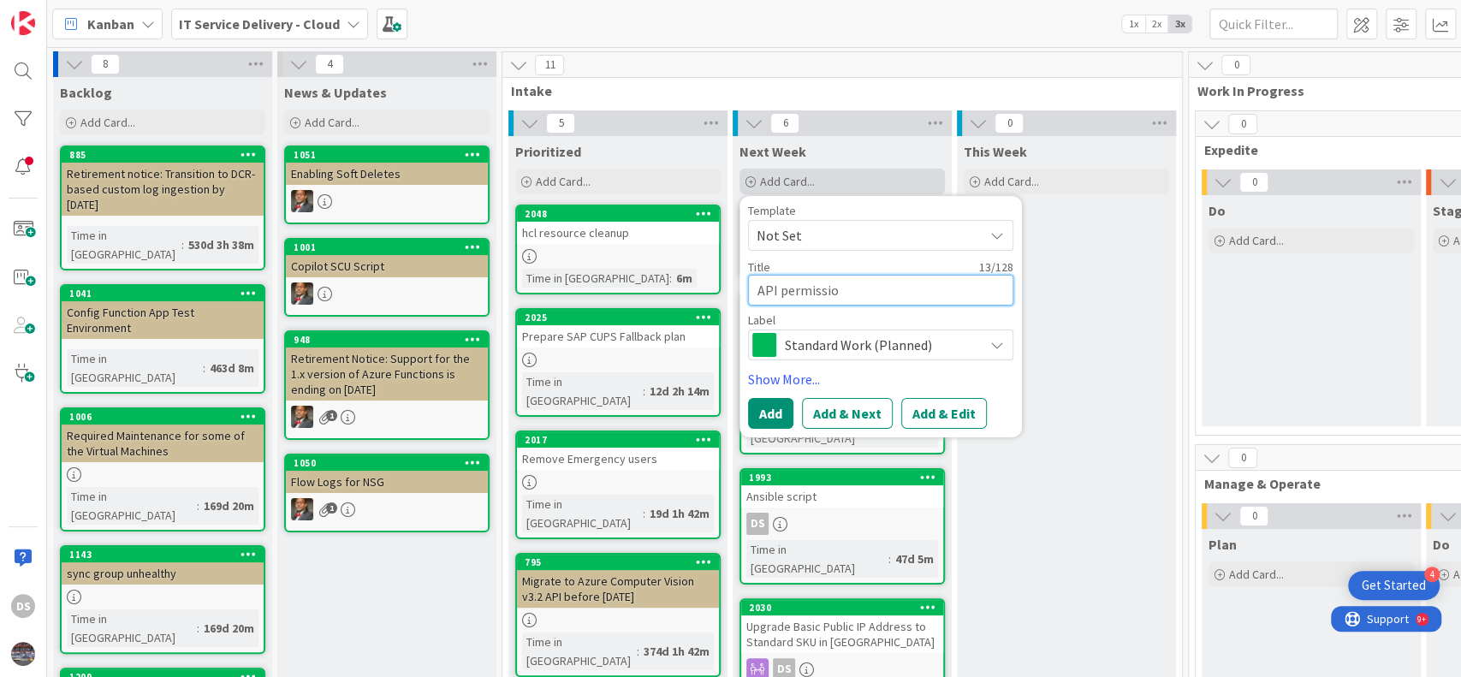
type textarea "API permission"
type textarea "x"
type textarea "API permission"
type textarea "x"
type textarea "API permission o"
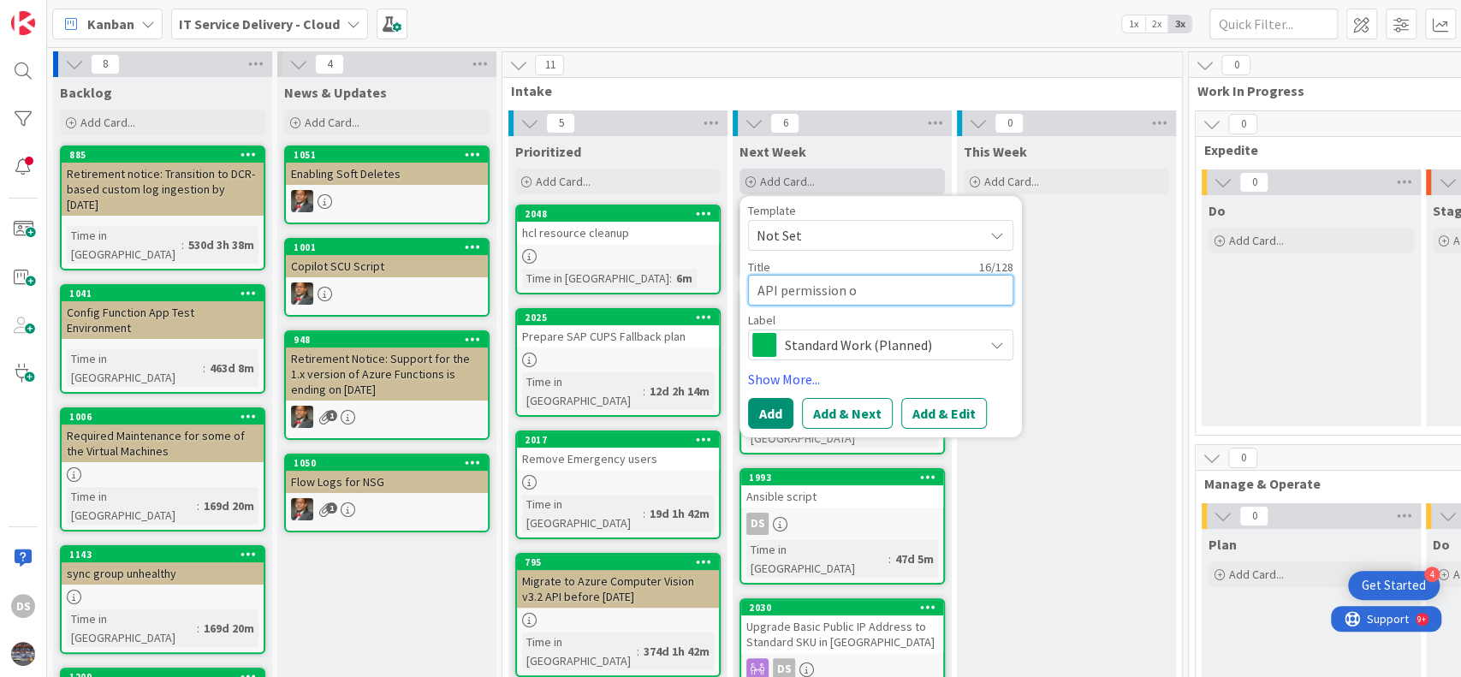
type textarea "x"
type textarea "API permission on"
type textarea "x"
type textarea "API permission on"
type textarea "x"
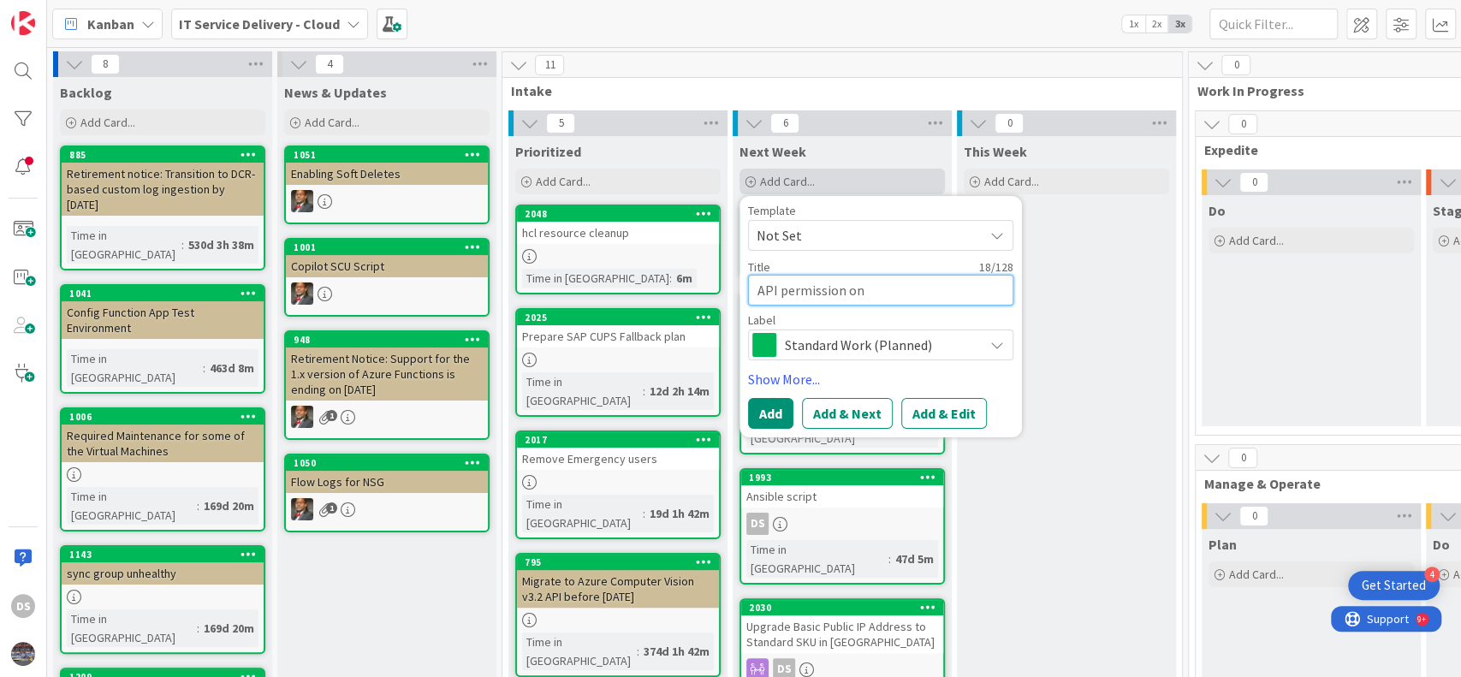
type textarea "API permission on A"
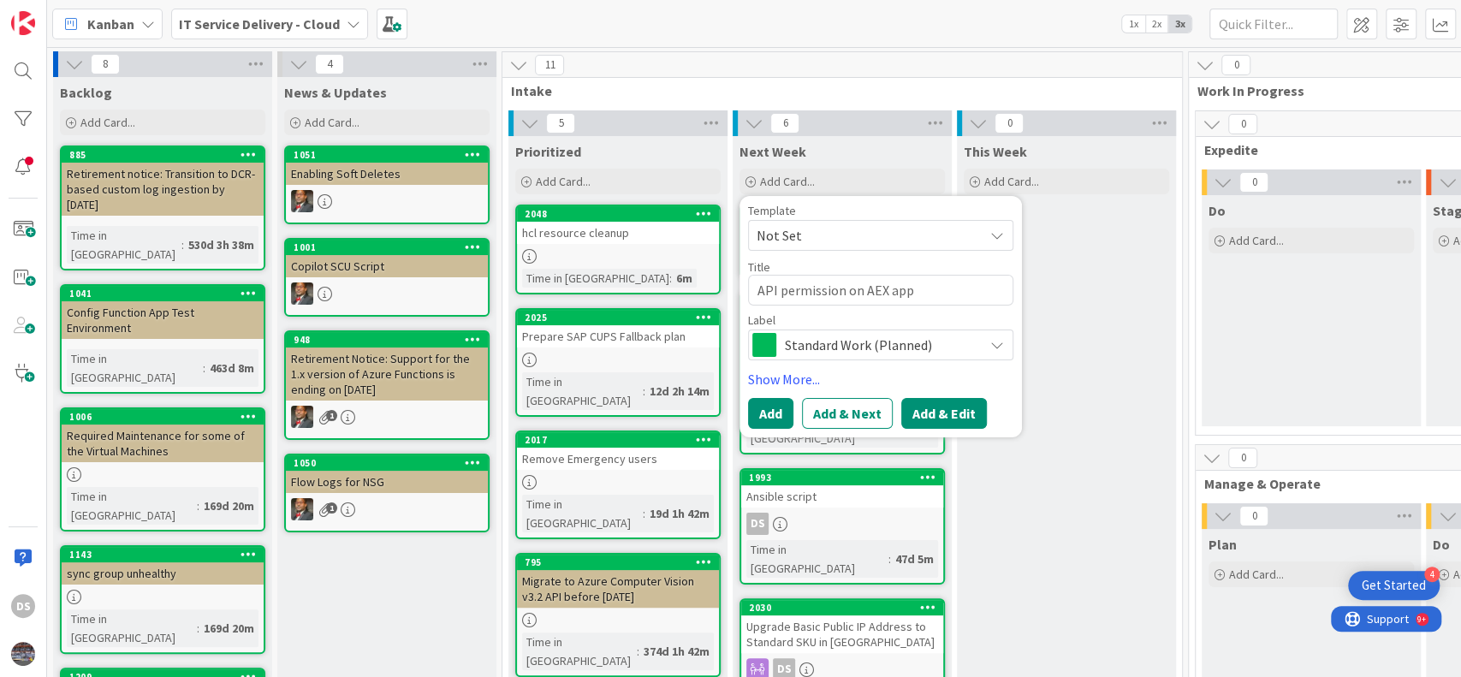
click at [959, 400] on button "Add & Edit" at bounding box center [944, 413] width 86 height 31
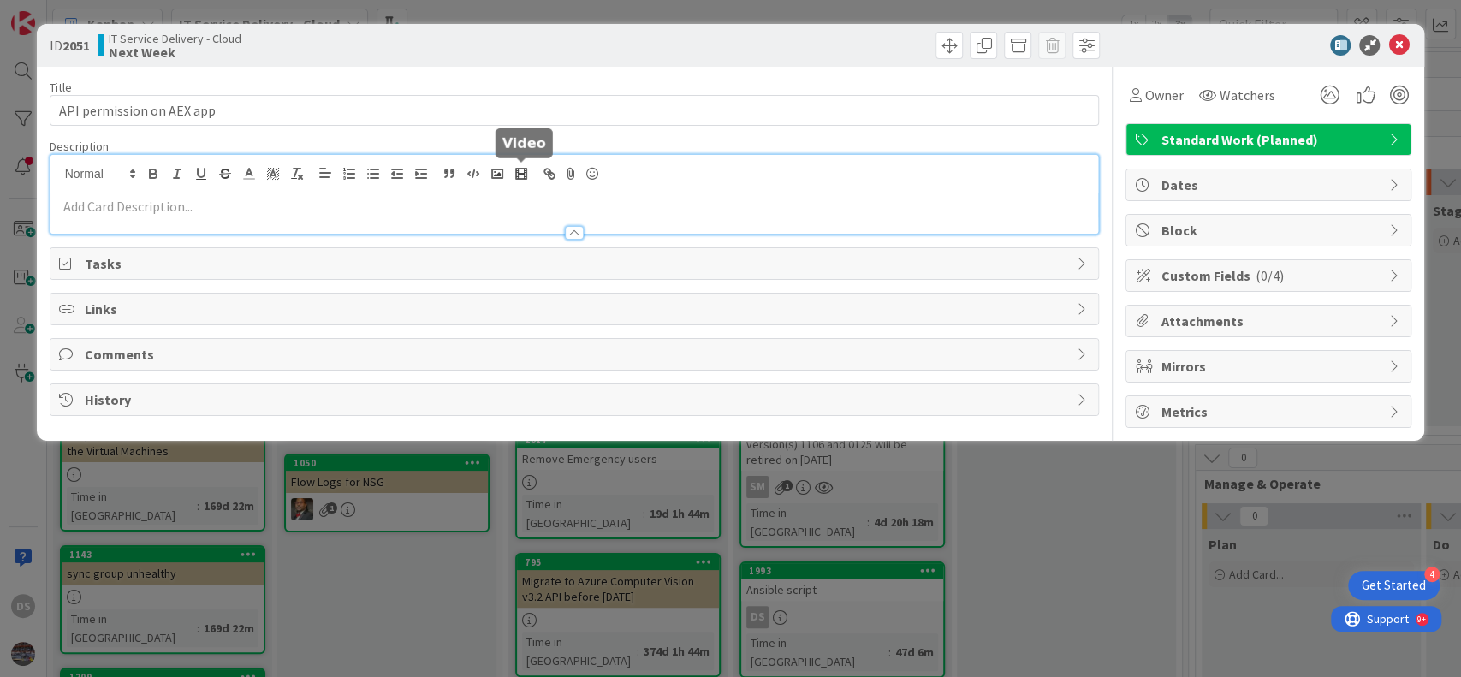
click at [508, 166] on div at bounding box center [574, 194] width 1048 height 79
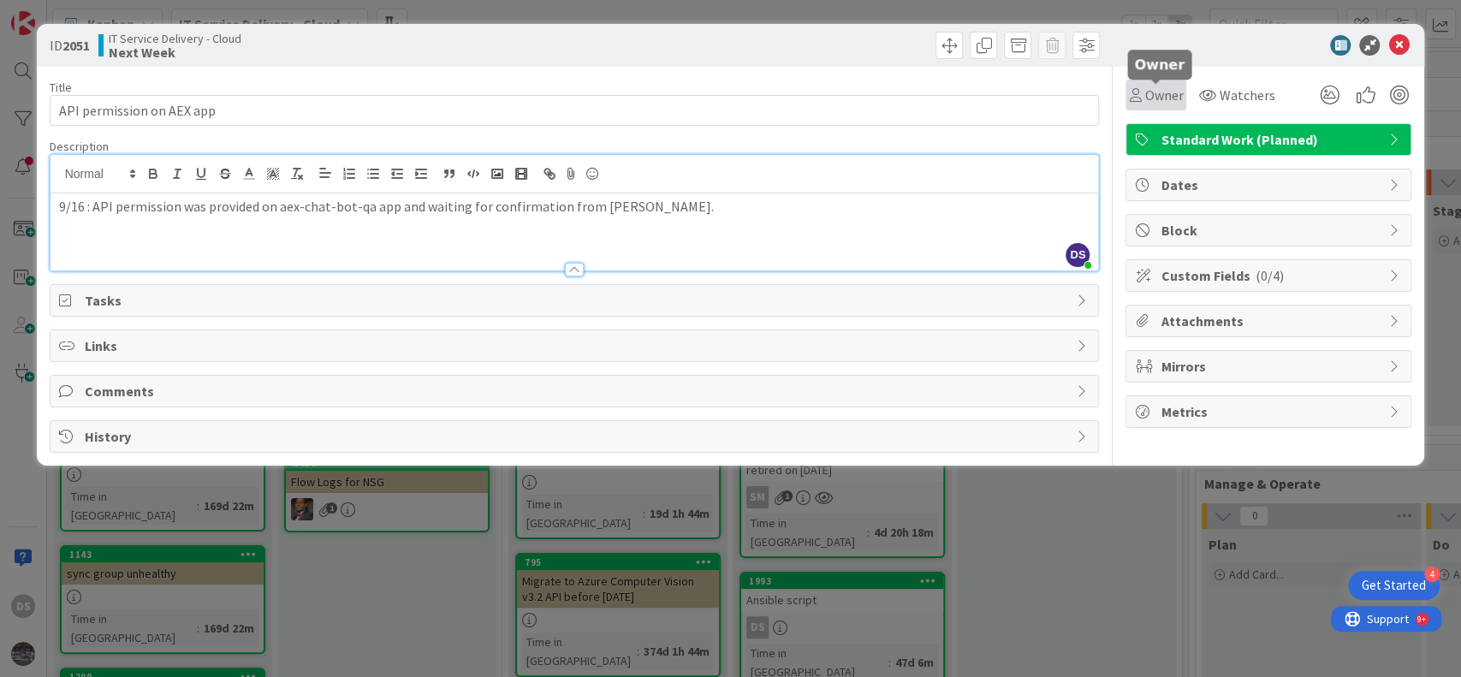
click at [1138, 92] on icon at bounding box center [1135, 95] width 12 height 14
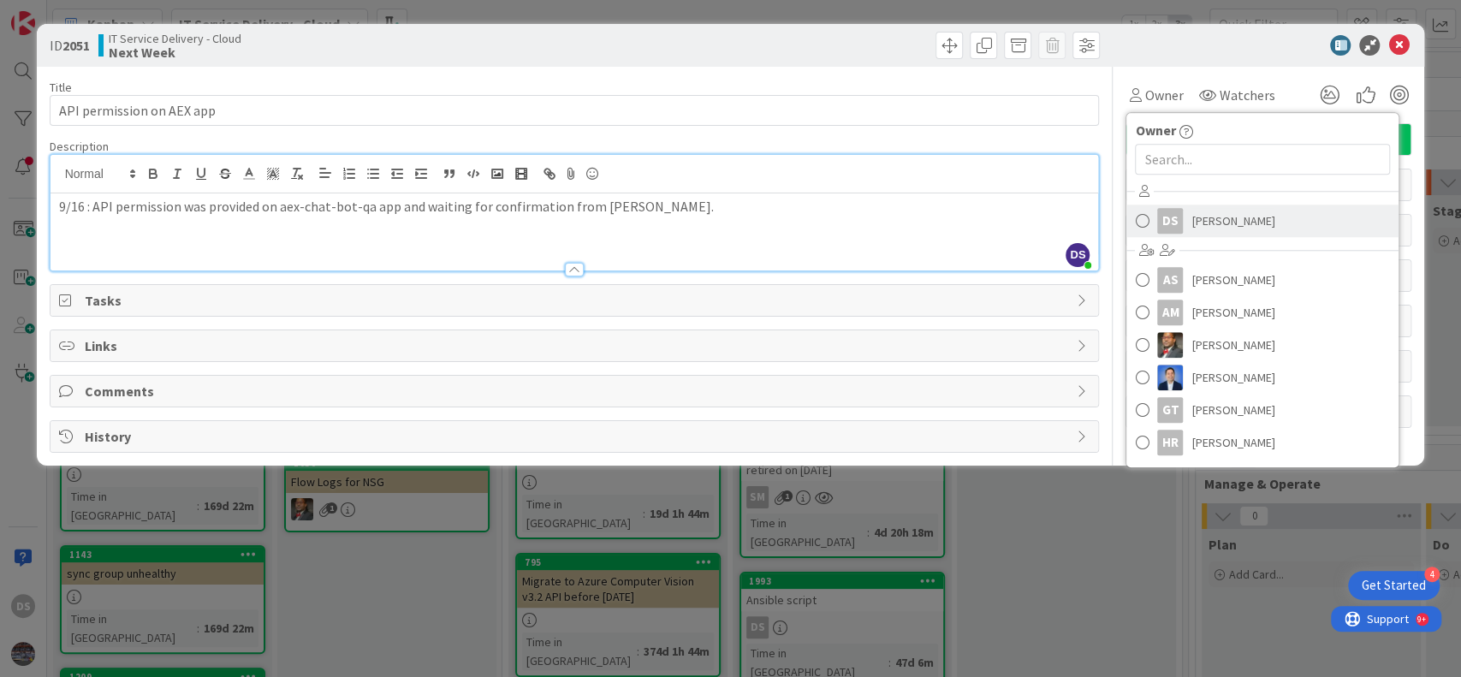
click at [1208, 220] on span "[PERSON_NAME]" at bounding box center [1232, 221] width 83 height 26
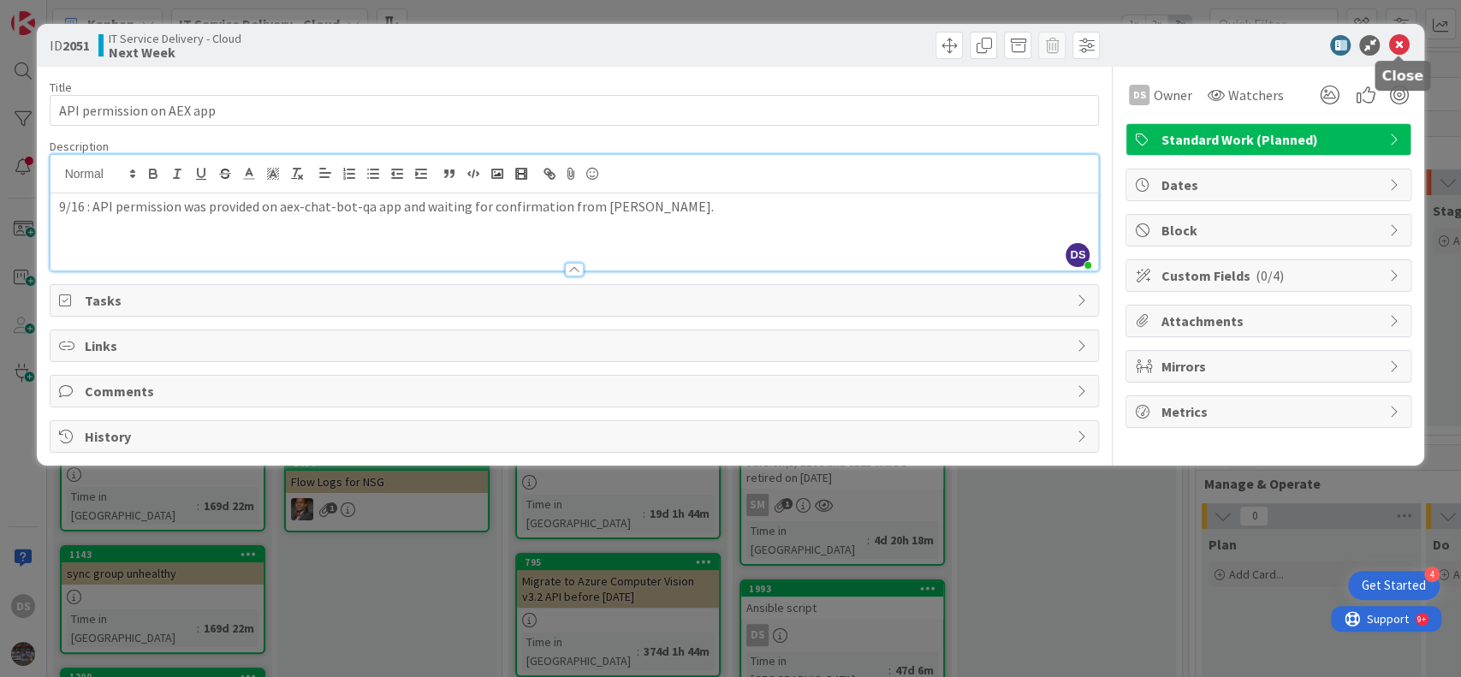
click at [1401, 40] on icon at bounding box center [1398, 45] width 21 height 21
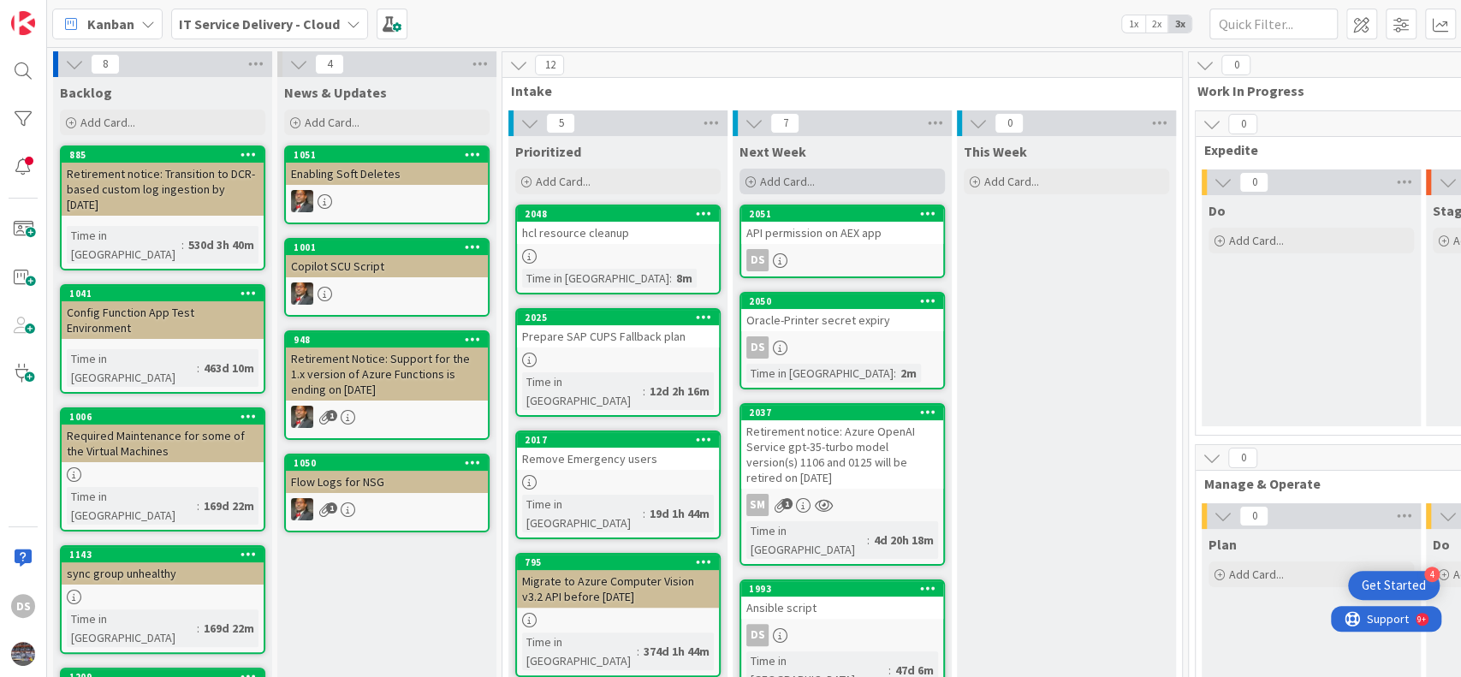
click at [769, 188] on div "Add Card..." at bounding box center [841, 182] width 205 height 26
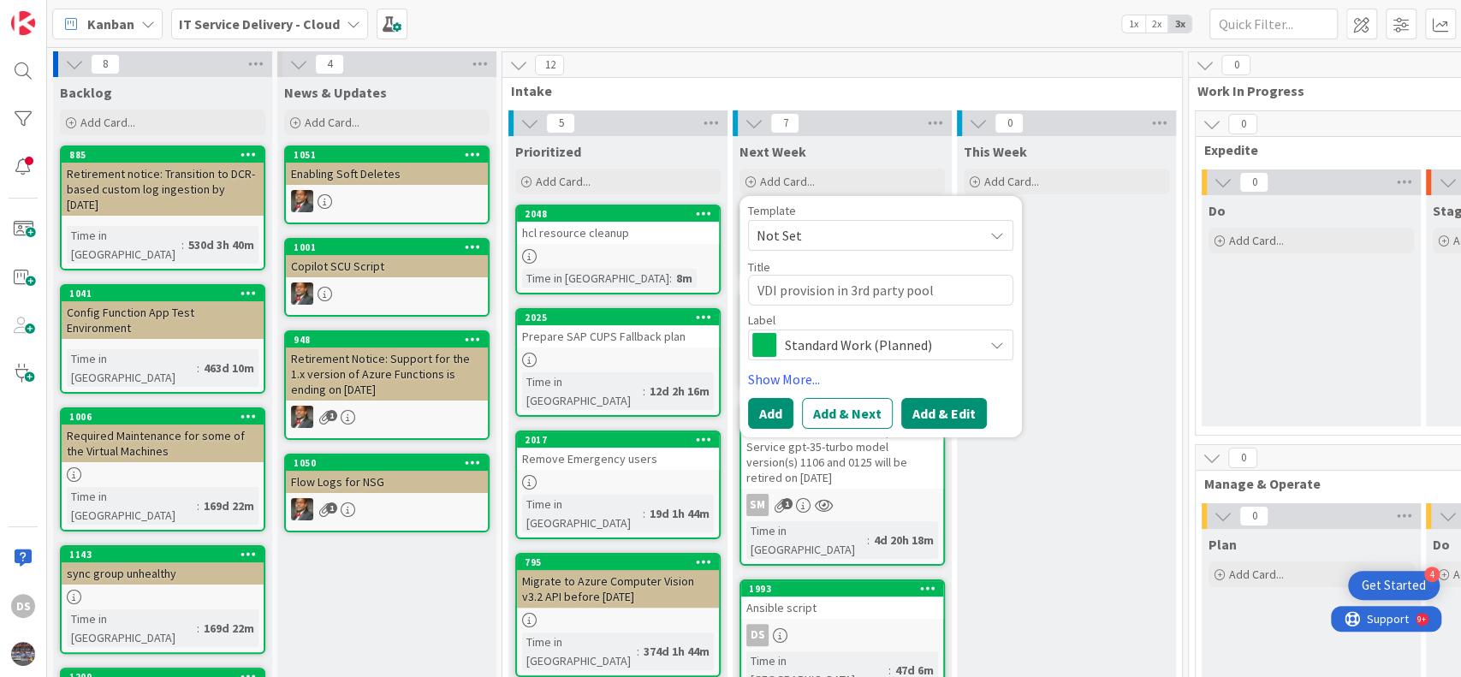
click at [952, 419] on button "Add & Edit" at bounding box center [944, 413] width 86 height 31
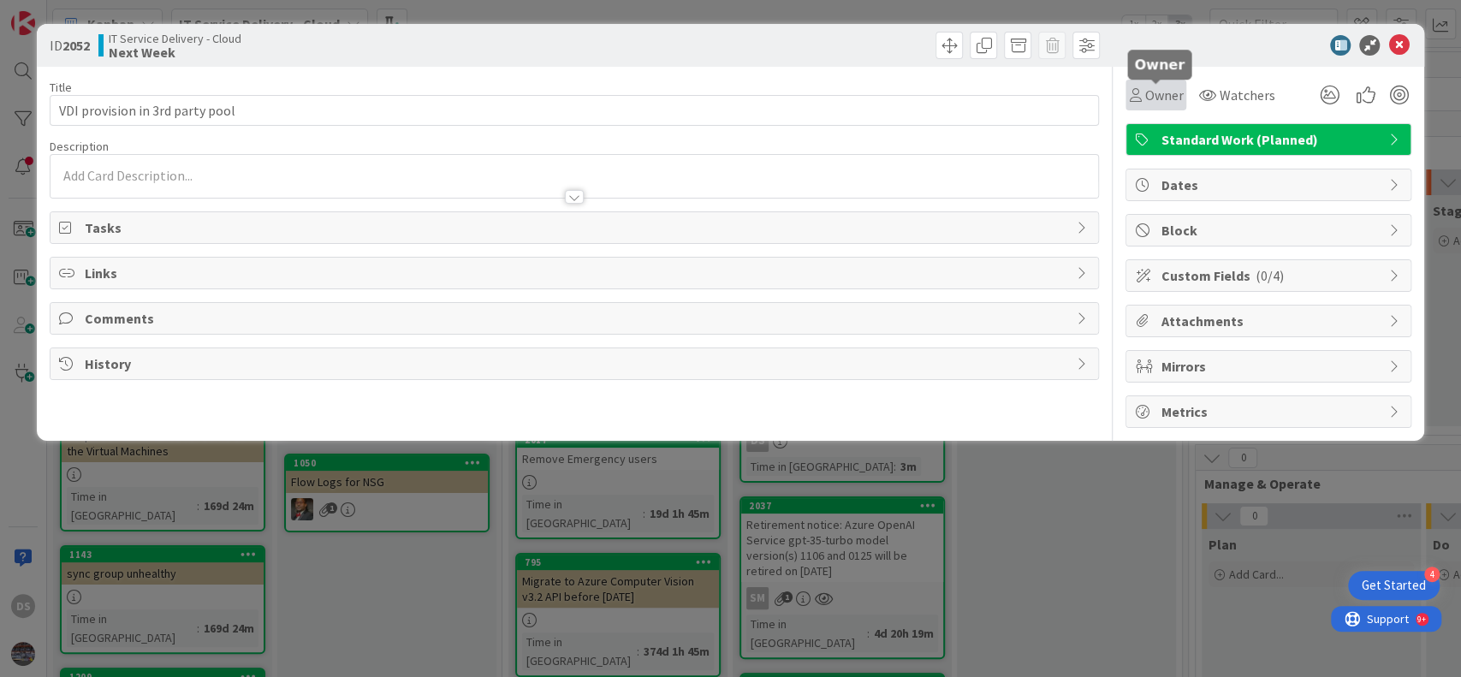
click at [1141, 102] on div "Owner" at bounding box center [1156, 95] width 54 height 21
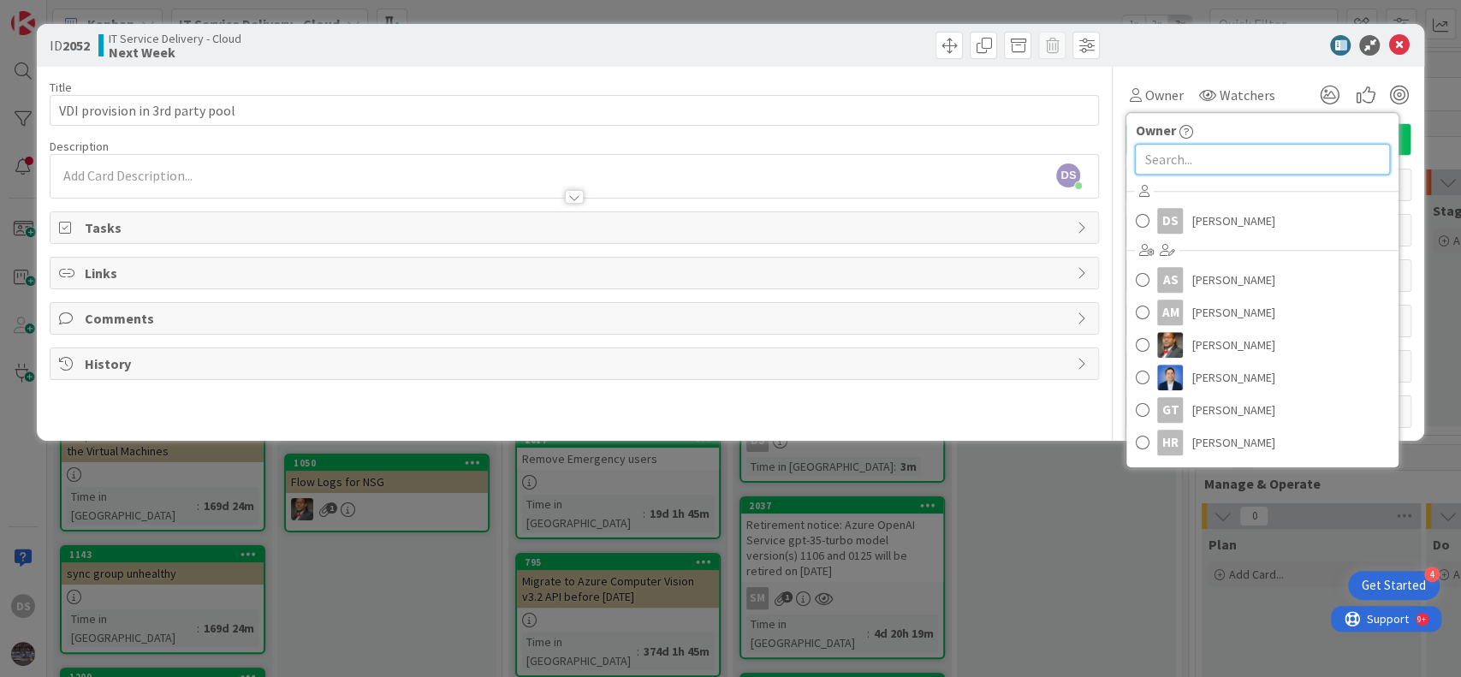
click at [1180, 153] on input "text" at bounding box center [1262, 159] width 255 height 31
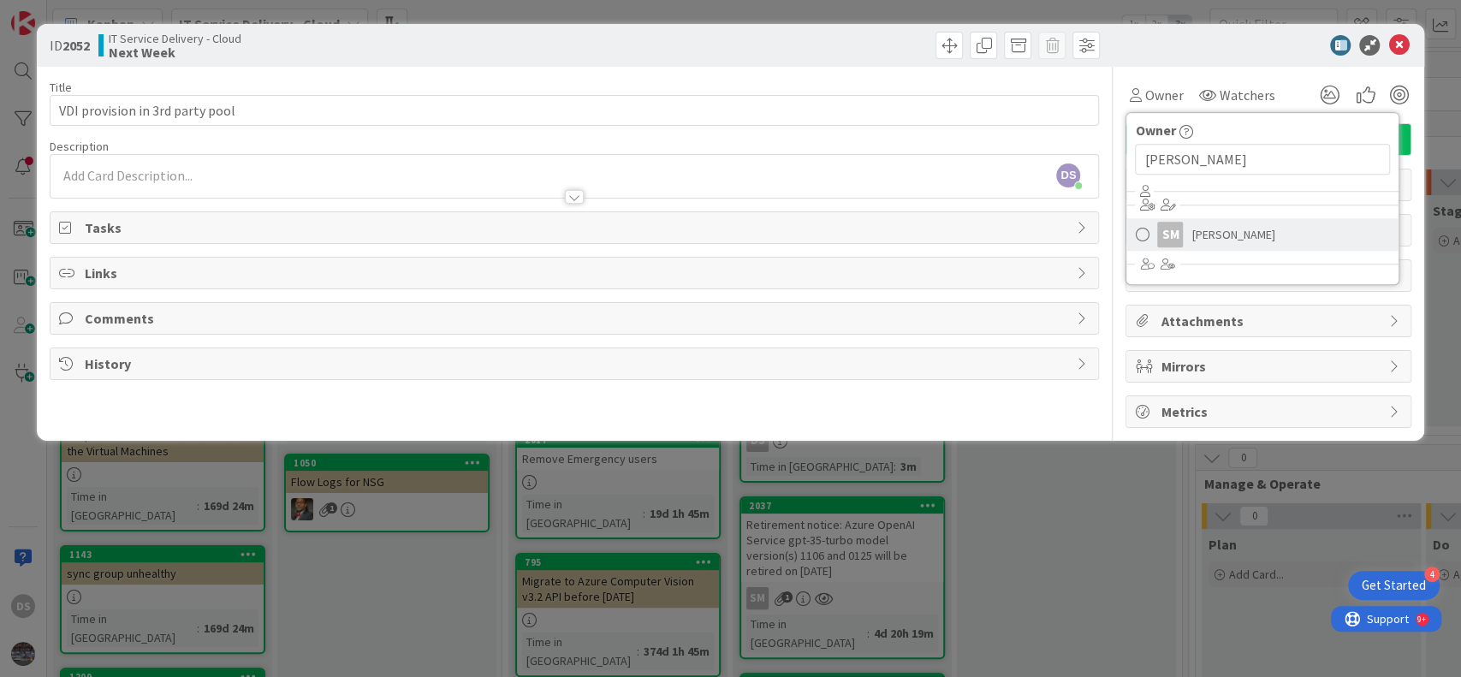
click at [1150, 229] on link "SM [PERSON_NAME]" at bounding box center [1262, 234] width 272 height 33
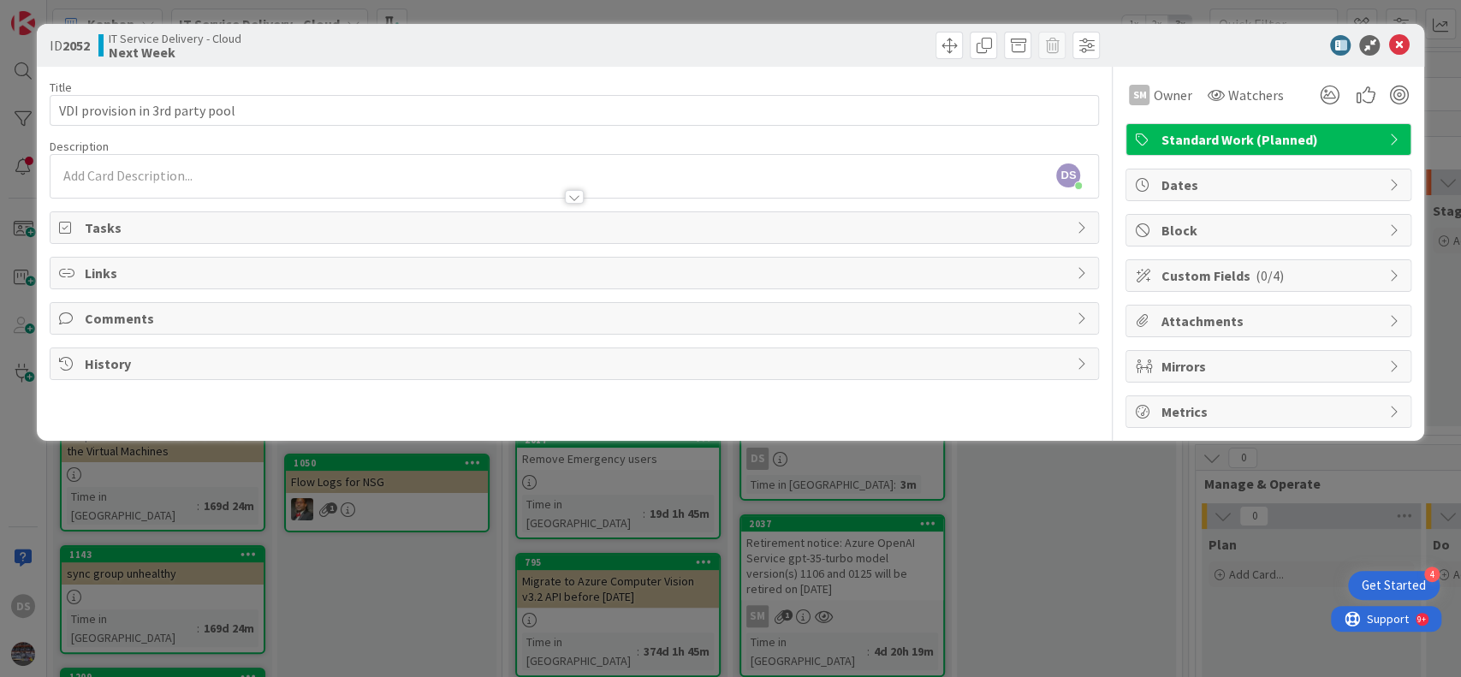
click at [370, 161] on div "DS [PERSON_NAME] just joined" at bounding box center [574, 176] width 1048 height 43
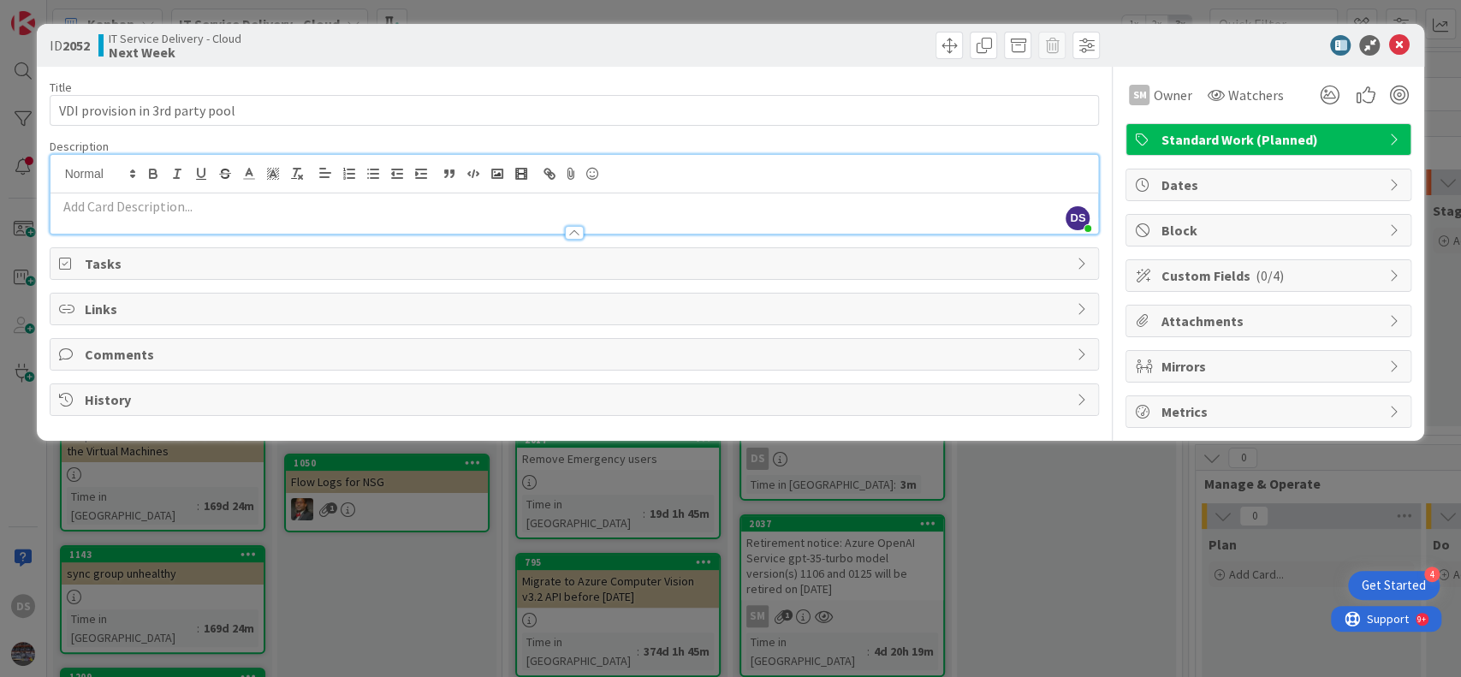
click at [331, 203] on p at bounding box center [574, 207] width 1031 height 20
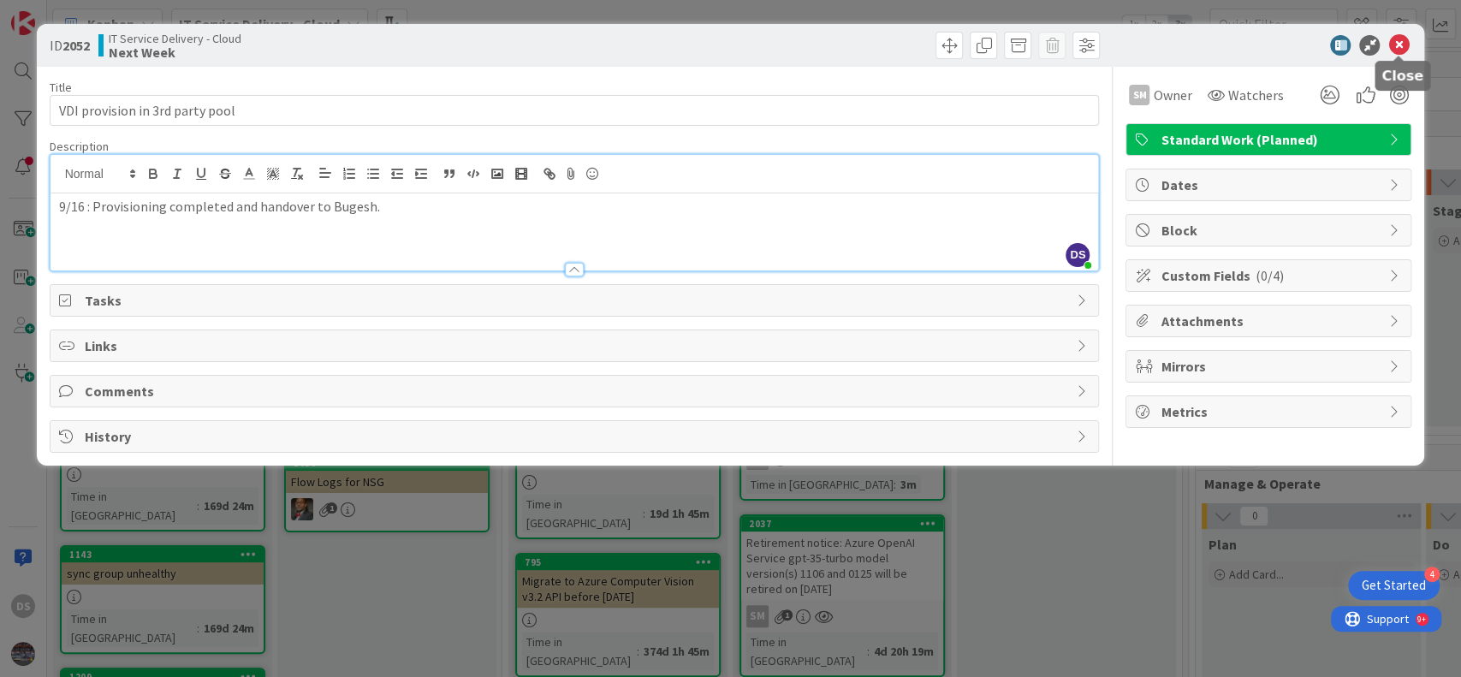
click at [1397, 44] on icon at bounding box center [1398, 45] width 21 height 21
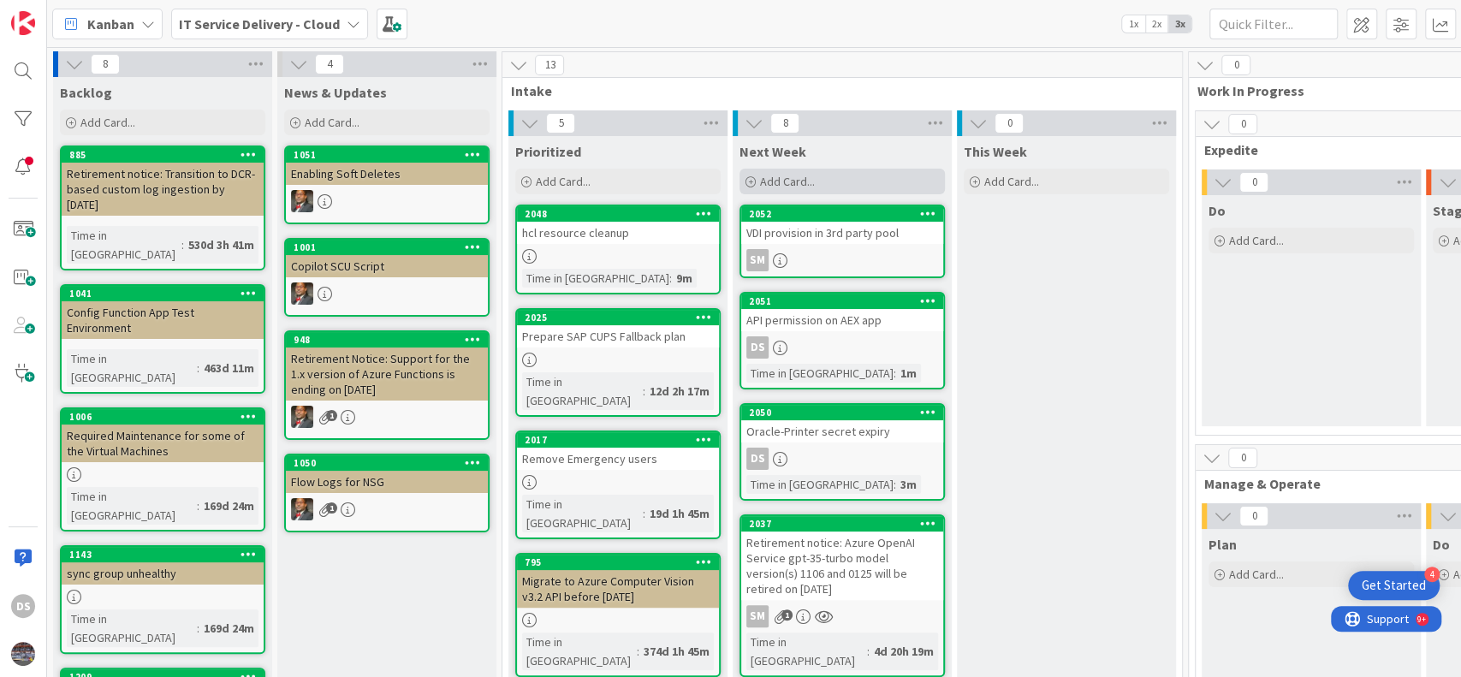
click at [827, 176] on div "Add Card..." at bounding box center [841, 182] width 205 height 26
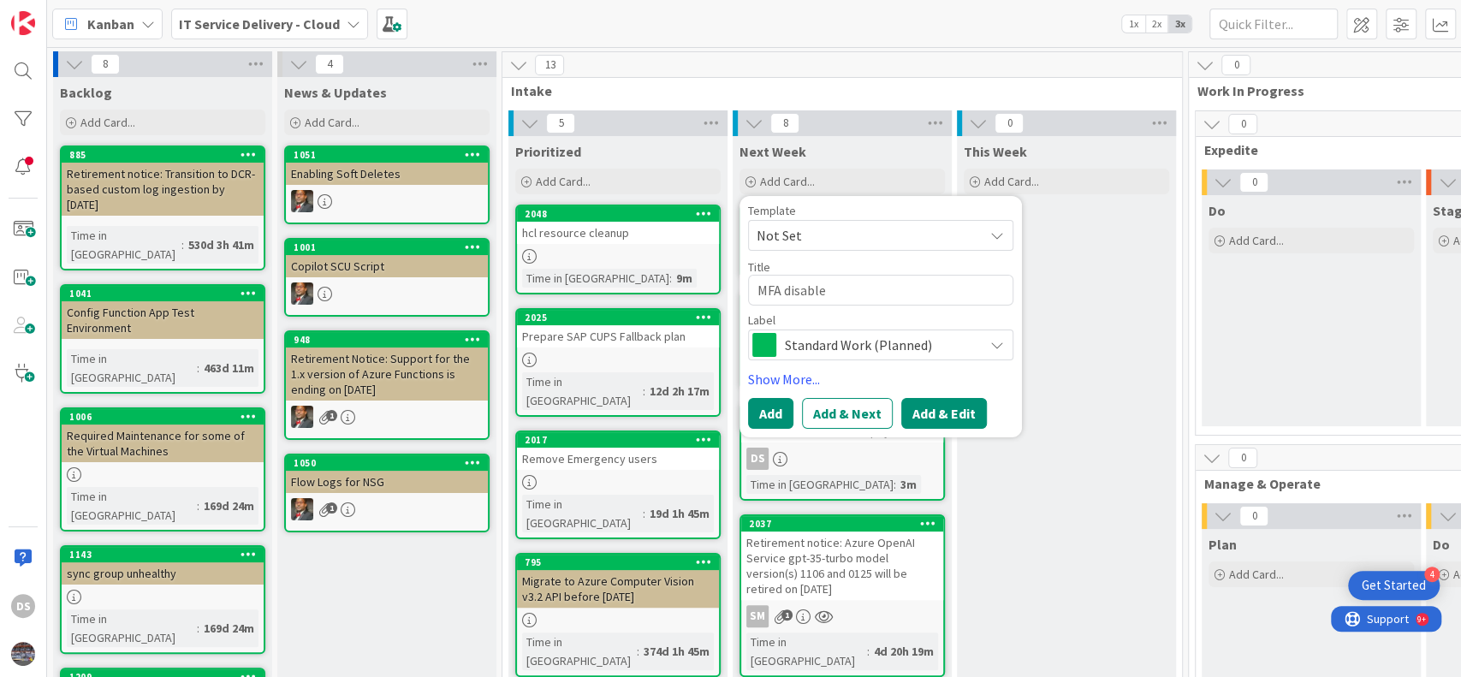
click at [947, 413] on button "Add & Edit" at bounding box center [944, 413] width 86 height 31
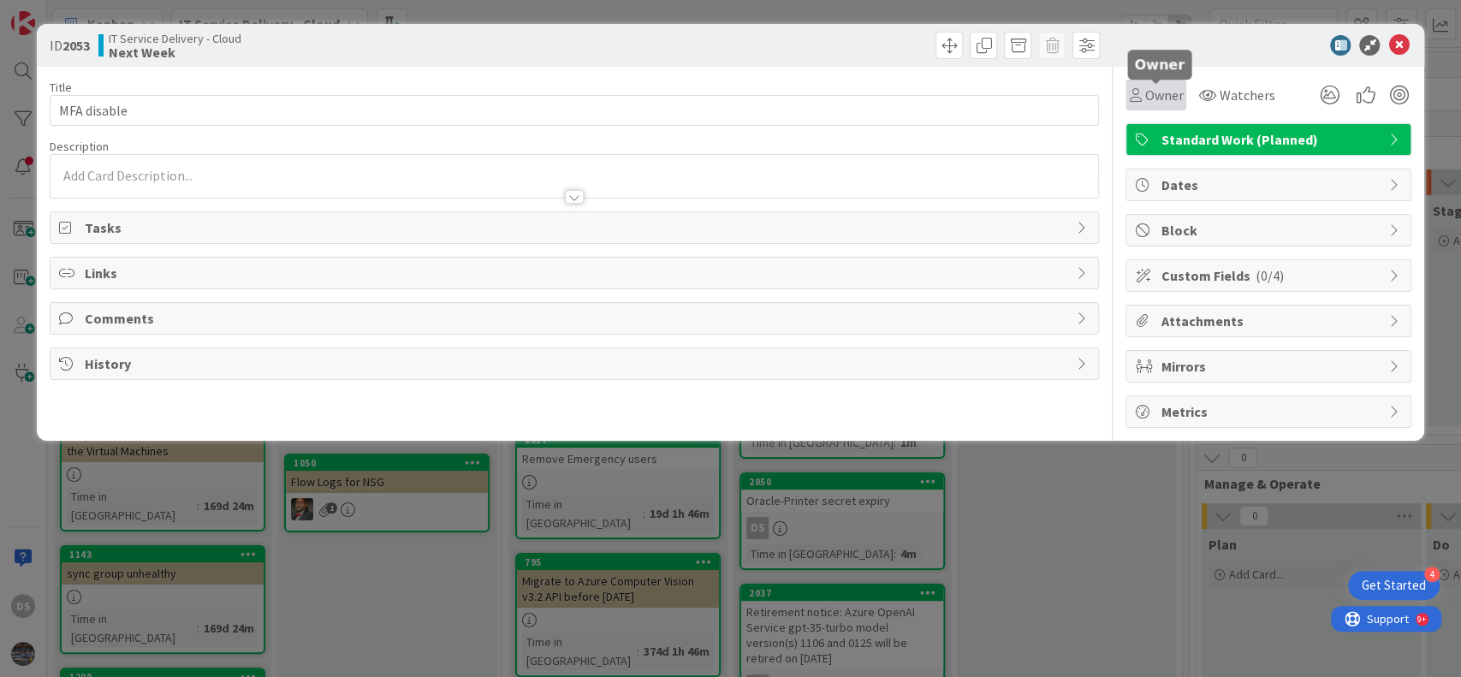
click at [1157, 98] on span "Owner" at bounding box center [1163, 95] width 39 height 21
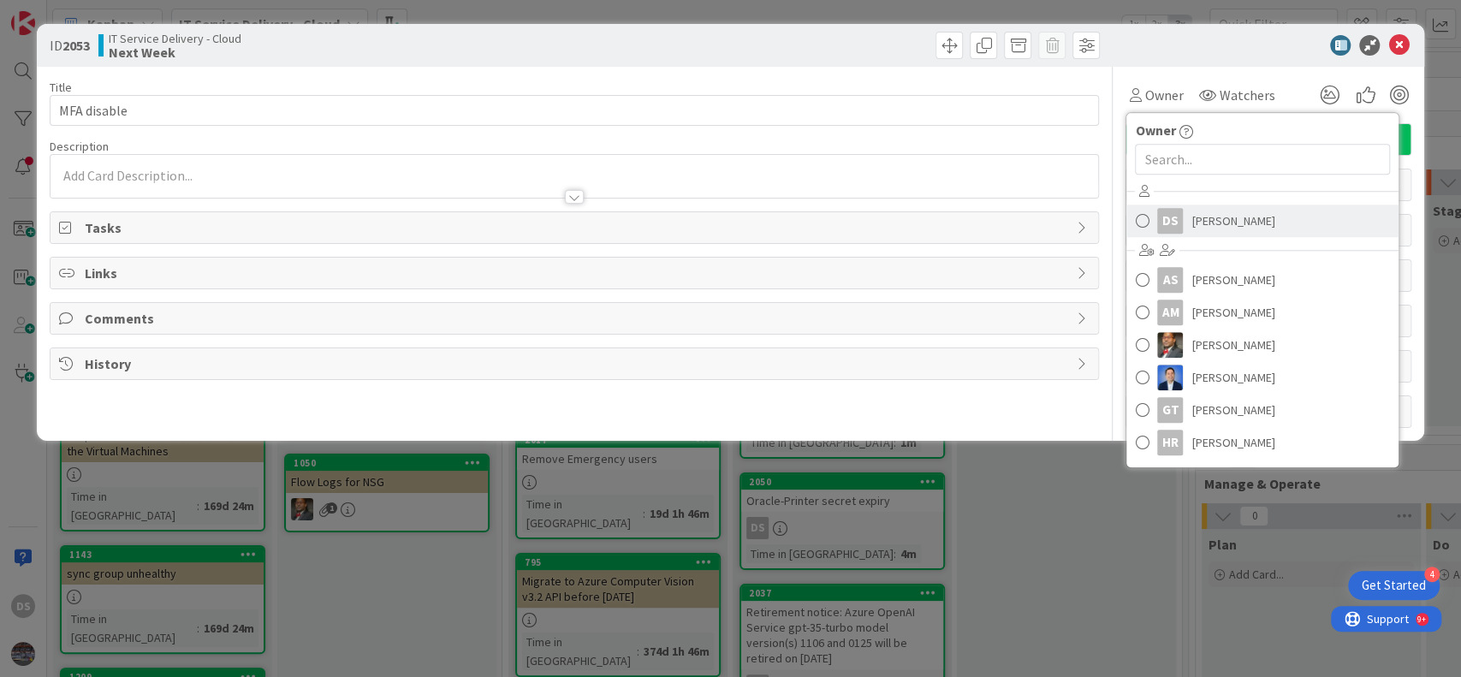
click at [1231, 229] on span "[PERSON_NAME]" at bounding box center [1232, 221] width 83 height 26
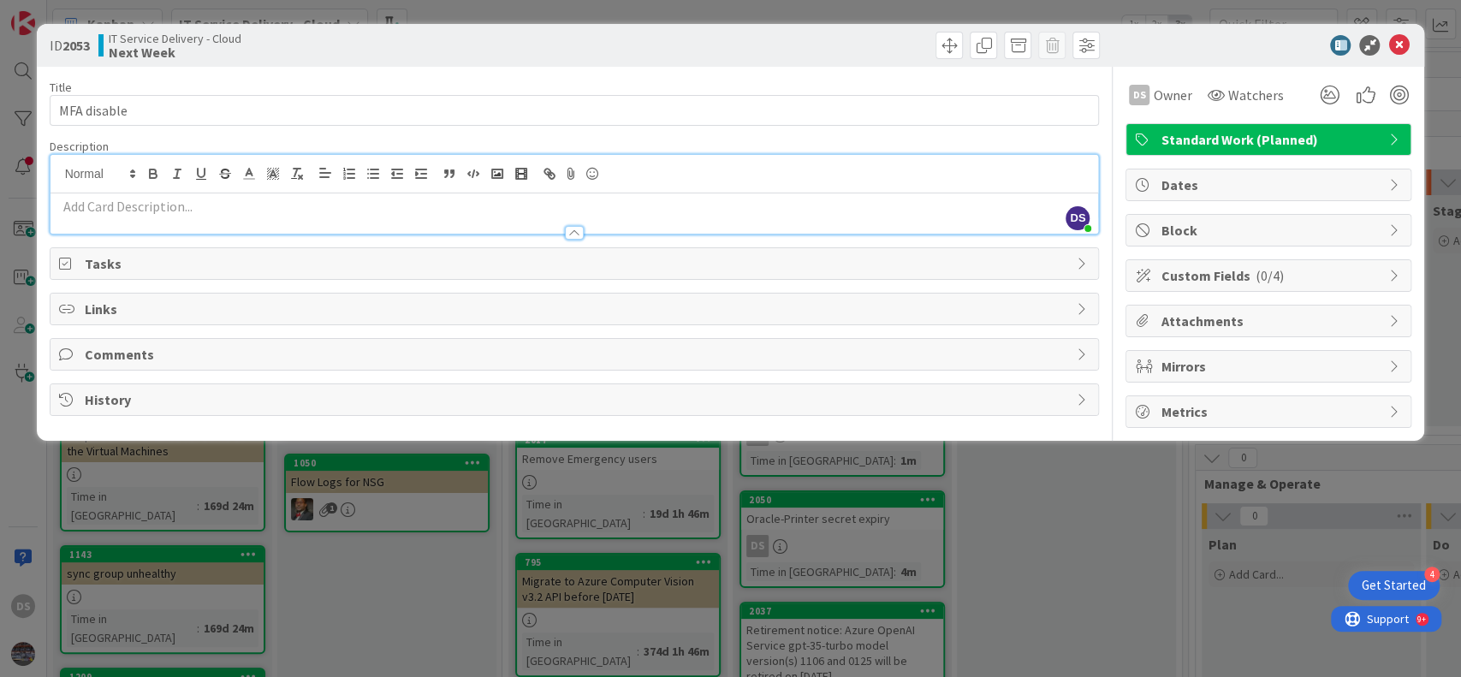
click at [987, 173] on div "DS [PERSON_NAME] just joined" at bounding box center [574, 194] width 1048 height 79
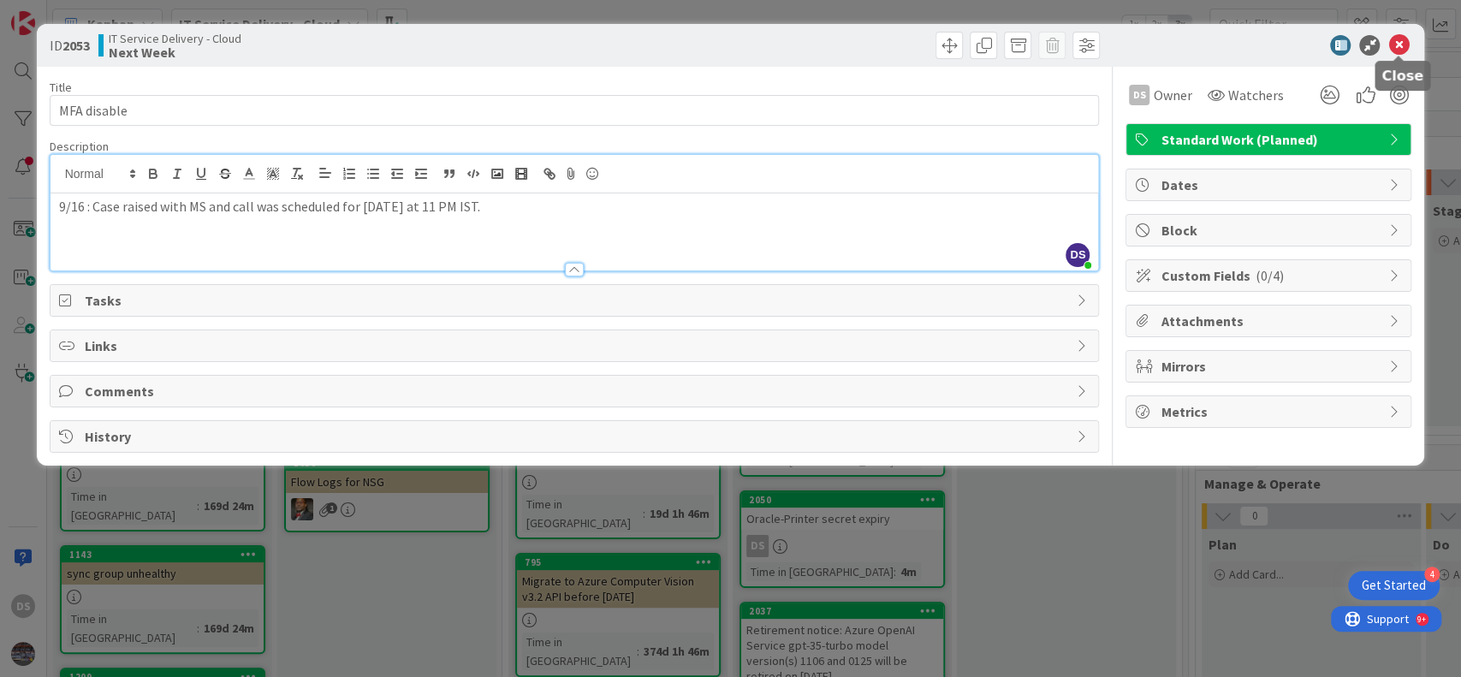
click at [1399, 36] on icon at bounding box center [1398, 45] width 21 height 21
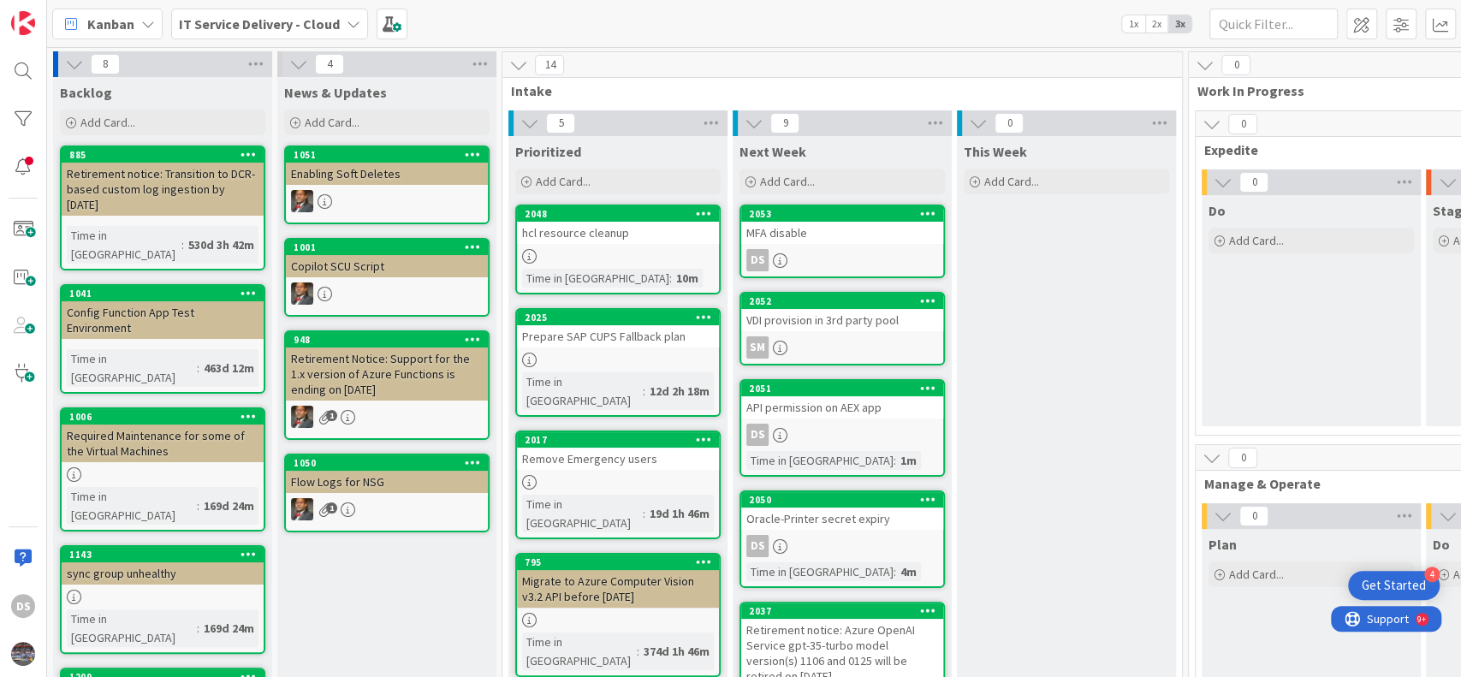
click at [813, 226] on div "MFA disable" at bounding box center [842, 233] width 202 height 22
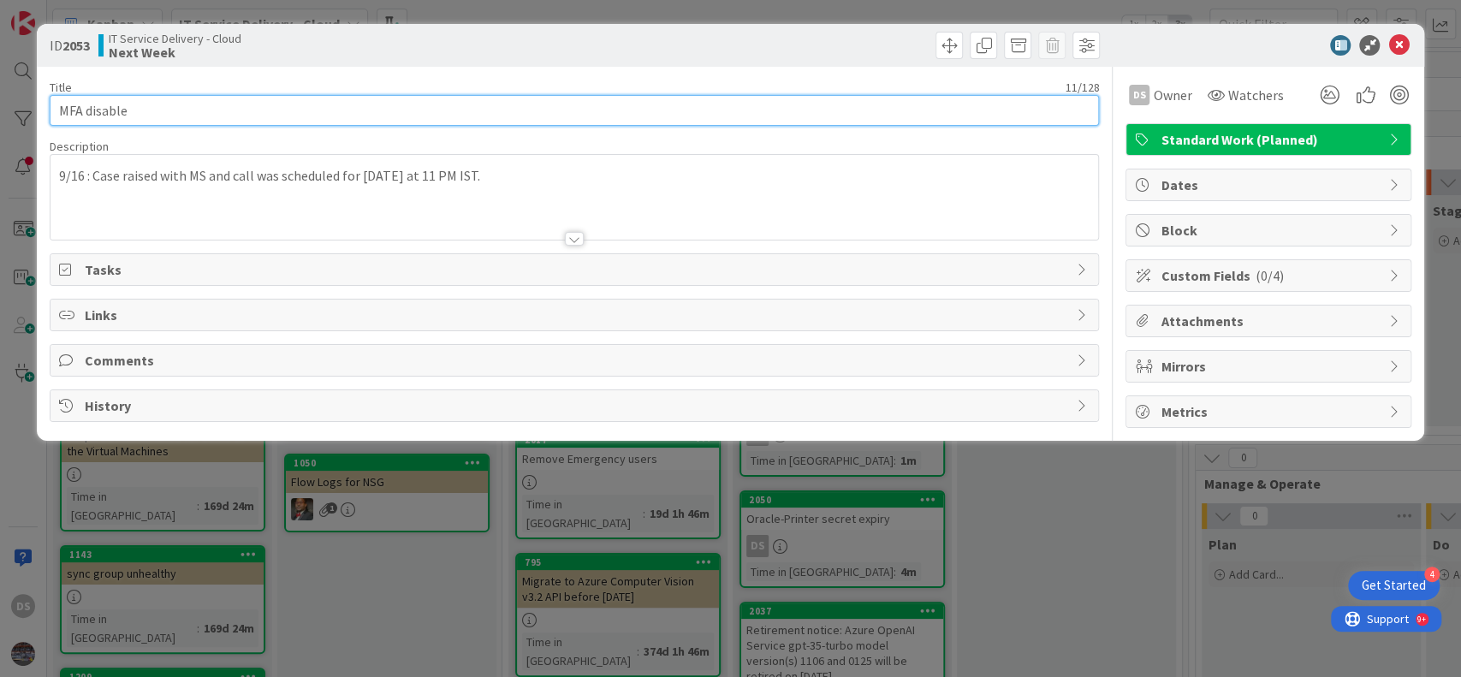
click at [534, 99] on input "MFA disable" at bounding box center [575, 110] width 1050 height 31
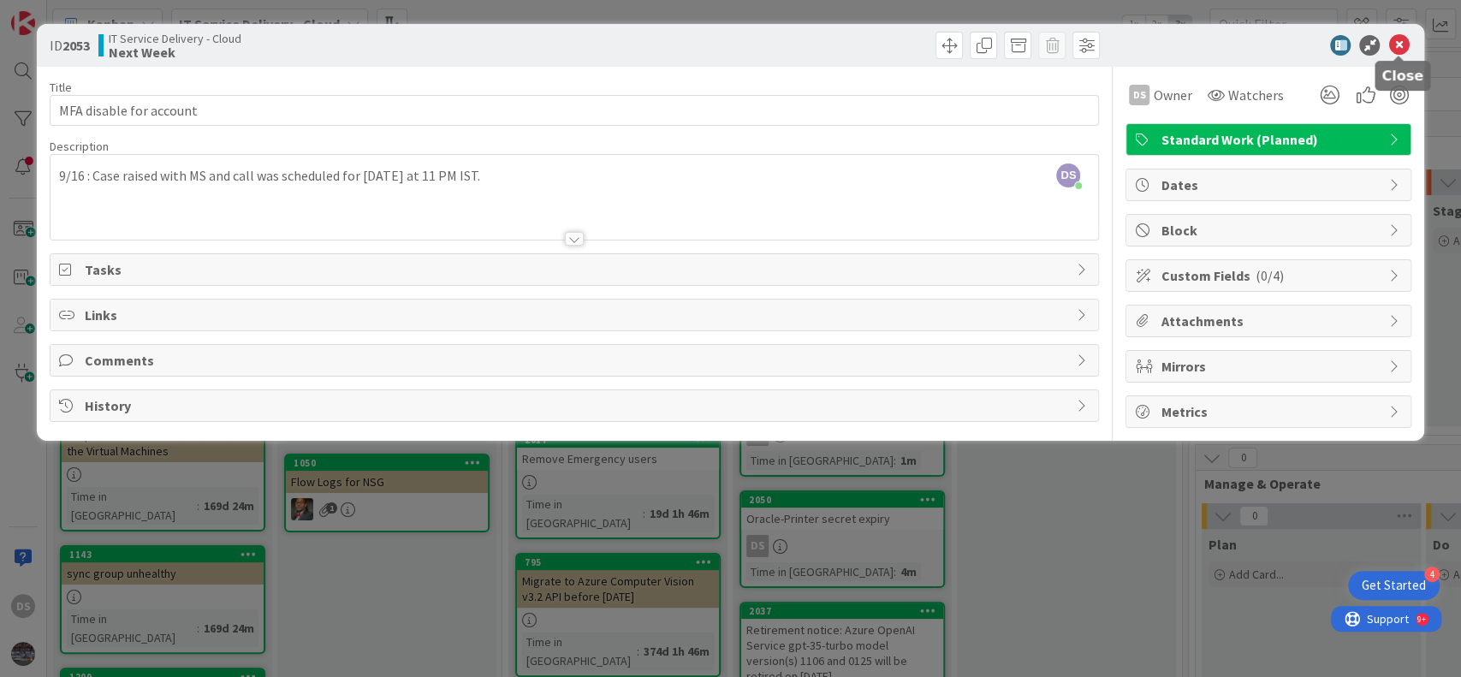
click at [1397, 44] on icon at bounding box center [1398, 45] width 21 height 21
